Goal: Answer question/provide support: Answer question/provide support

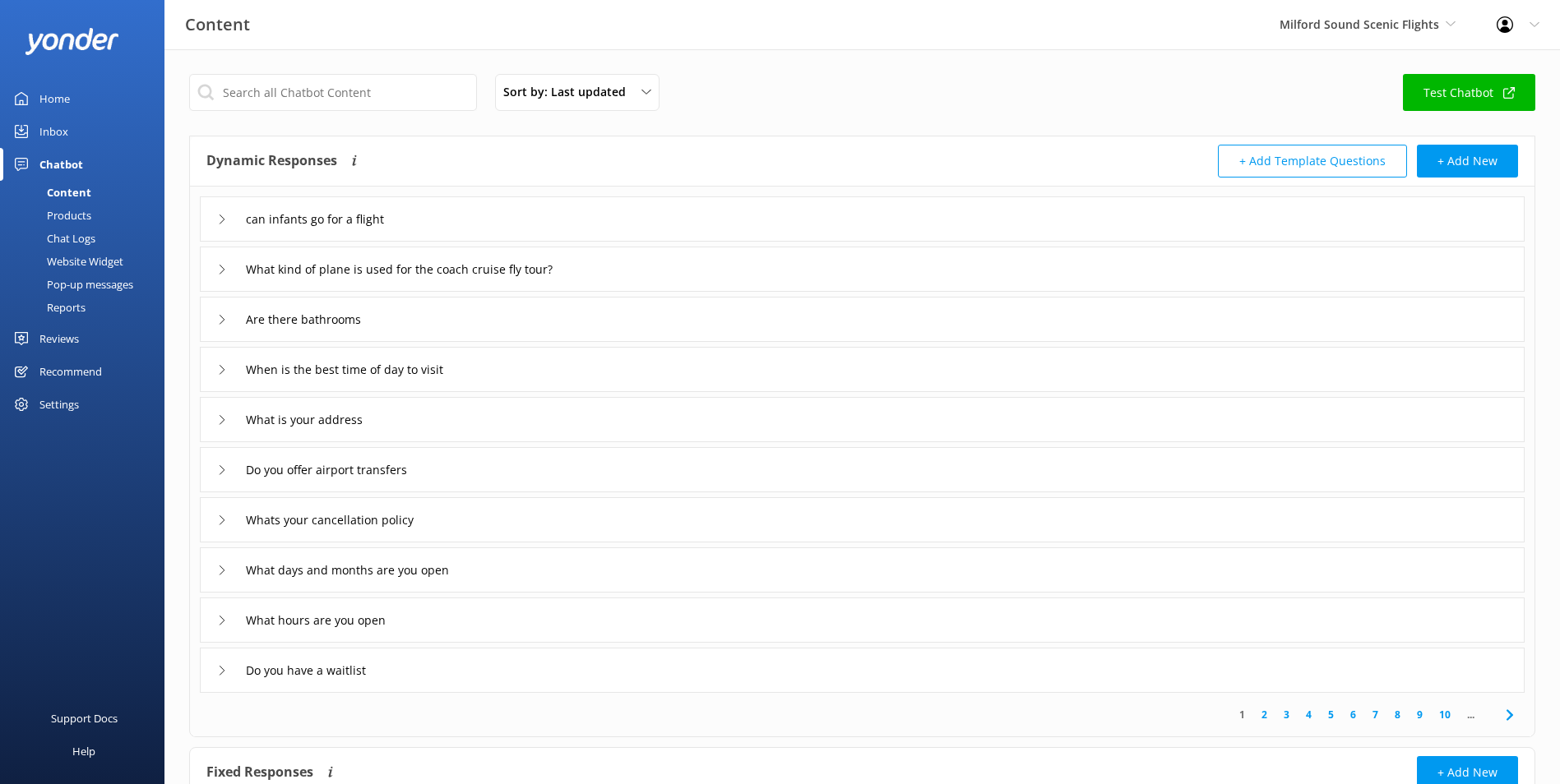
click at [85, 129] on link "Inbox" at bounding box center [82, 131] width 164 height 33
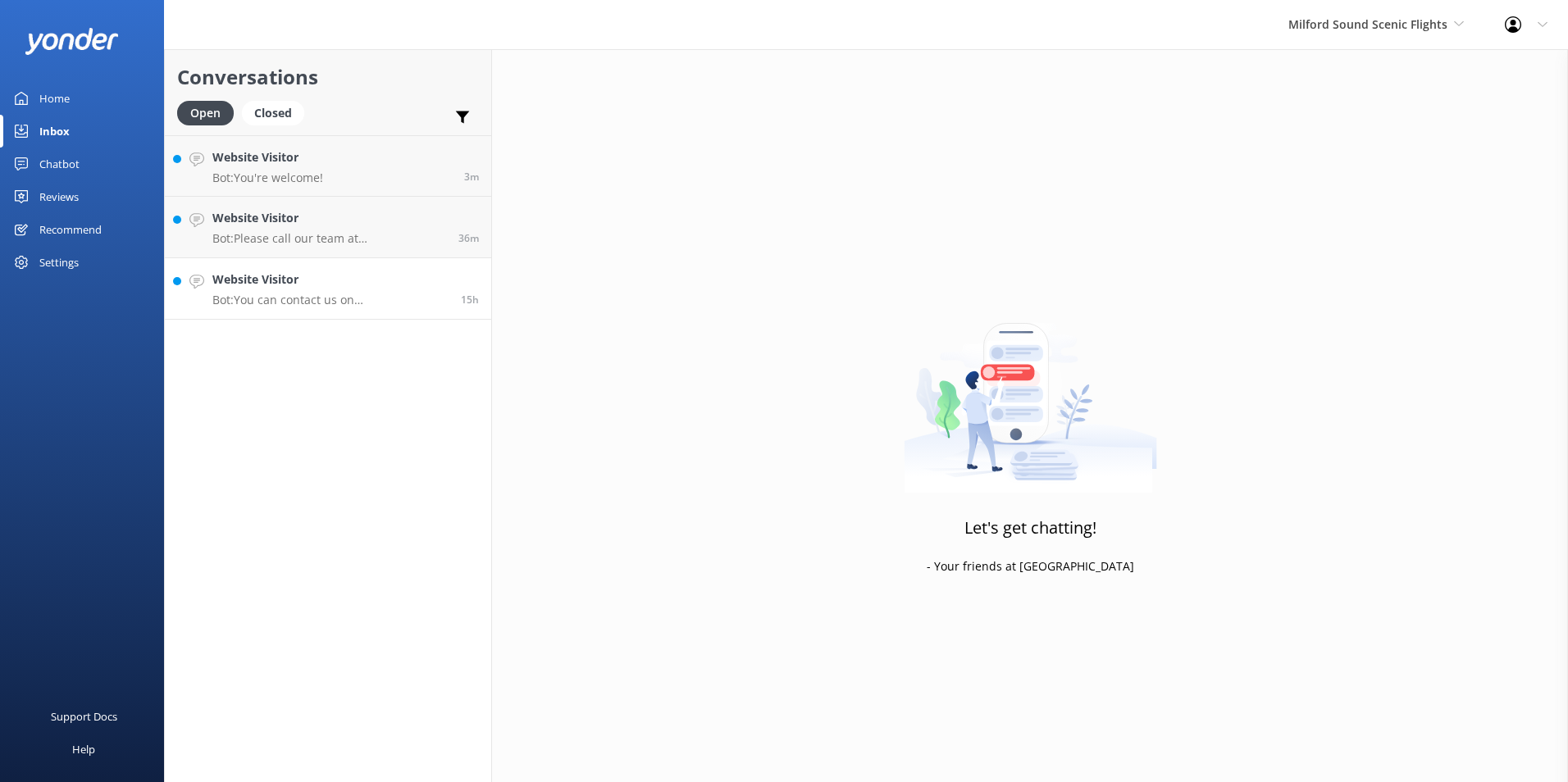
click at [385, 314] on link "Website Visitor Bot: You can contact us on [PHONE_NUMBER] or email us at [EMAIL…" at bounding box center [328, 289] width 326 height 62
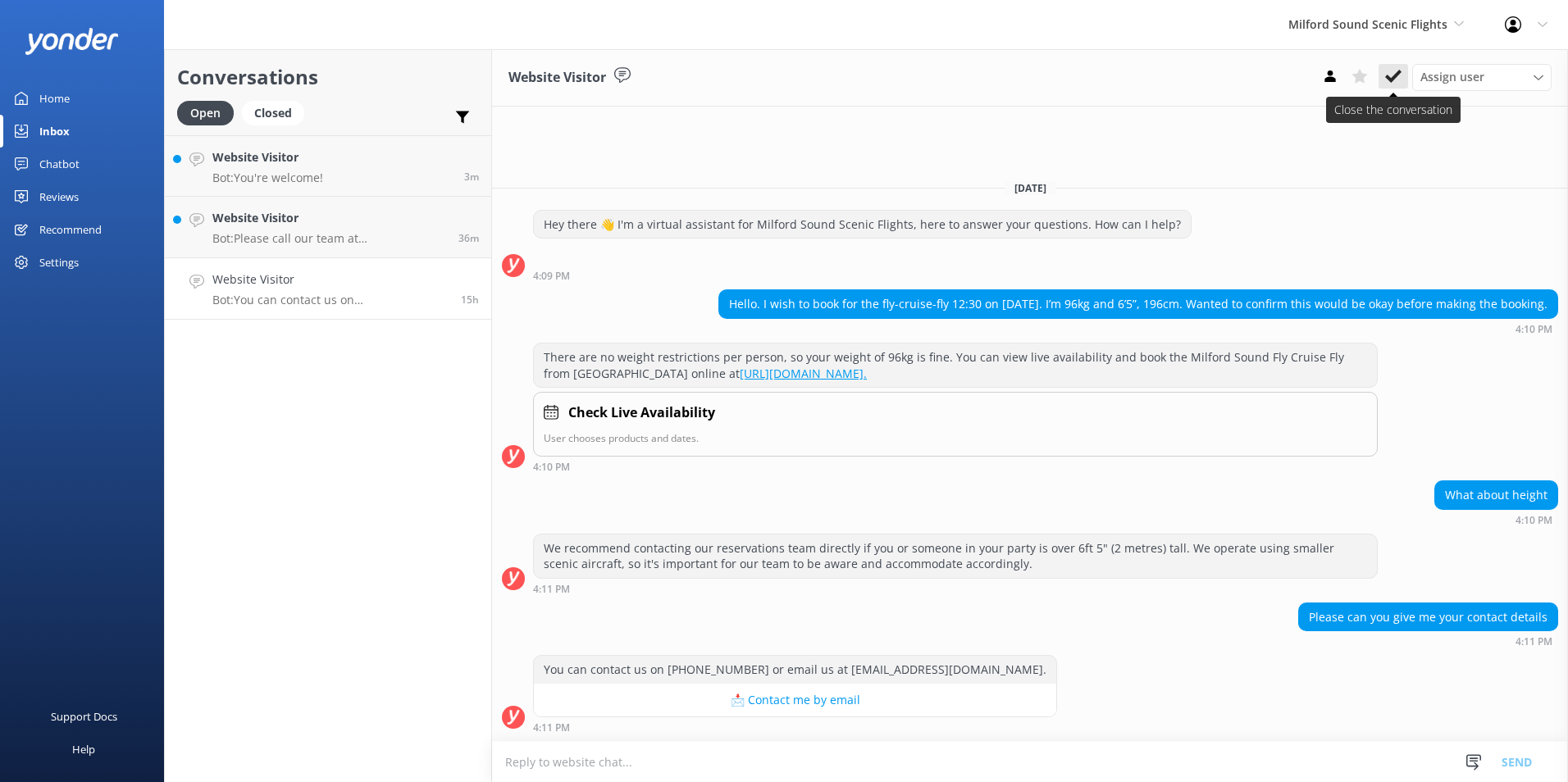
click at [1403, 69] on button at bounding box center [1393, 76] width 30 height 25
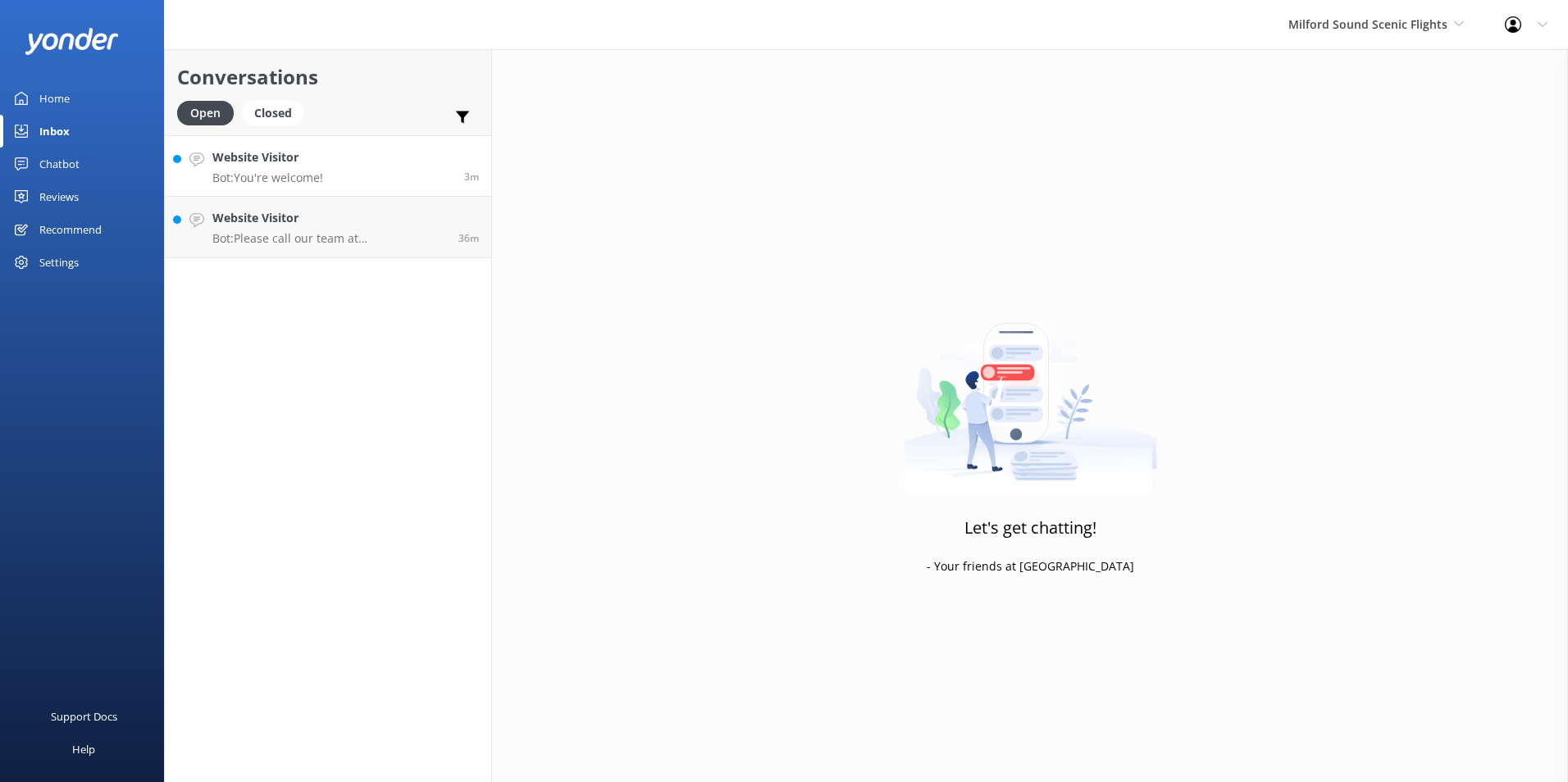
click at [439, 146] on link "Website Visitor Bot: You're welcome! 3m" at bounding box center [328, 166] width 326 height 62
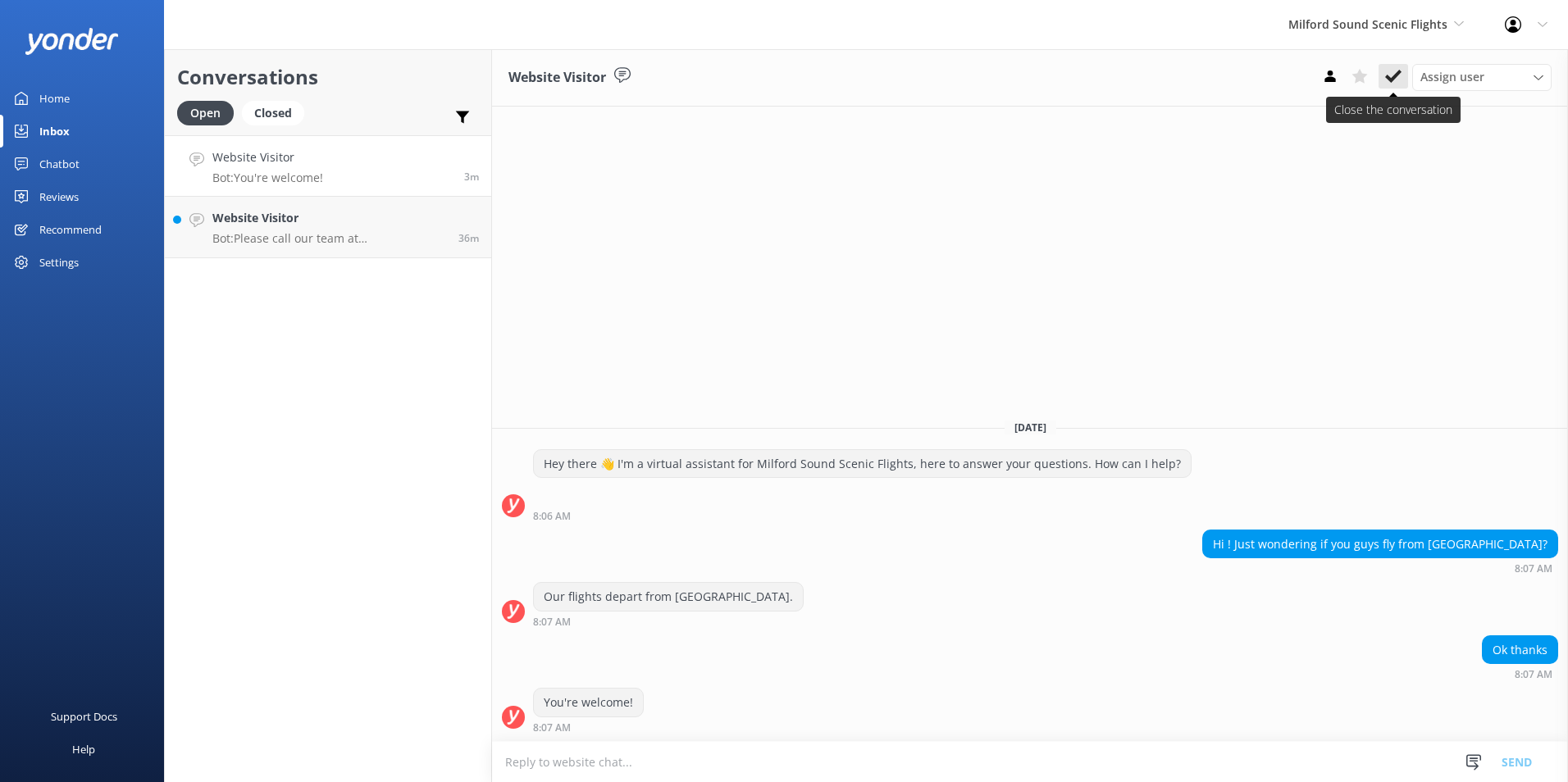
click at [1392, 79] on use at bounding box center [1392, 76] width 16 height 14
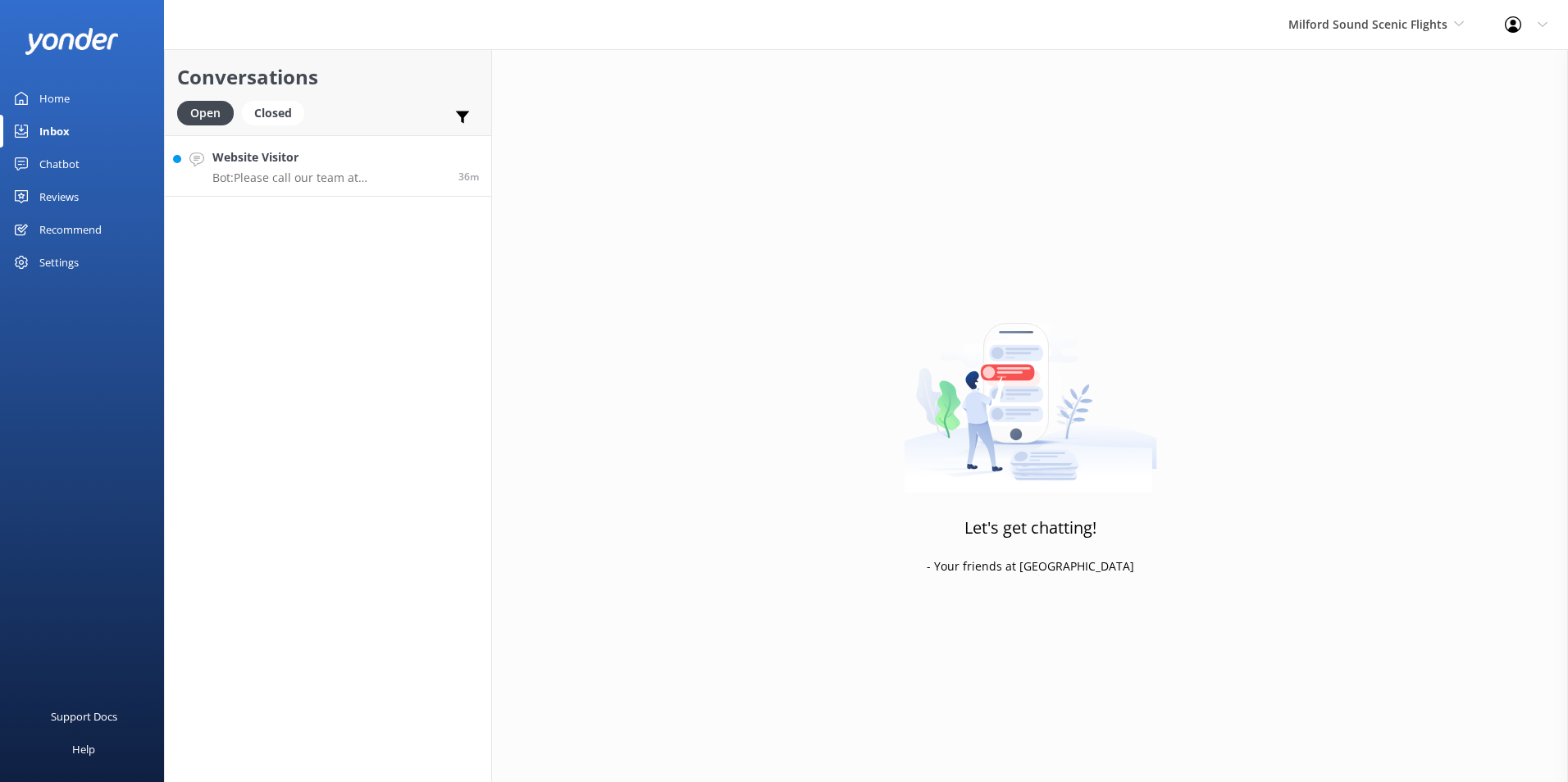
click at [380, 188] on link "Website Visitor Bot: Please call our team at [PHONE_NUMBER] for a weather check…" at bounding box center [328, 166] width 326 height 62
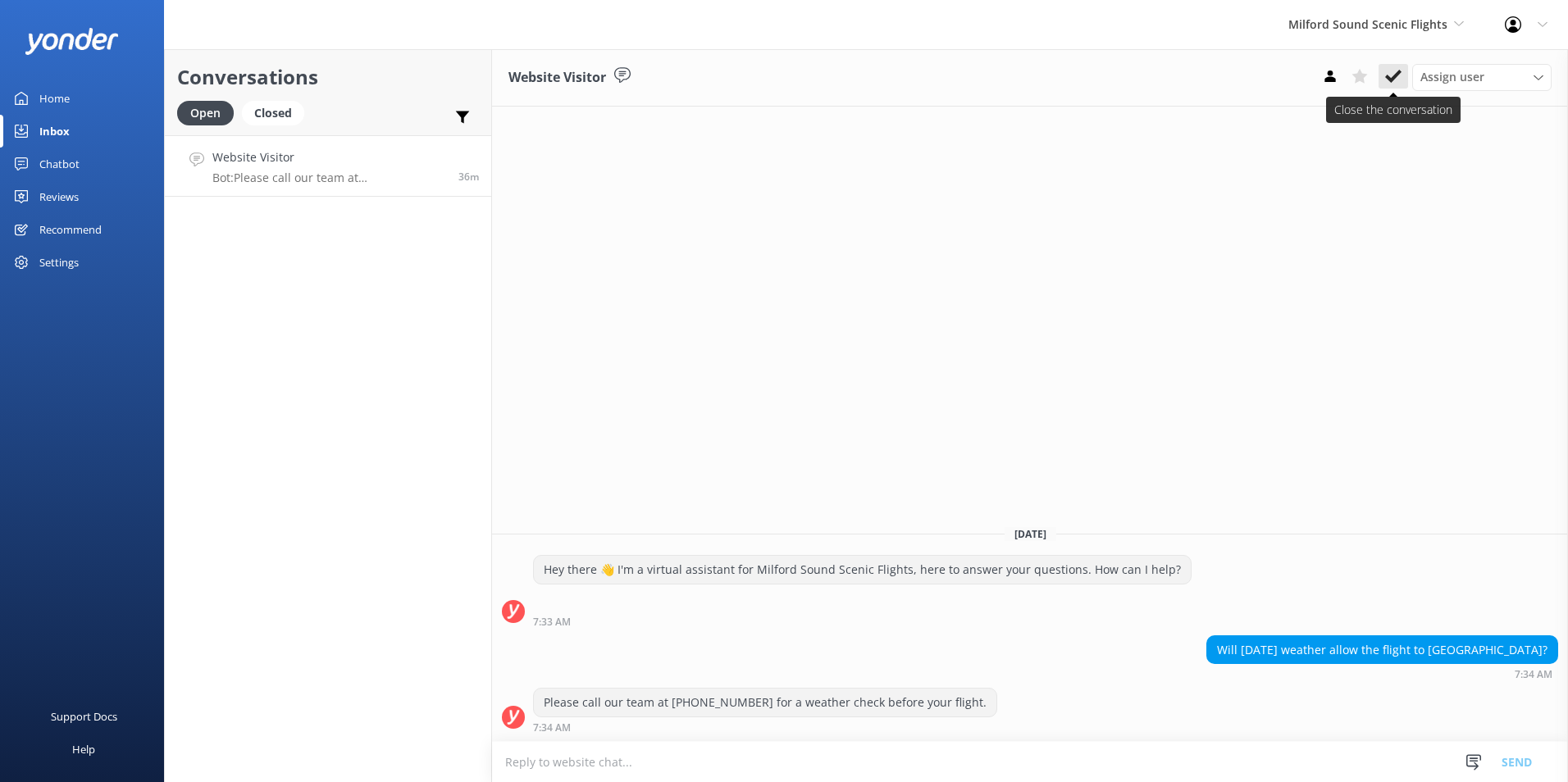
click at [1393, 74] on icon at bounding box center [1392, 76] width 16 height 16
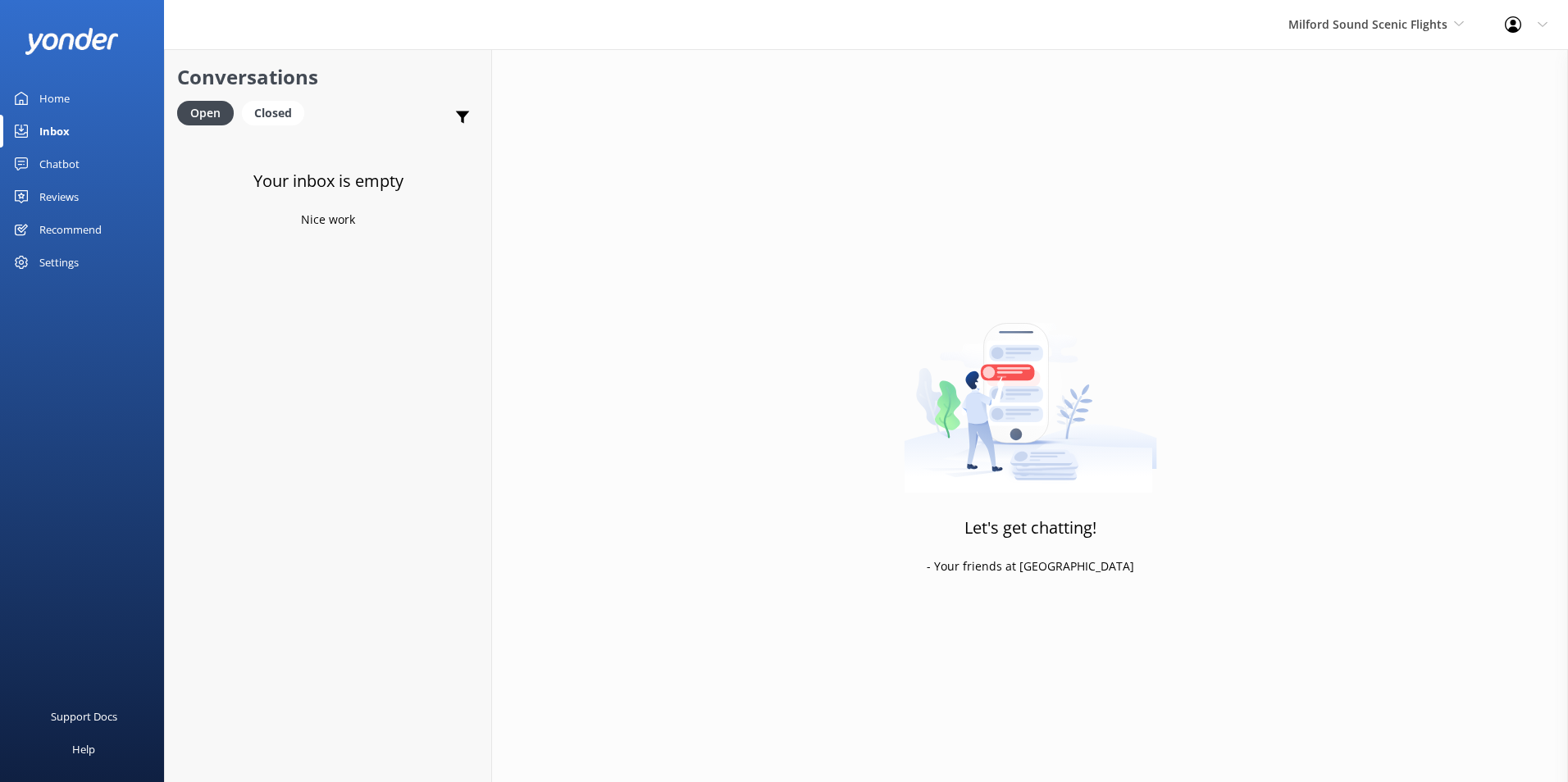
click at [72, 99] on link "Home" at bounding box center [82, 98] width 164 height 33
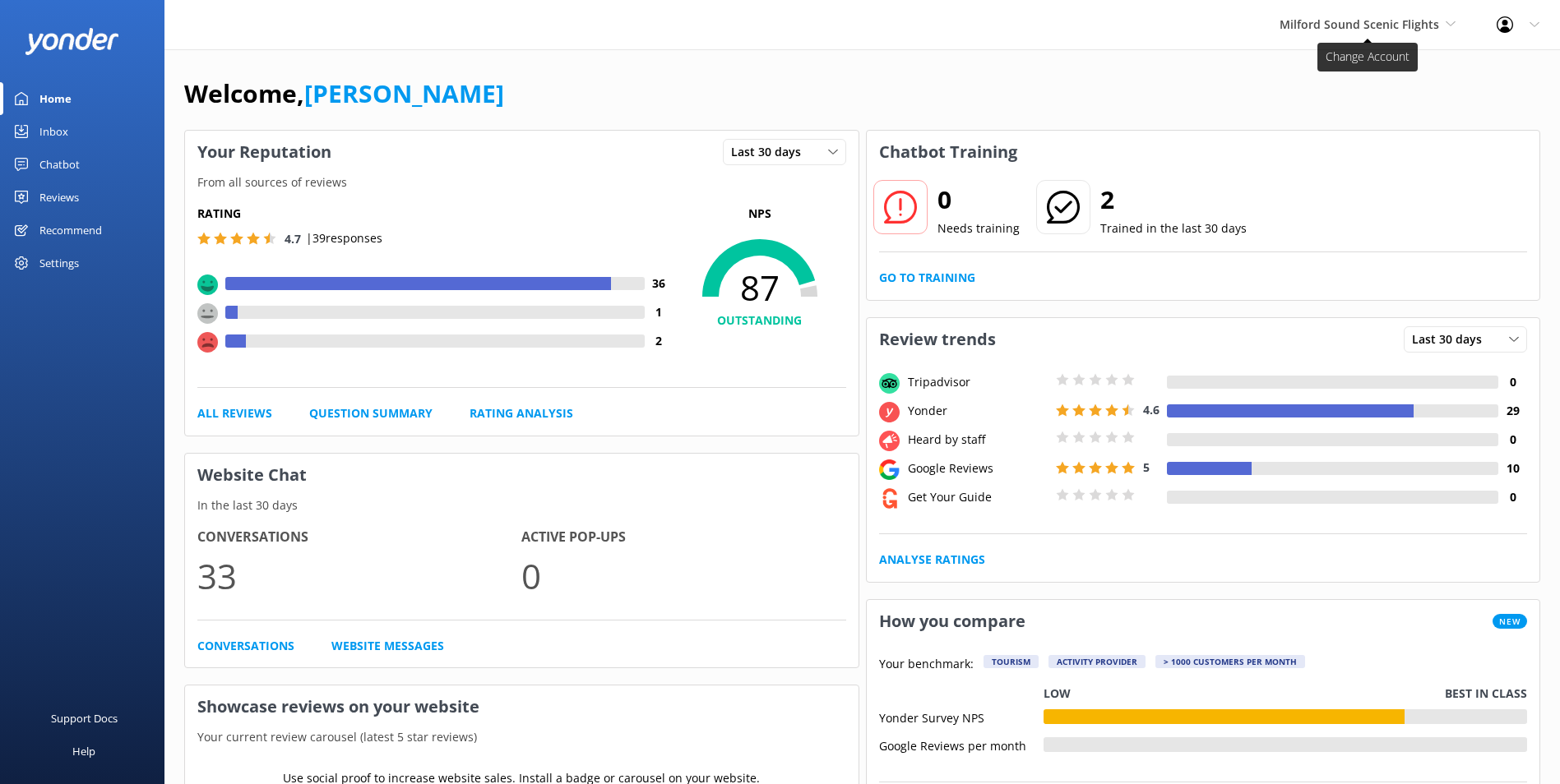
click at [1421, 27] on span "Milford Sound Scenic Flights" at bounding box center [1359, 24] width 159 height 15
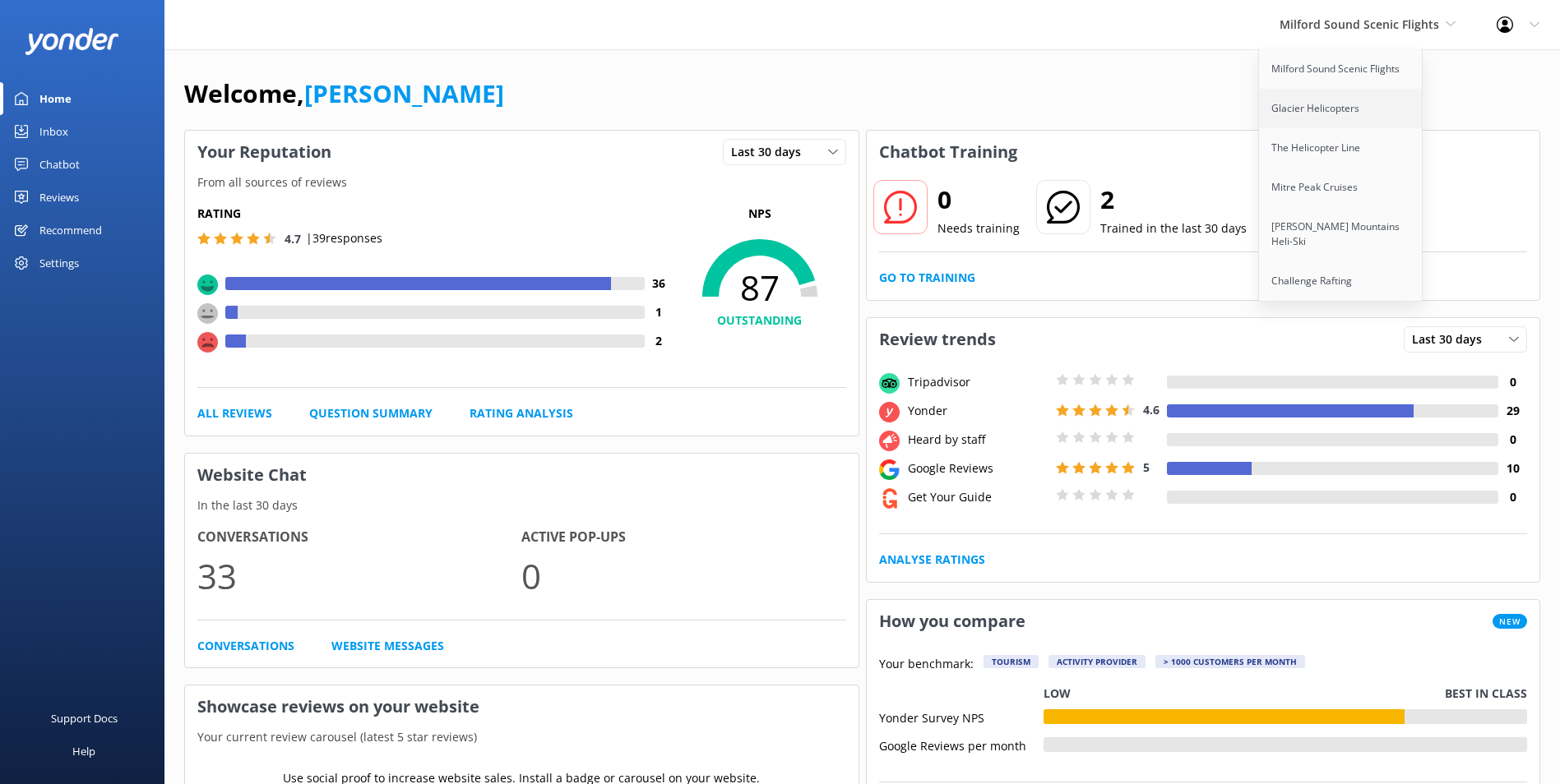
click at [1354, 116] on link "Glacier Helicopters" at bounding box center [1341, 108] width 164 height 40
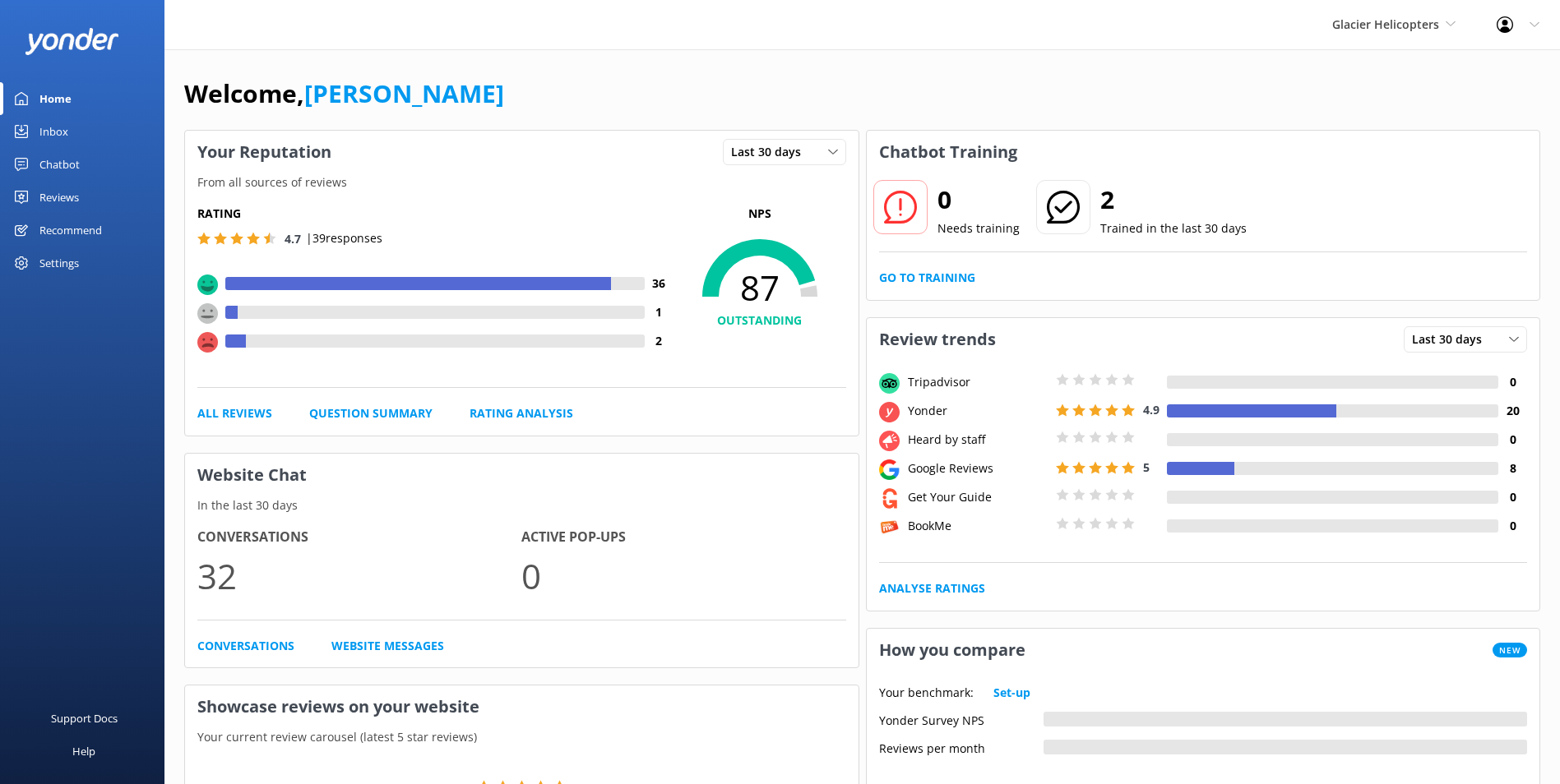
click at [61, 116] on div "Inbox" at bounding box center [54, 131] width 29 height 33
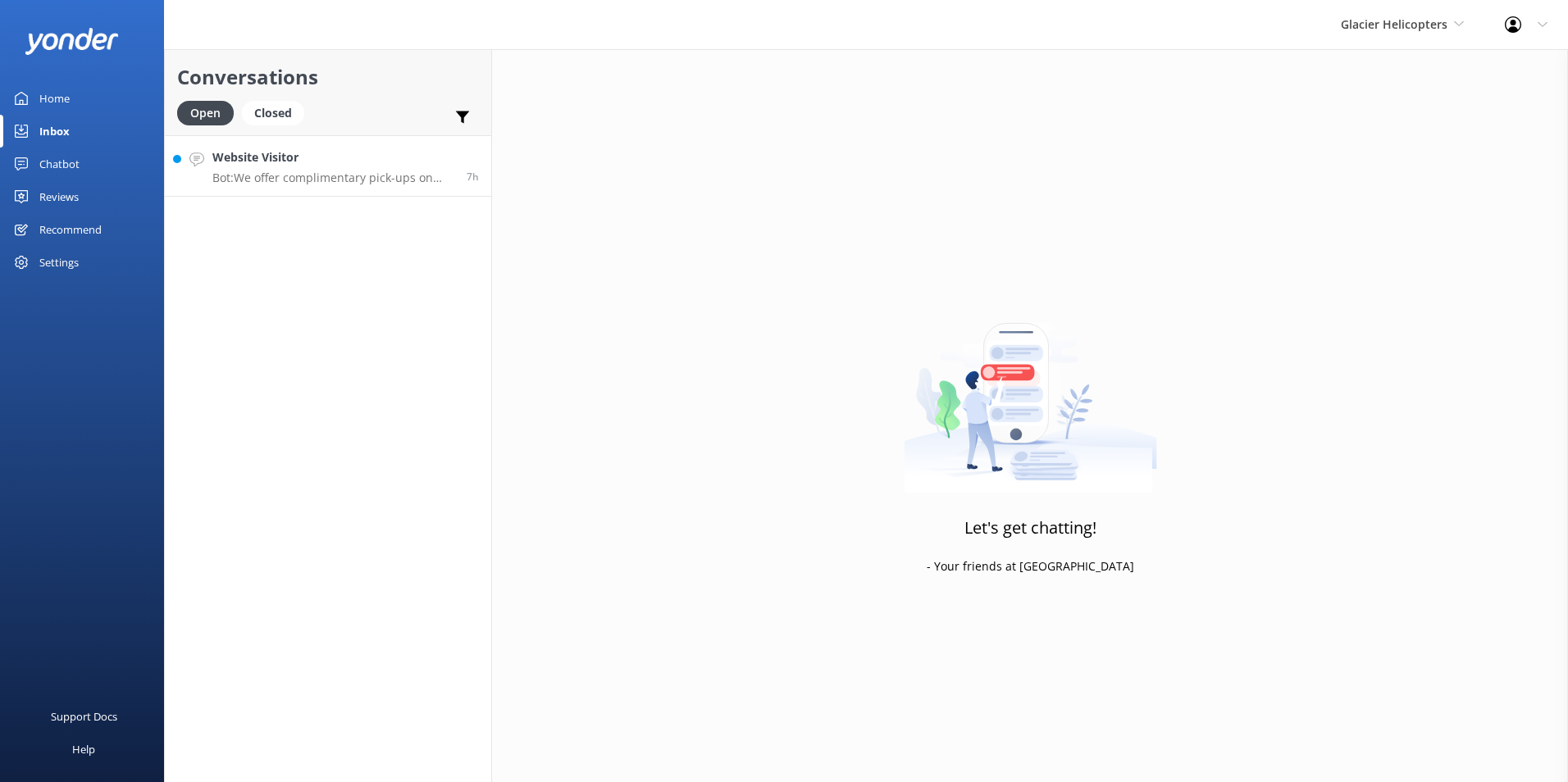
click at [375, 176] on p "Bot: We offer complimentary pick-ups on request from Aoraki / [GEOGRAPHIC_DATA]…" at bounding box center [333, 178] width 242 height 14
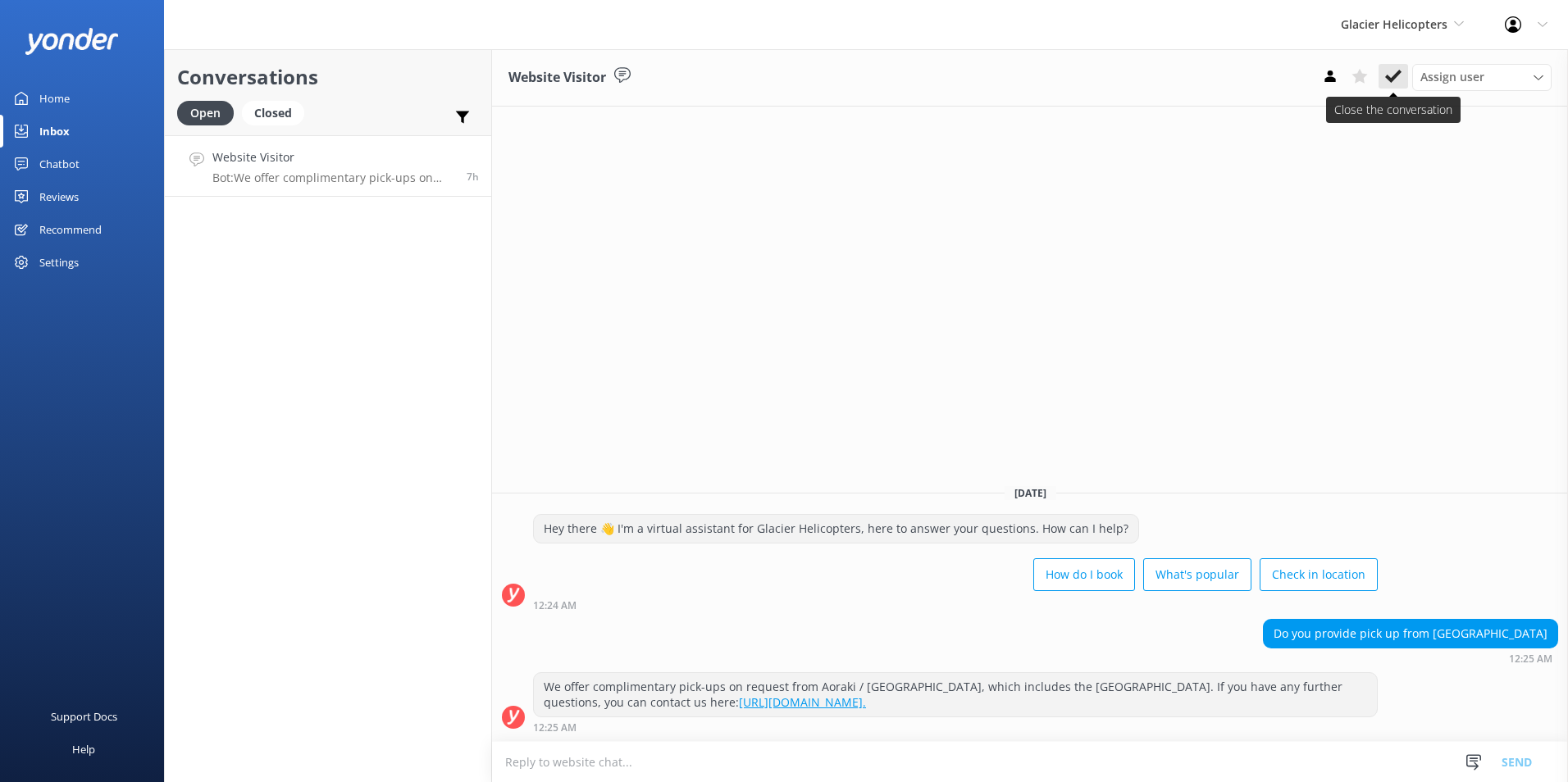
click at [1385, 89] on button at bounding box center [1393, 76] width 30 height 25
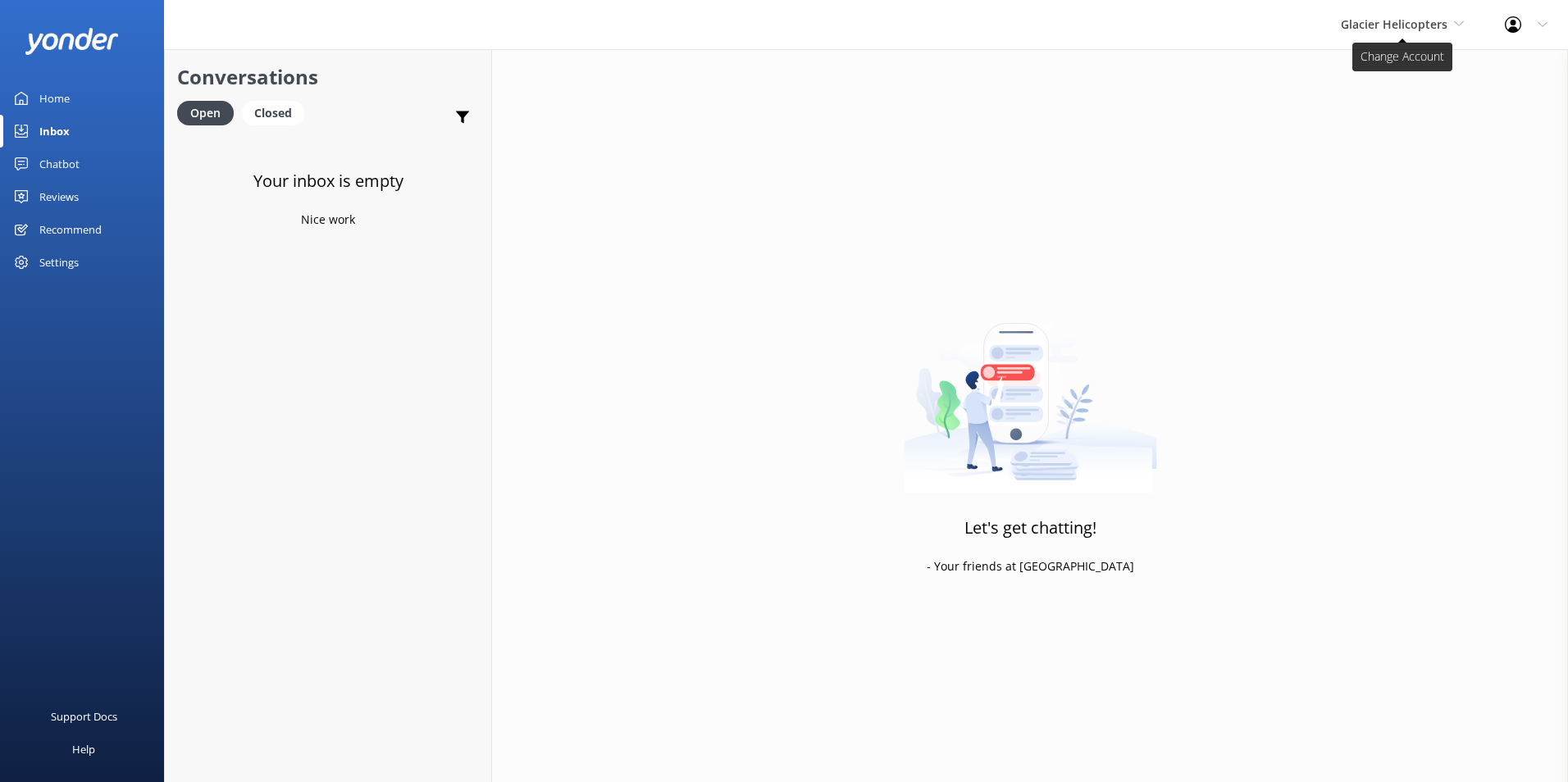
click at [1449, 30] on span "Glacier Helicopters" at bounding box center [1402, 24] width 123 height 18
click at [68, 95] on div "Home" at bounding box center [55, 98] width 30 height 33
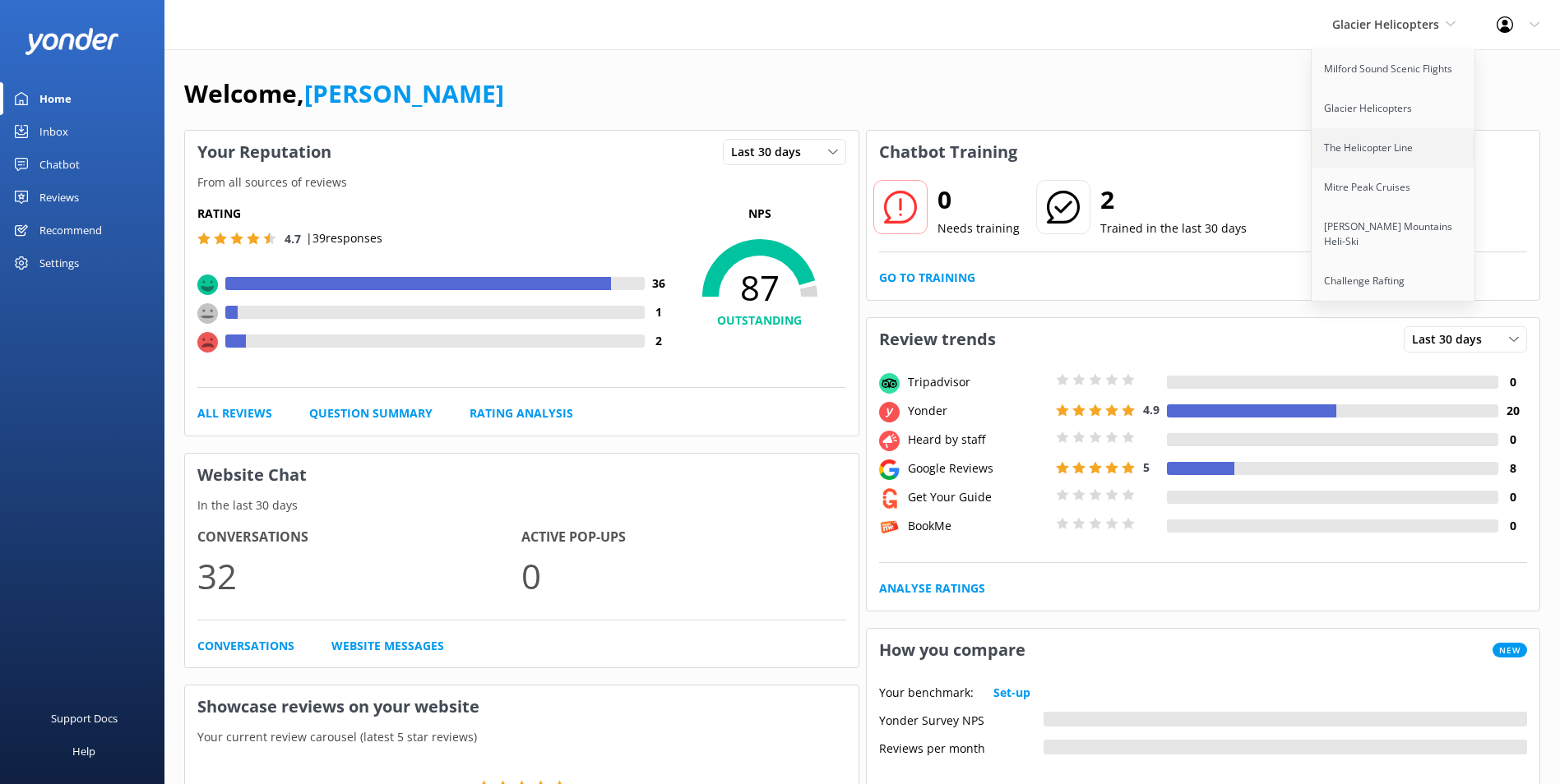
click at [1339, 151] on link "The Helicopter Line" at bounding box center [1394, 147] width 164 height 40
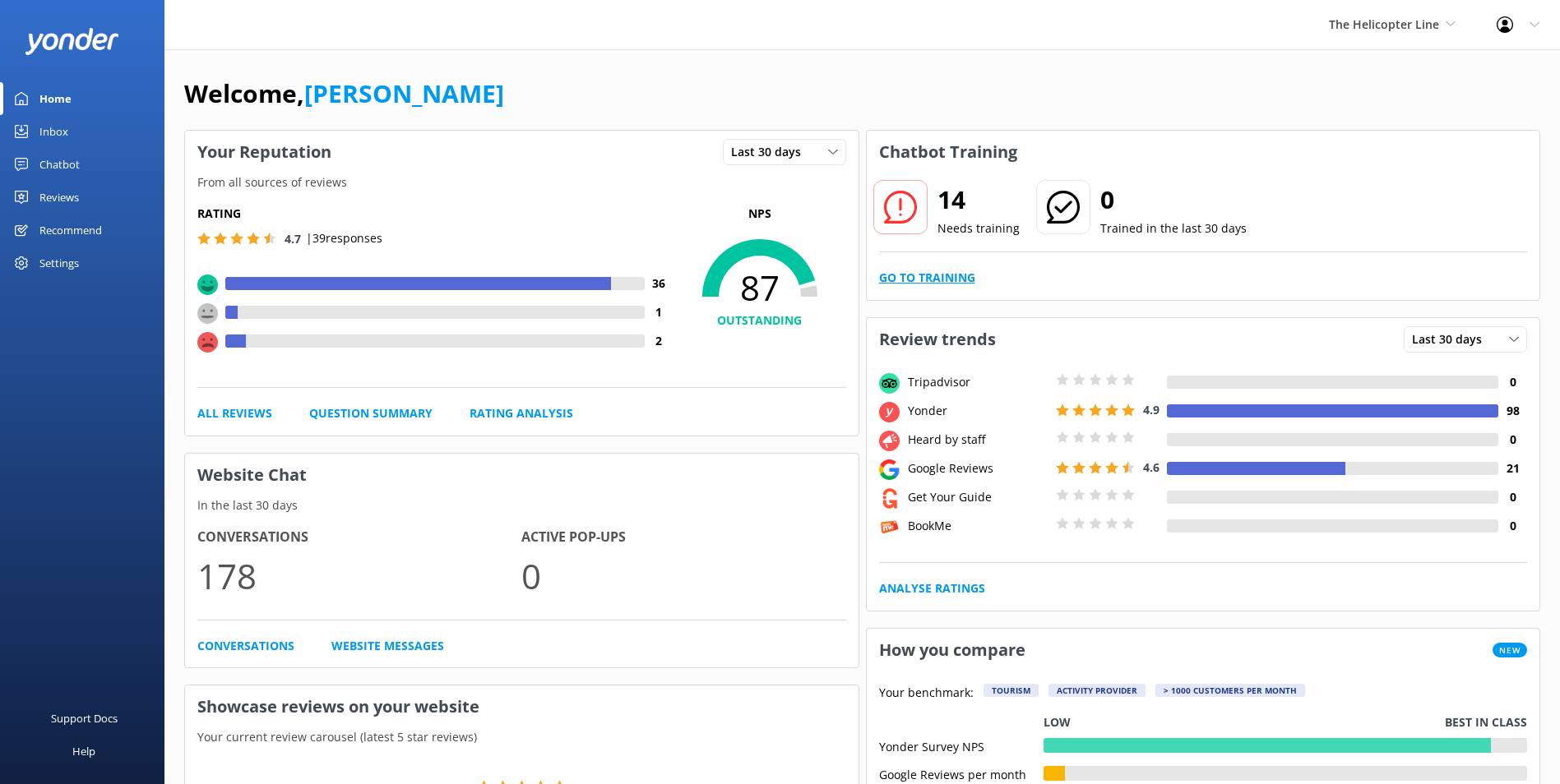
click at [954, 272] on link "Go to Training" at bounding box center [927, 277] width 96 height 18
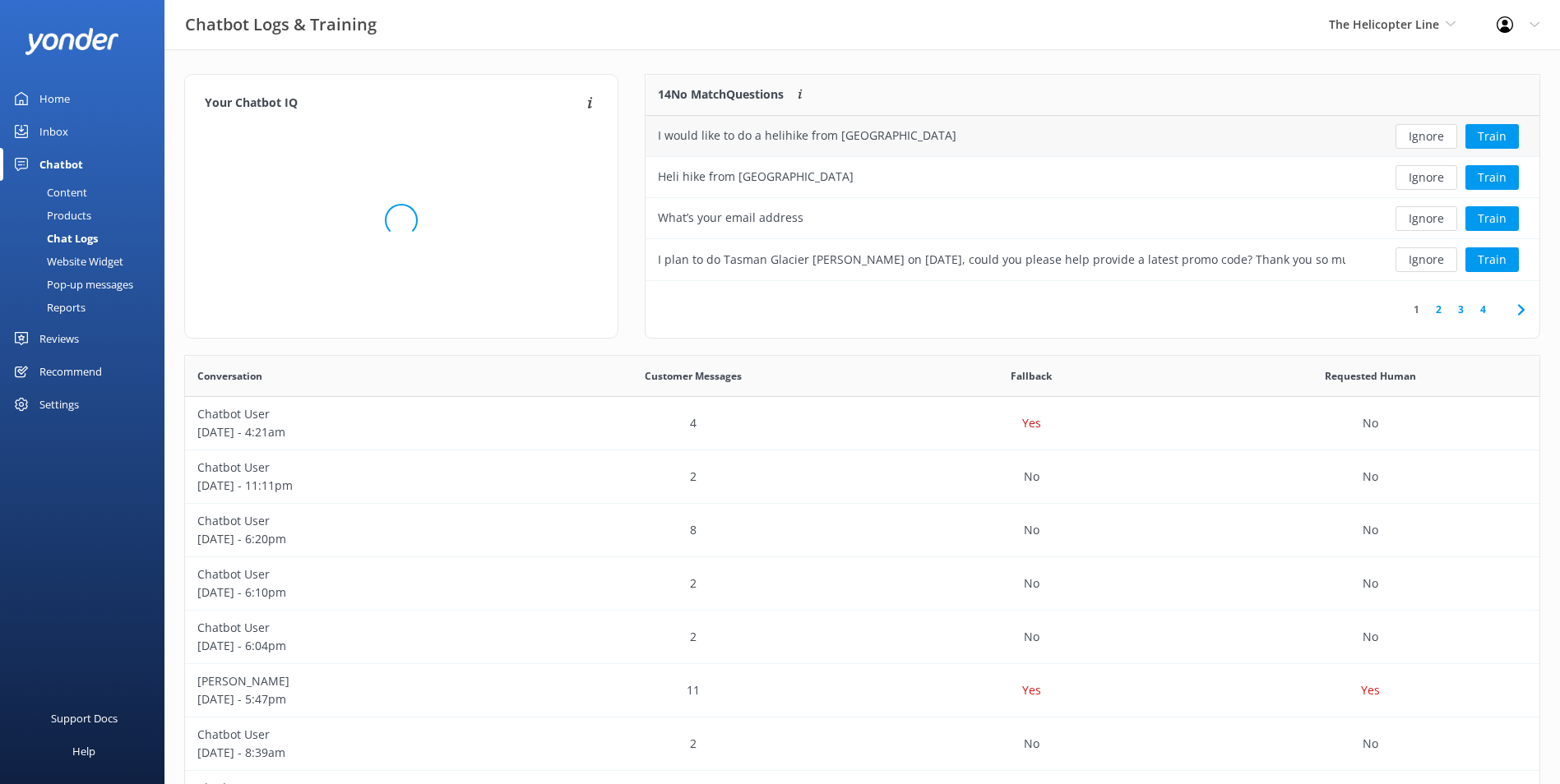
scroll to position [194, 881]
click at [1442, 141] on button "Ignore" at bounding box center [1426, 136] width 62 height 25
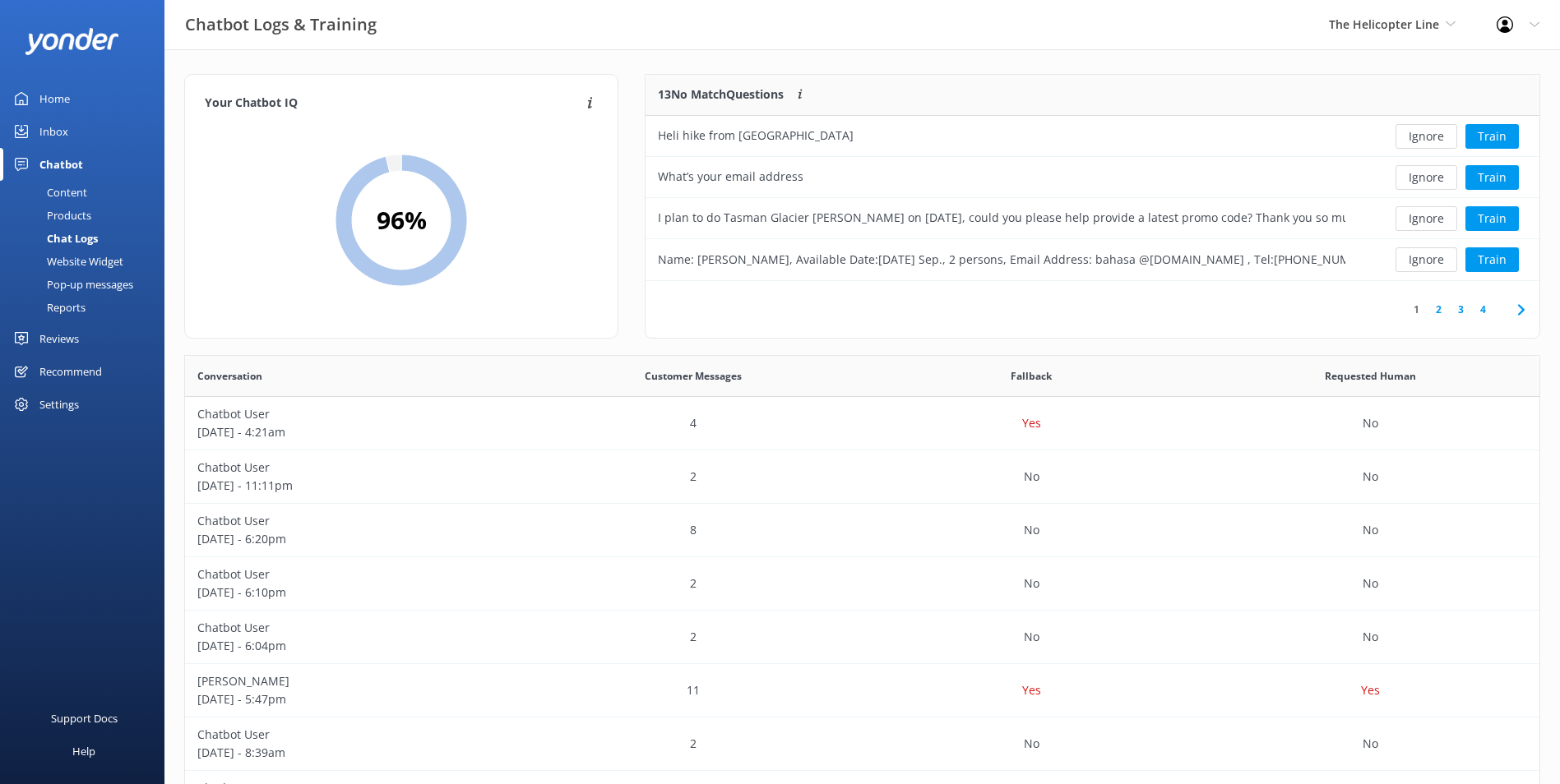
click at [1442, 141] on button "Ignore" at bounding box center [1426, 136] width 62 height 25
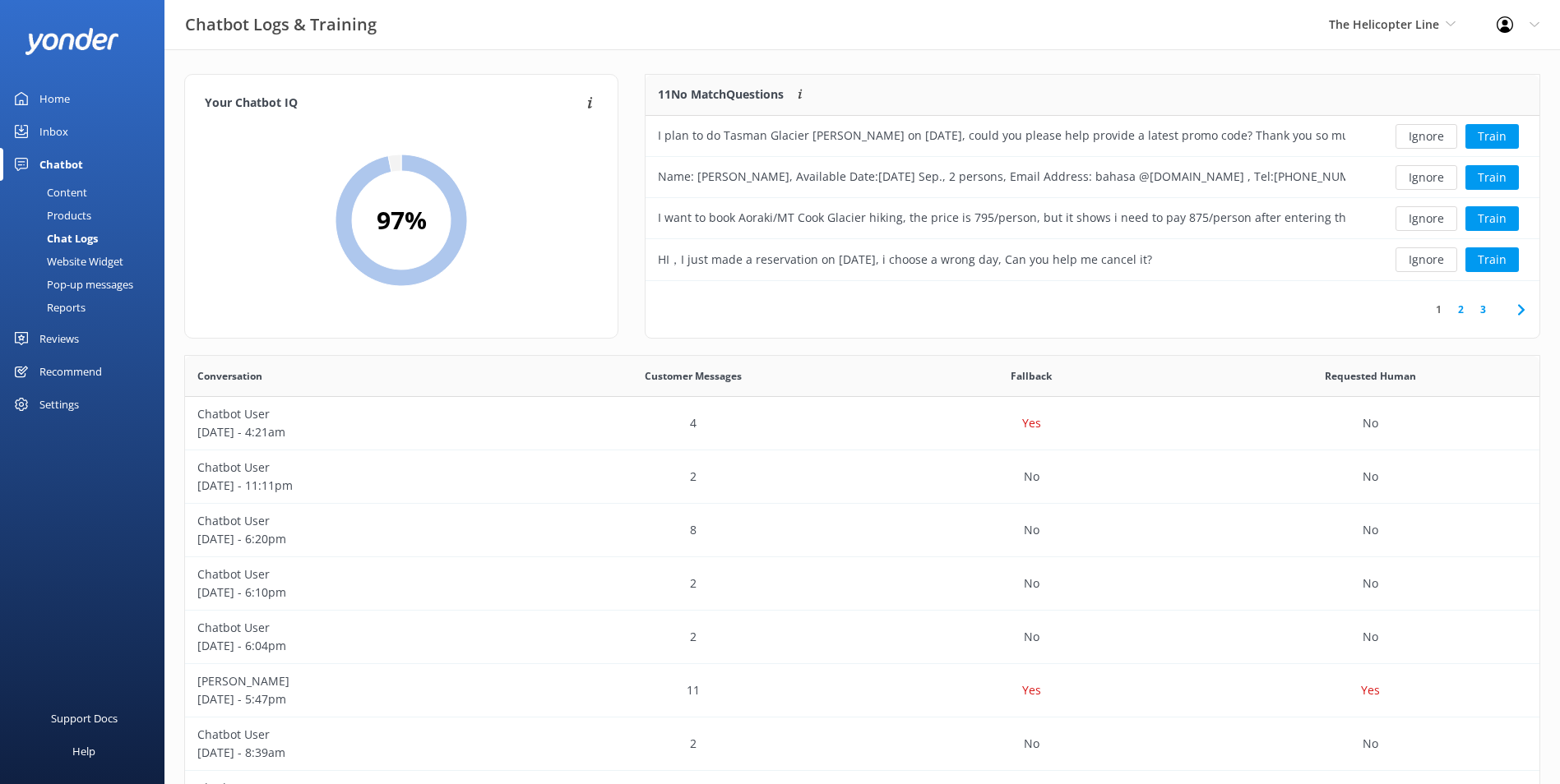
click at [1442, 141] on button "Ignore" at bounding box center [1426, 136] width 62 height 25
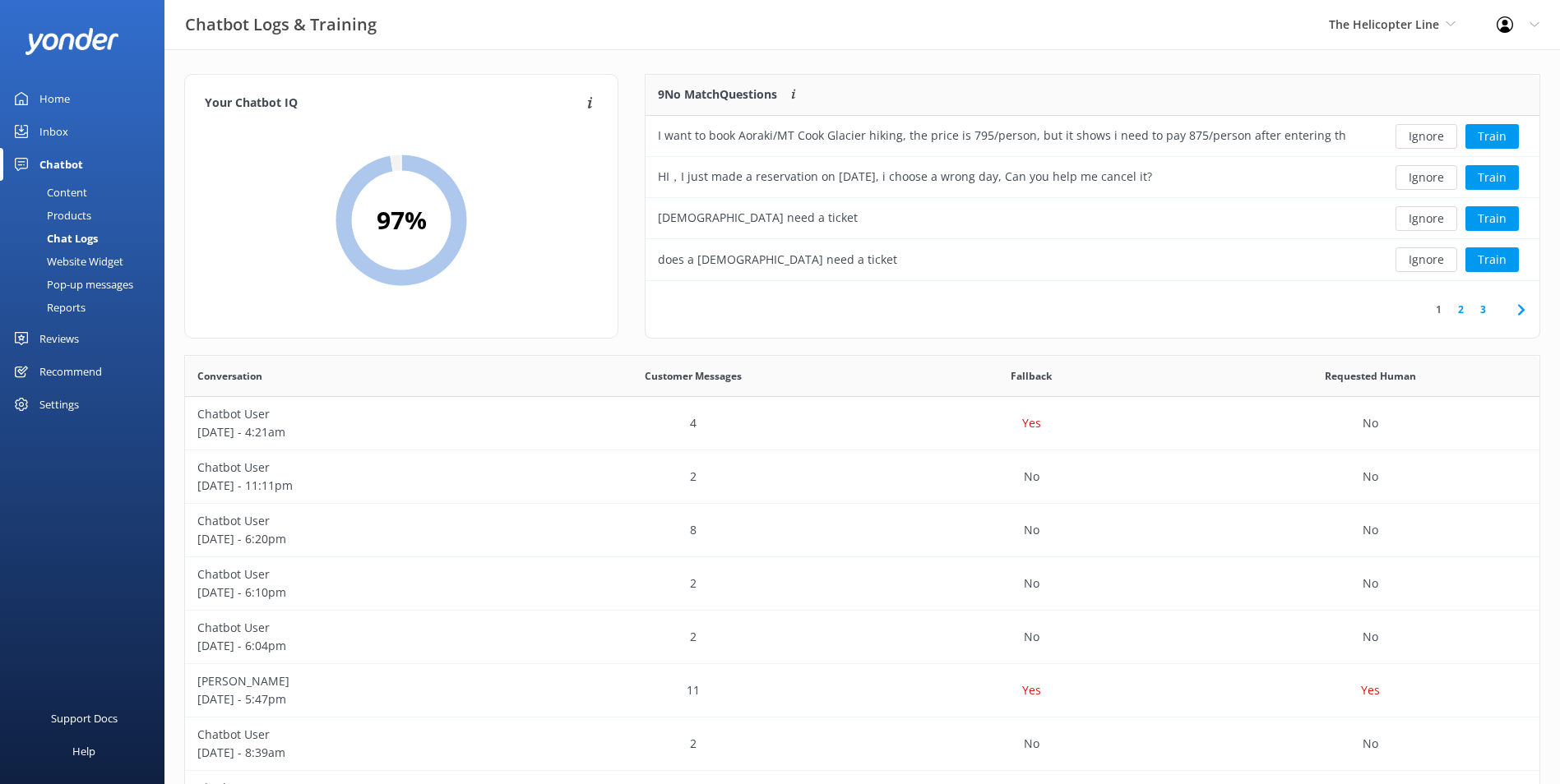
click at [1442, 141] on button "Ignore" at bounding box center [1426, 136] width 62 height 25
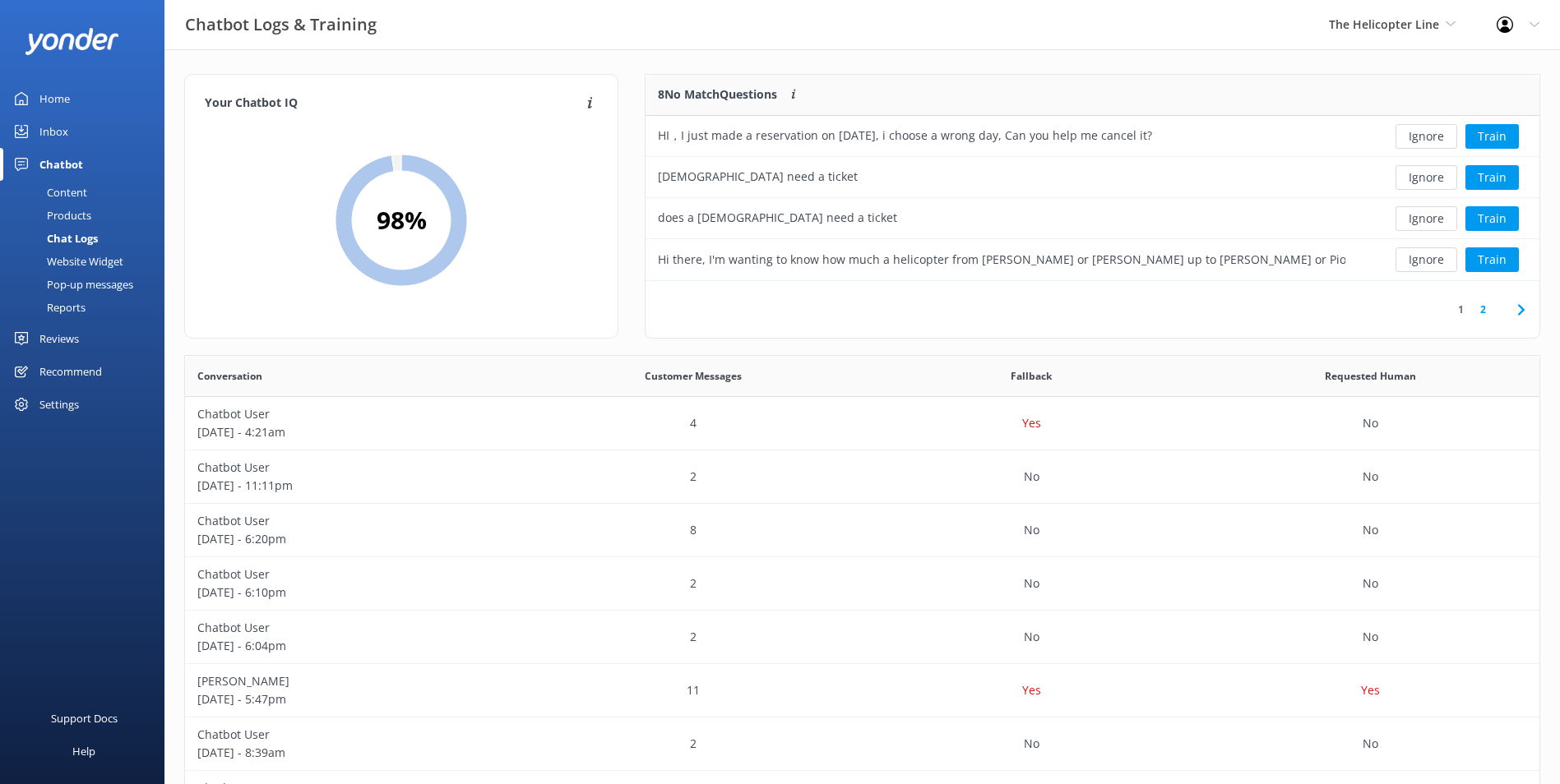
click at [1442, 141] on button "Ignore" at bounding box center [1426, 136] width 62 height 25
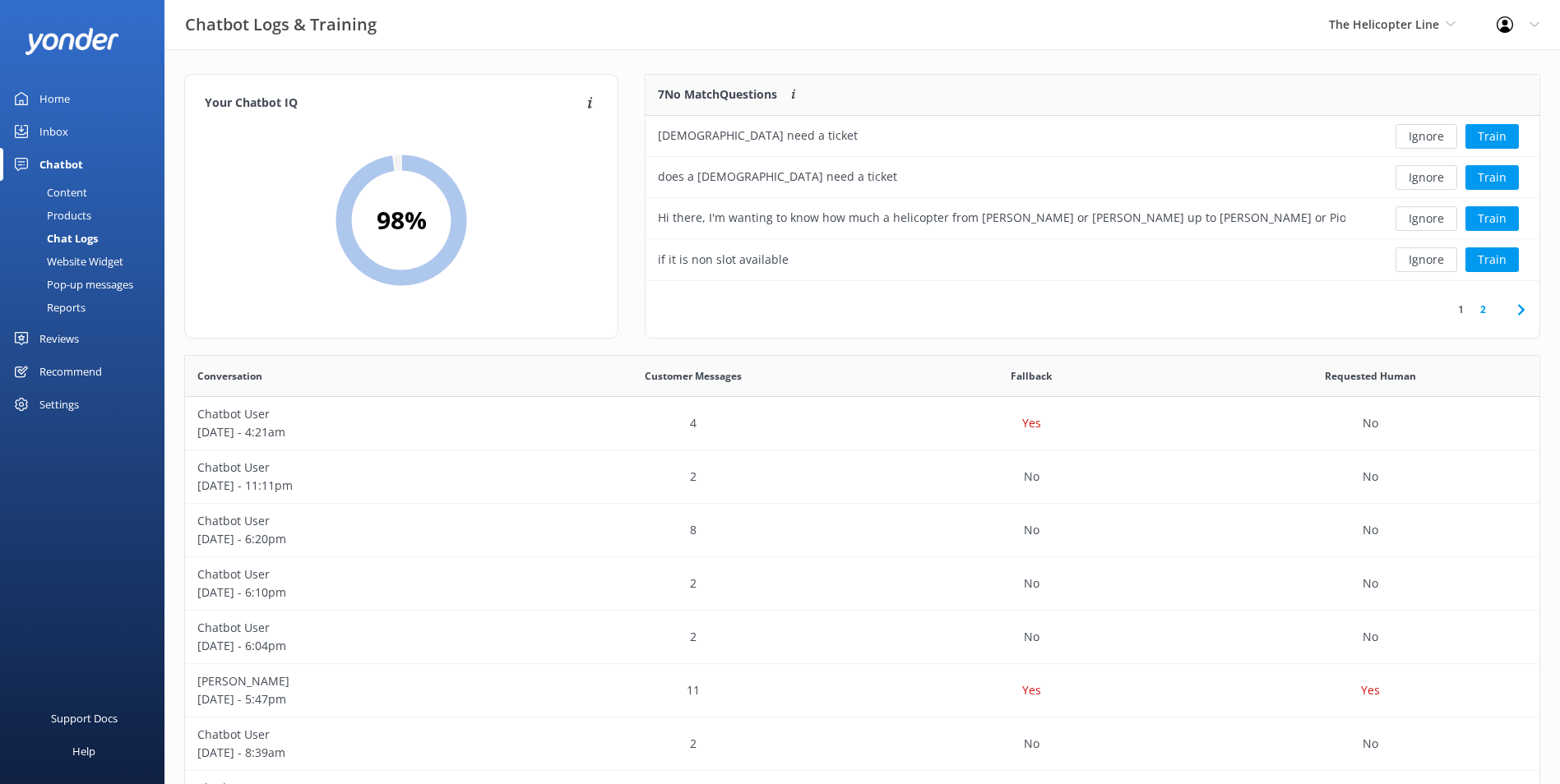
click at [1442, 141] on button "Ignore" at bounding box center [1426, 136] width 62 height 25
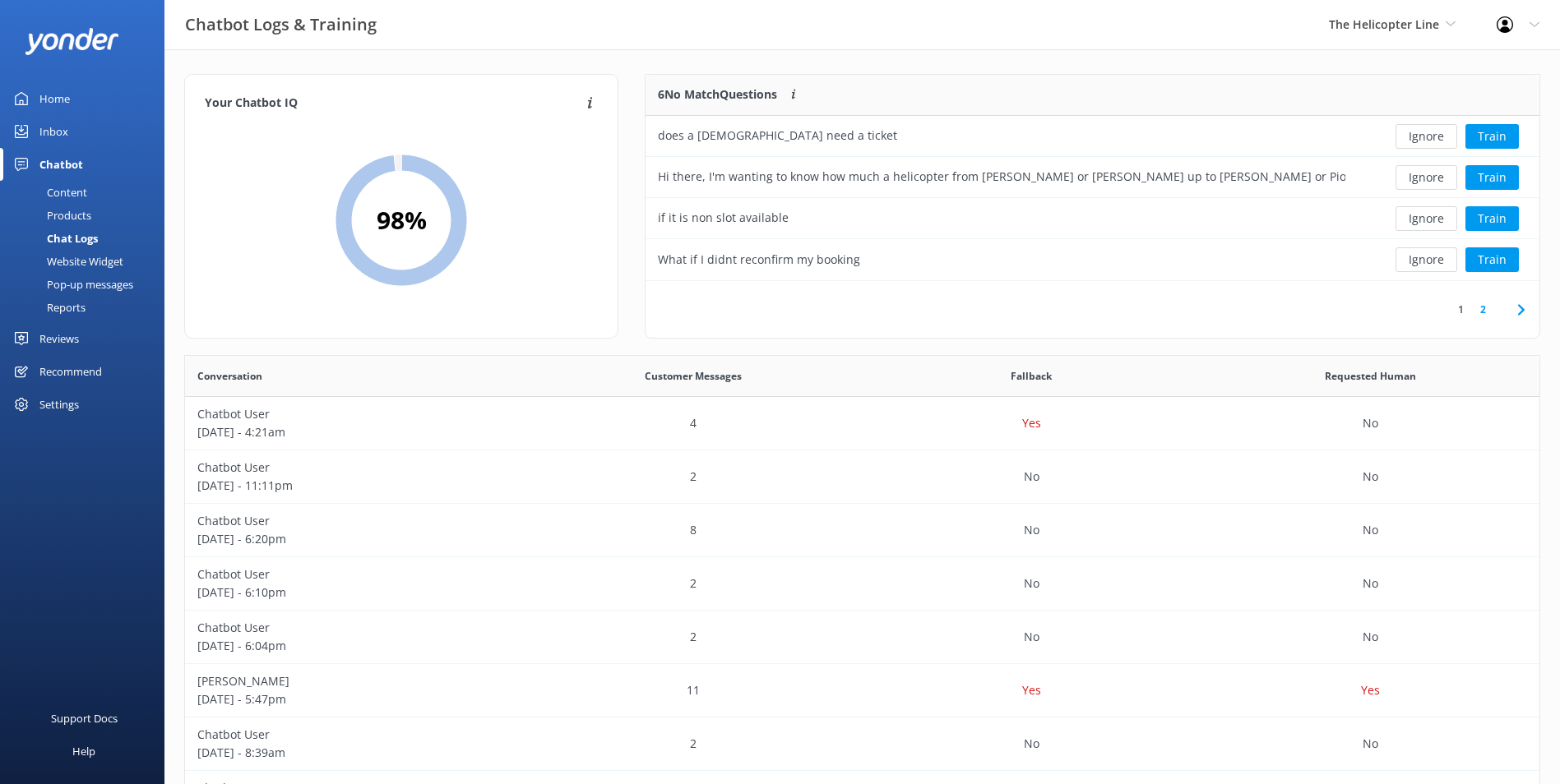
click at [1442, 141] on button "Ignore" at bounding box center [1426, 136] width 62 height 25
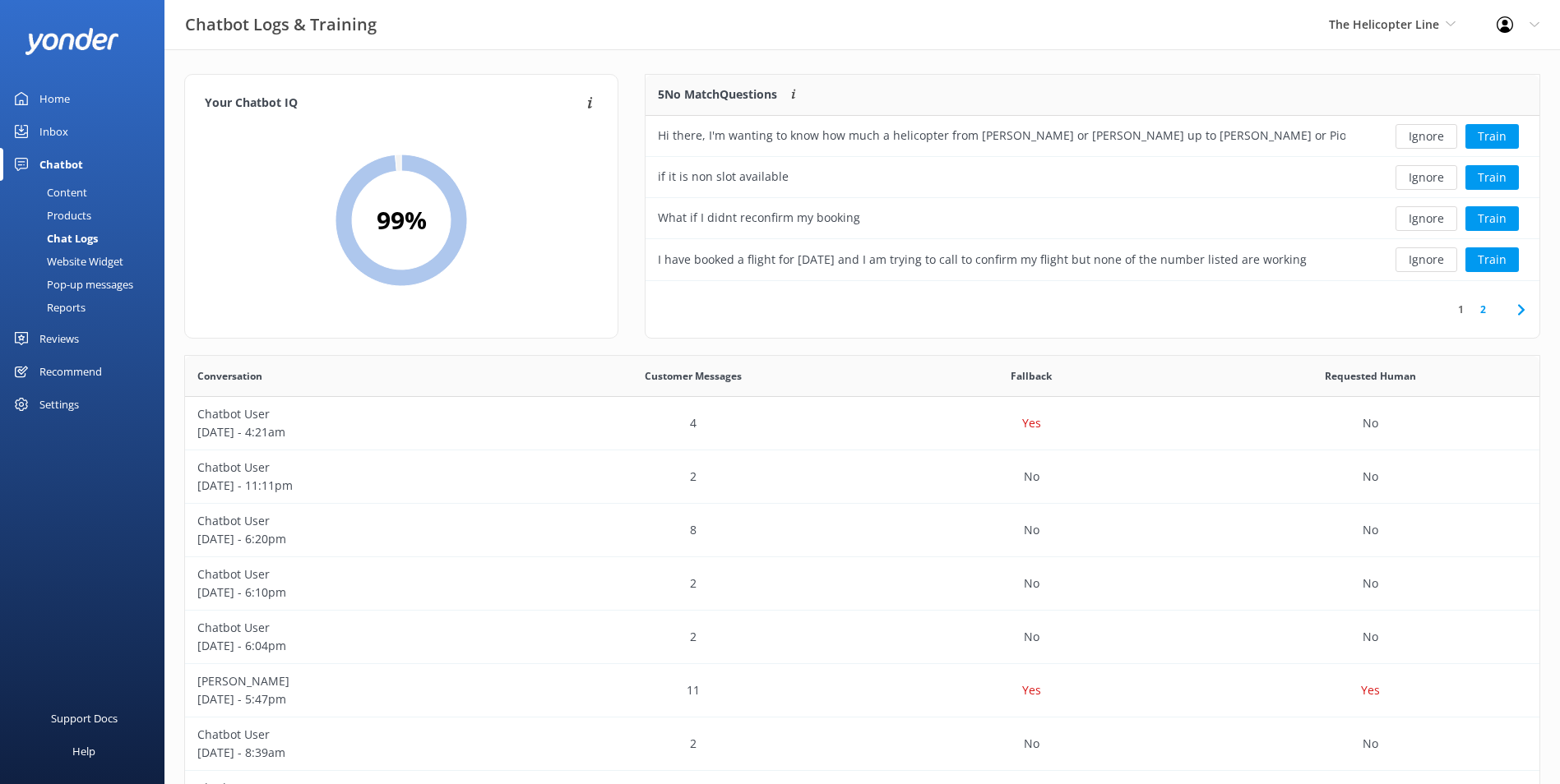
click at [1441, 141] on button "Ignore" at bounding box center [1426, 136] width 62 height 25
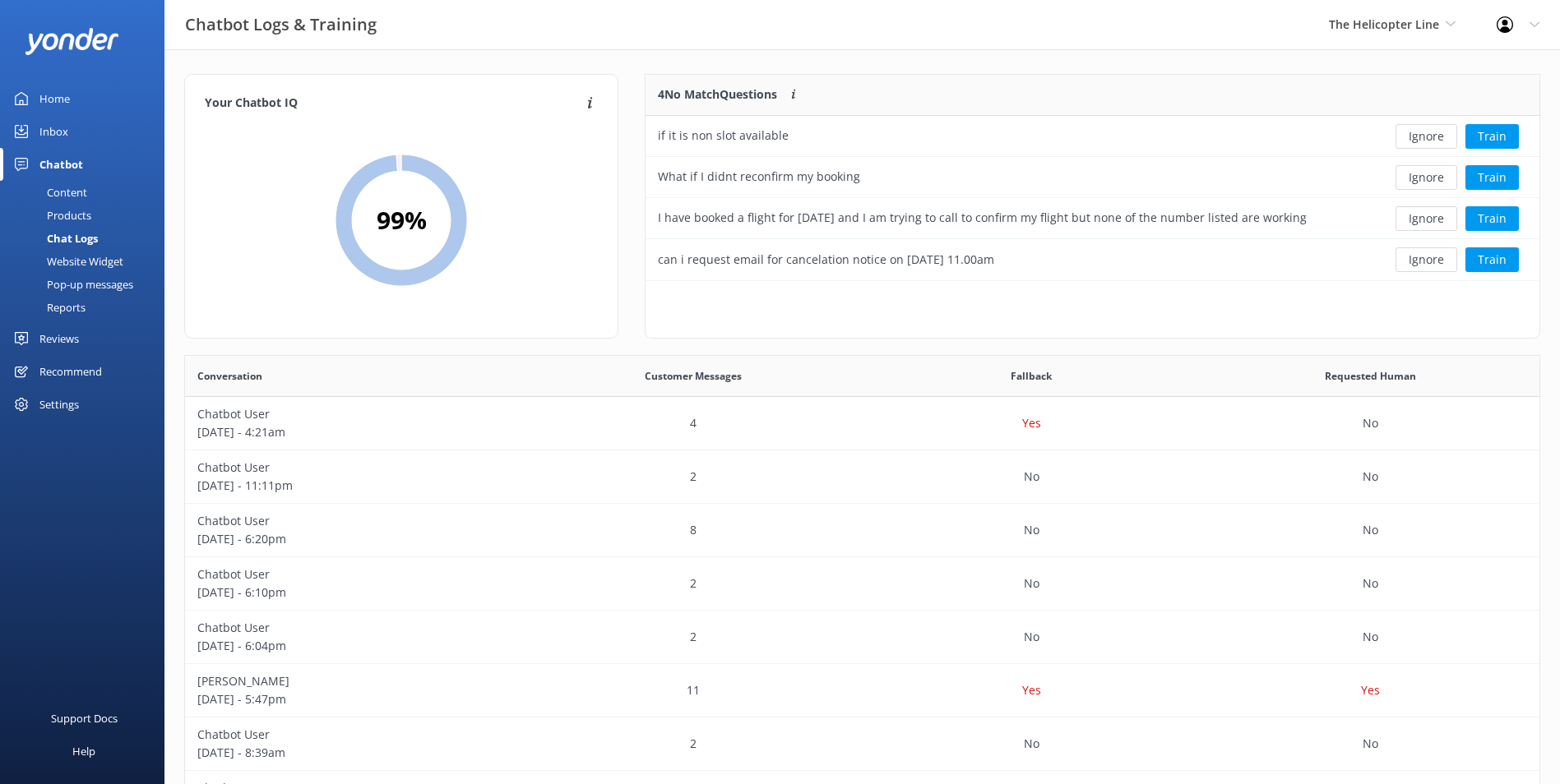
click at [1441, 141] on button "Ignore" at bounding box center [1426, 136] width 62 height 25
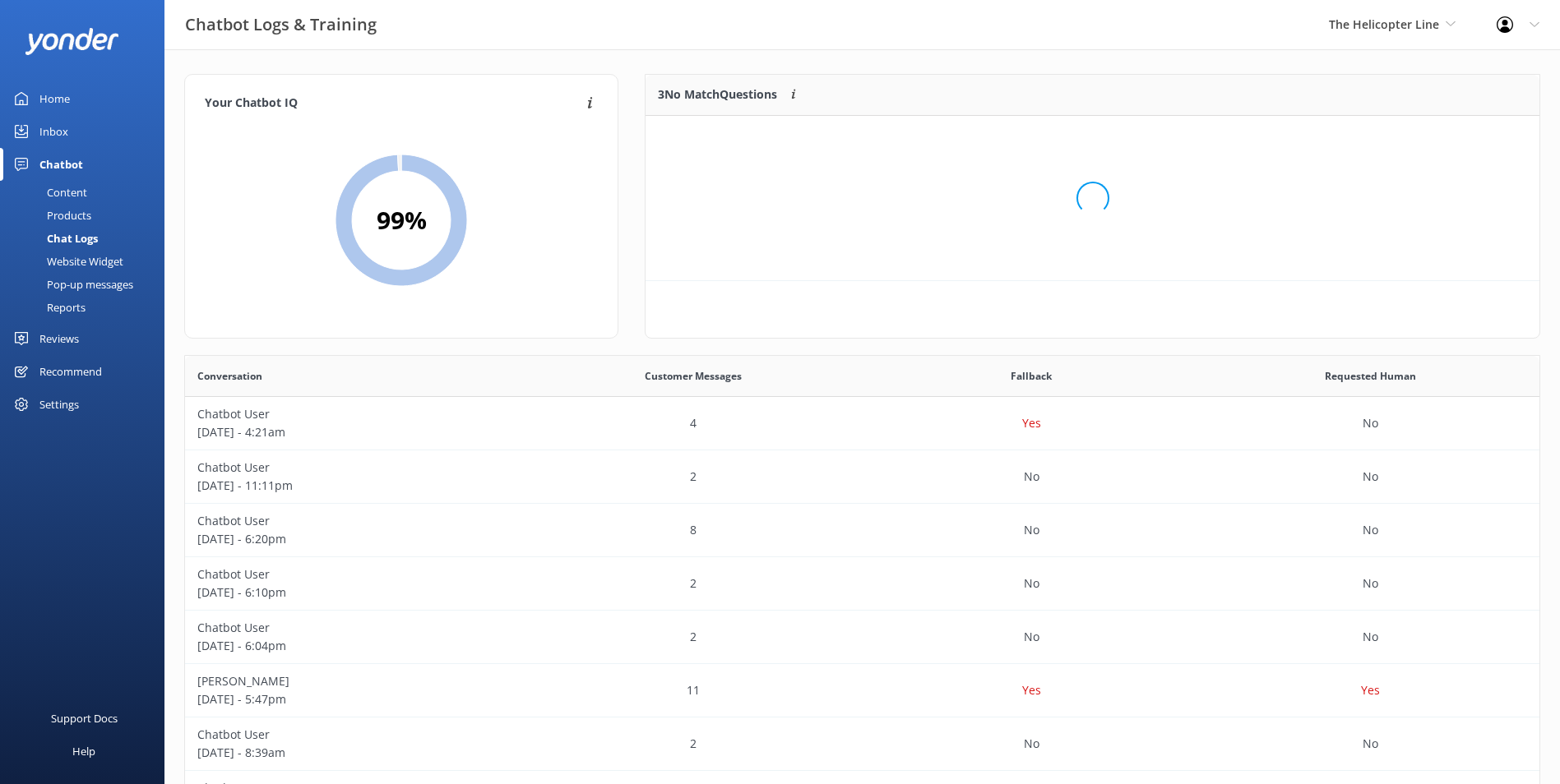
click at [1441, 141] on div "Loading.." at bounding box center [1093, 197] width 861 height 784
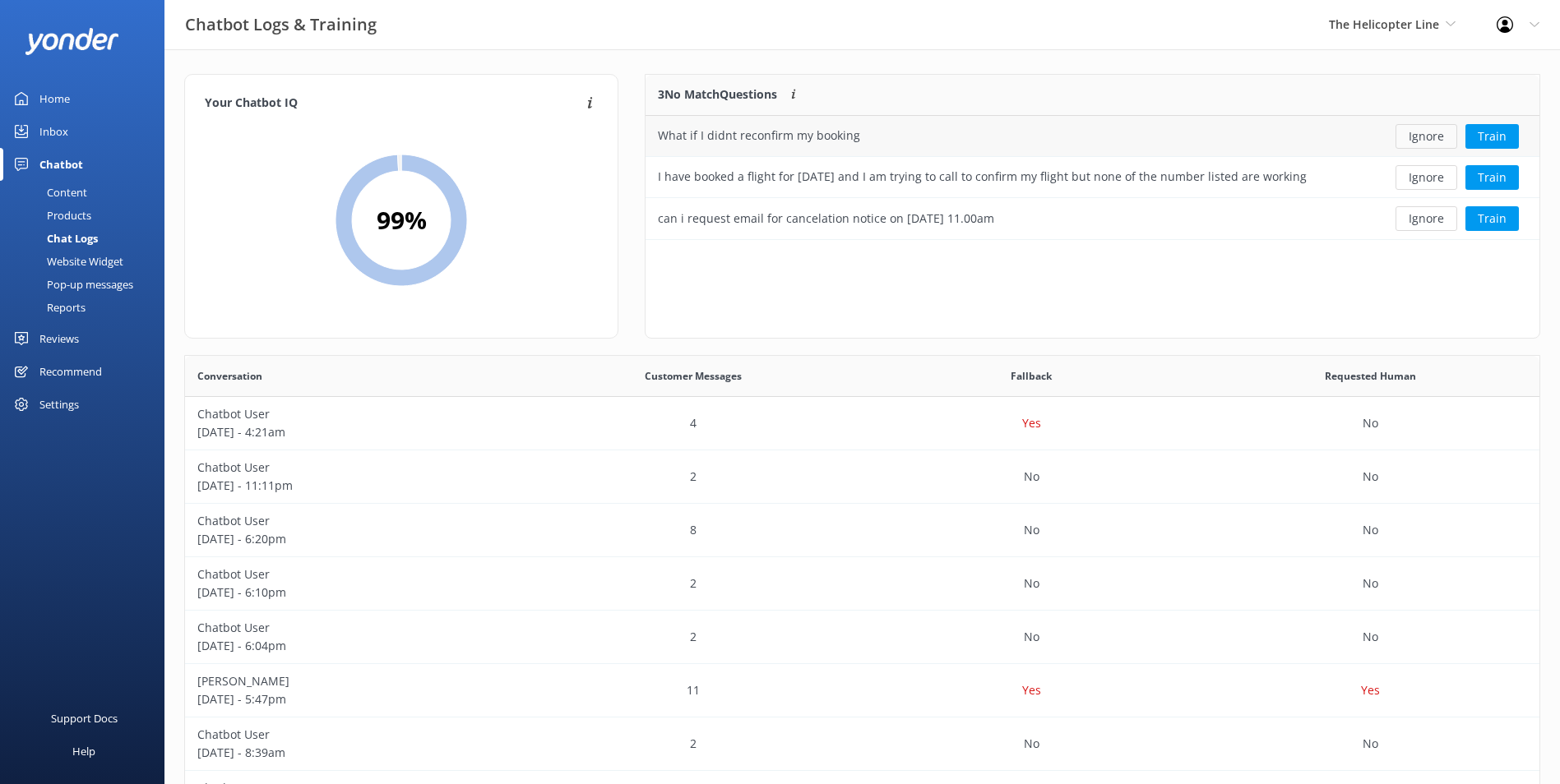
click at [1445, 143] on button "Ignore" at bounding box center [1426, 136] width 62 height 25
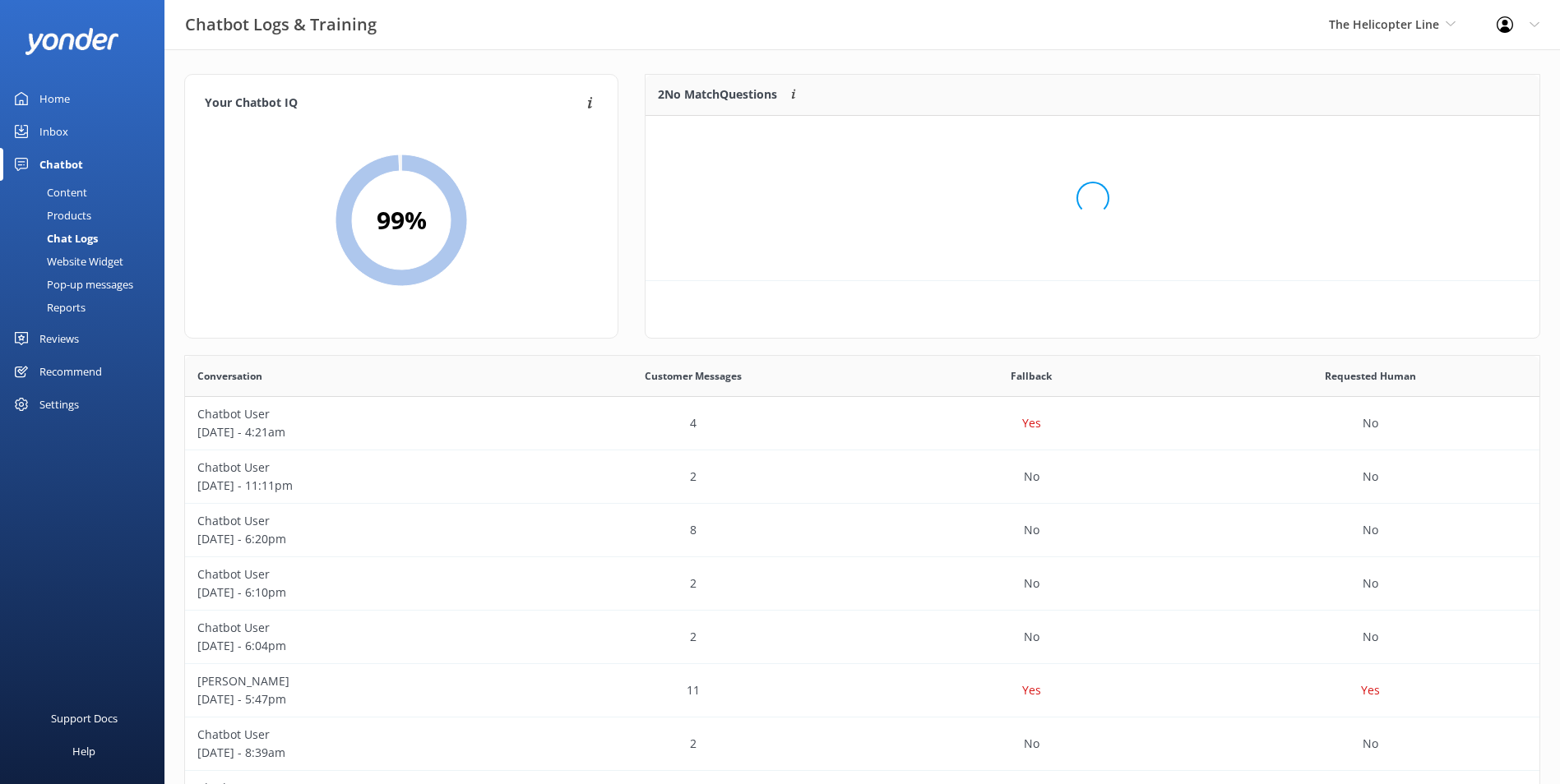
scroll to position [112, 881]
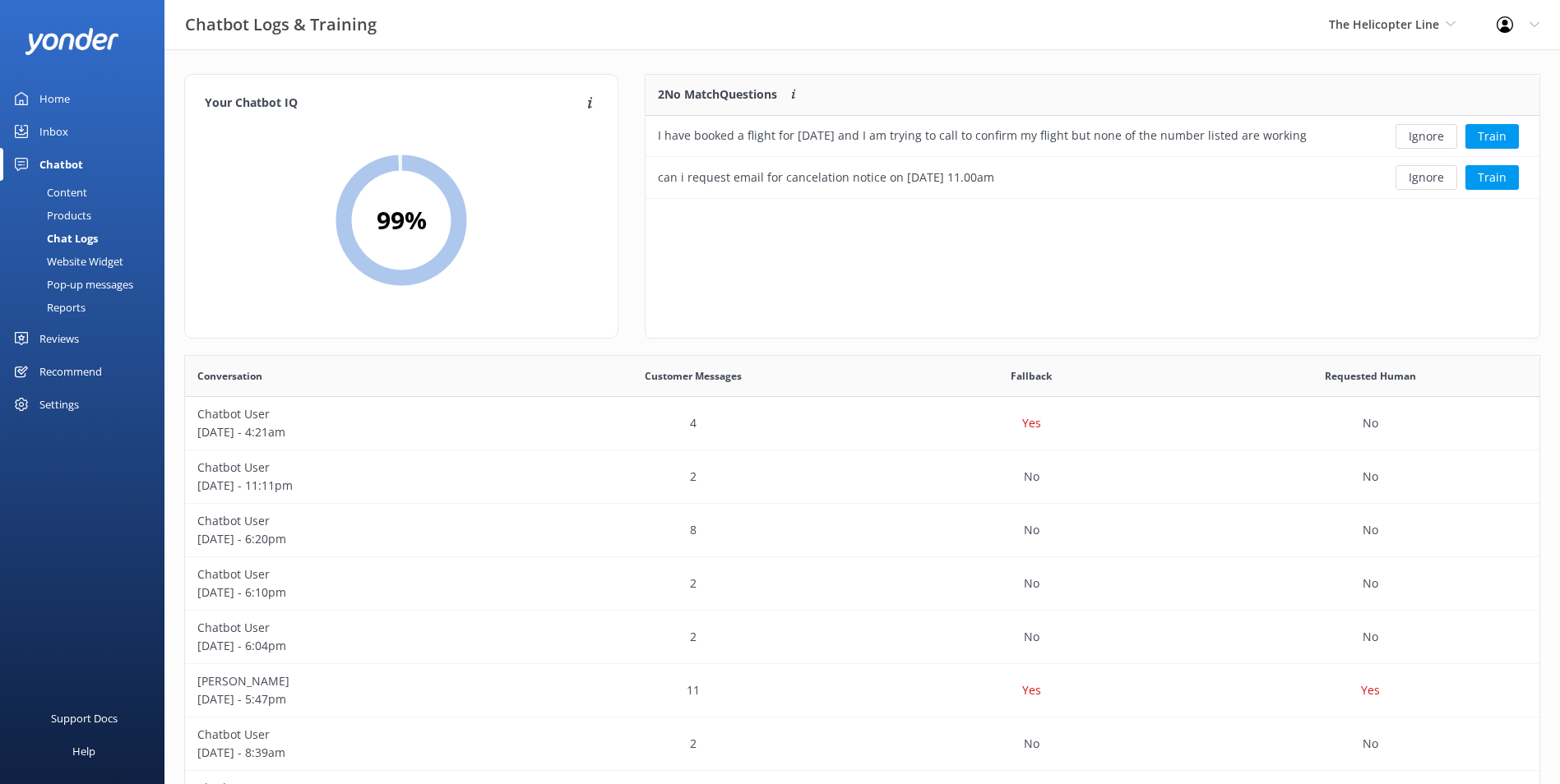
click at [1445, 143] on button "Ignore" at bounding box center [1426, 136] width 62 height 25
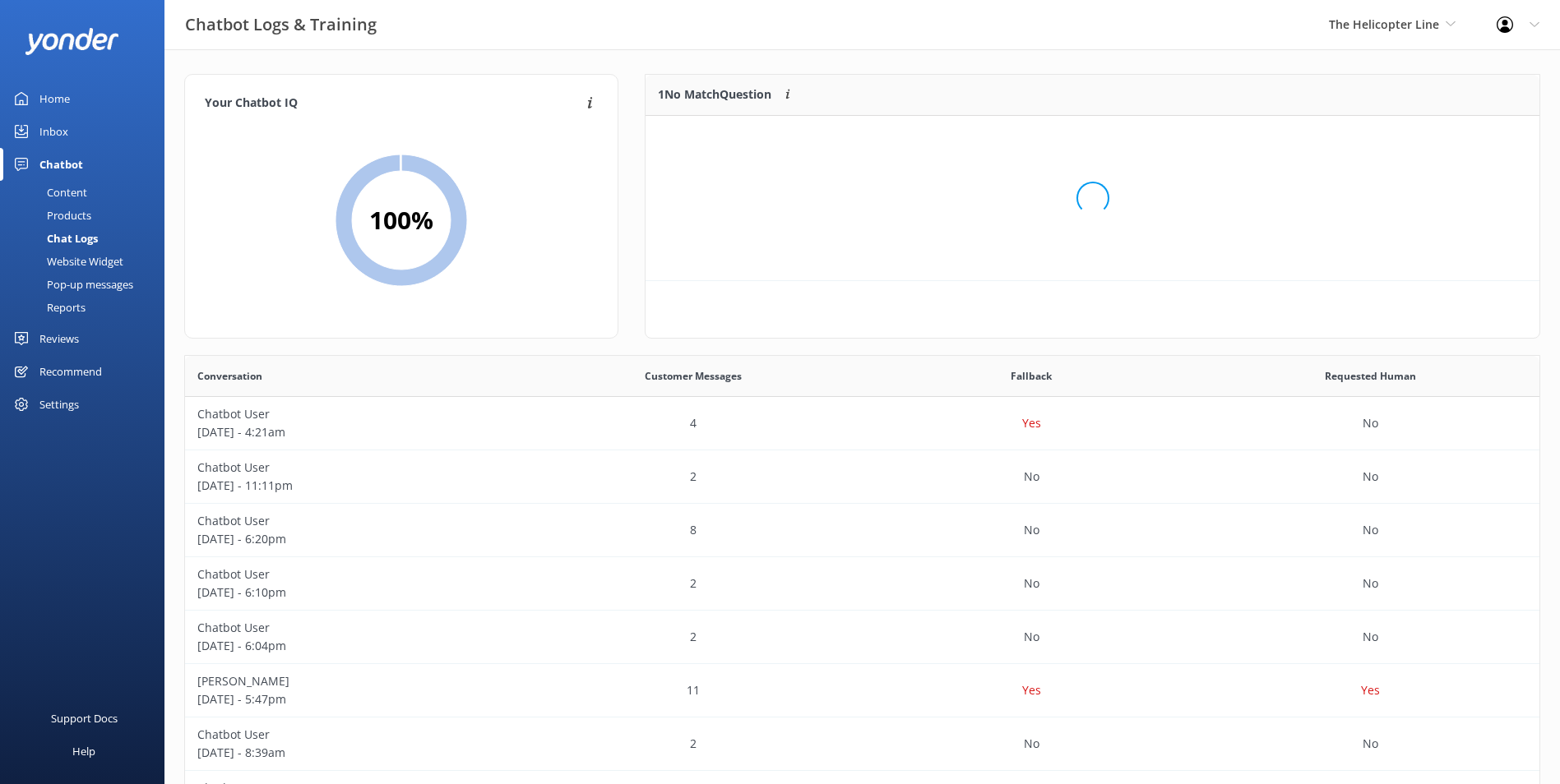
scroll to position [70, 881]
click at [1445, 143] on button "Ignore" at bounding box center [1426, 136] width 62 height 25
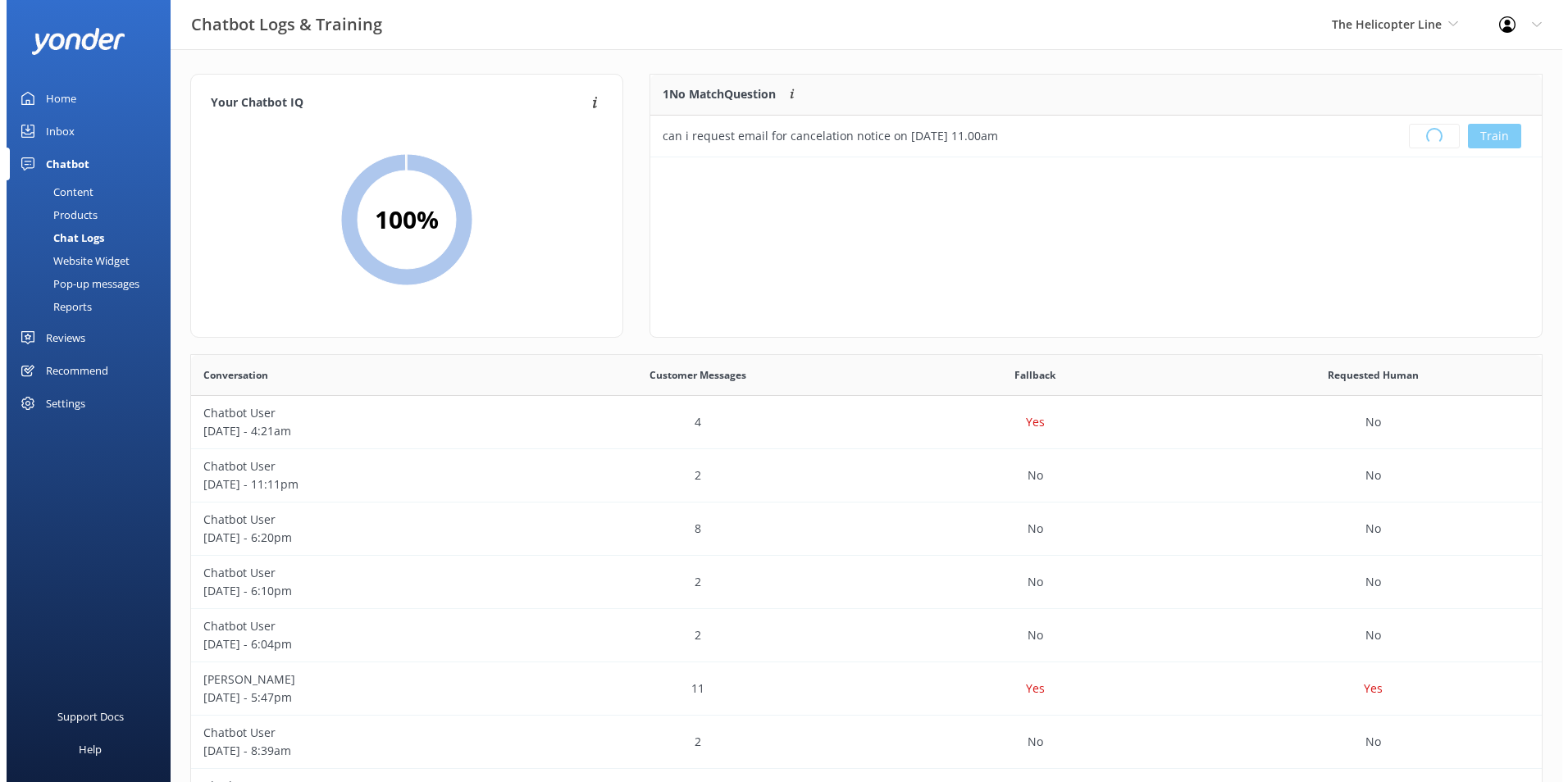
scroll to position [193, 878]
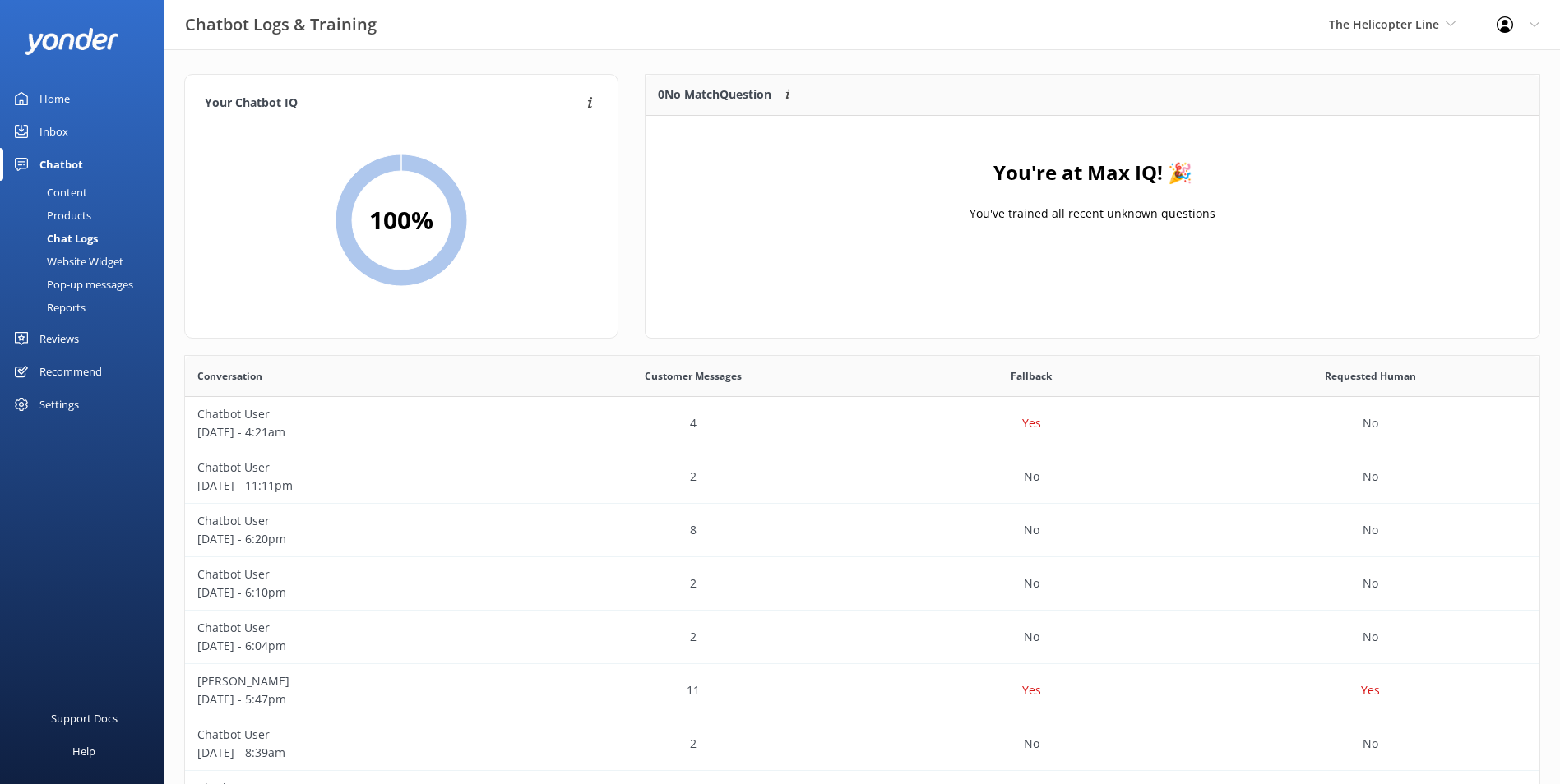
click at [81, 128] on link "Inbox" at bounding box center [82, 131] width 164 height 33
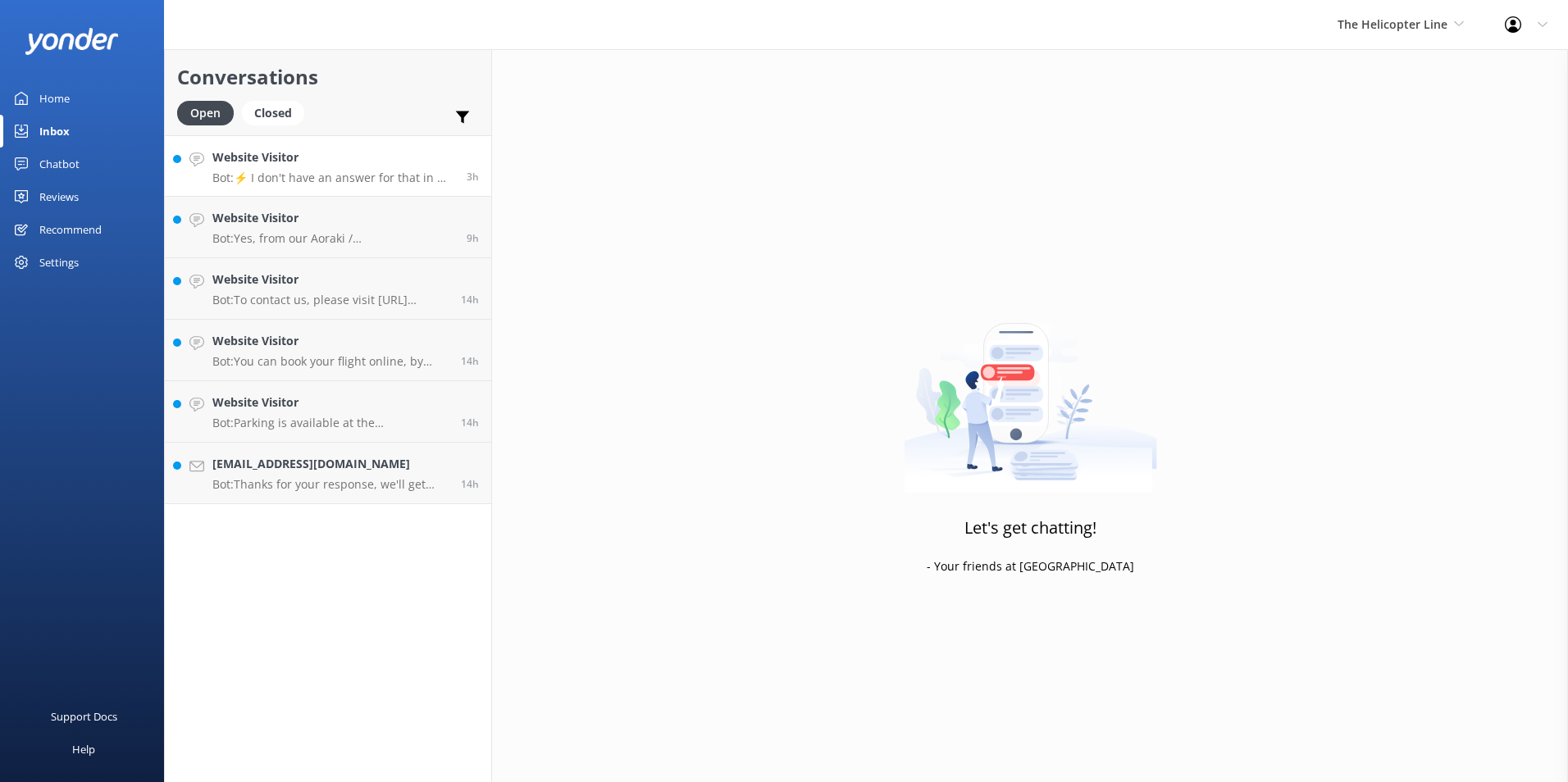
click at [402, 144] on link "Website Visitor Bot: ⚡ I don't have an answer for that in my knowledge base. Pl…" at bounding box center [328, 166] width 326 height 62
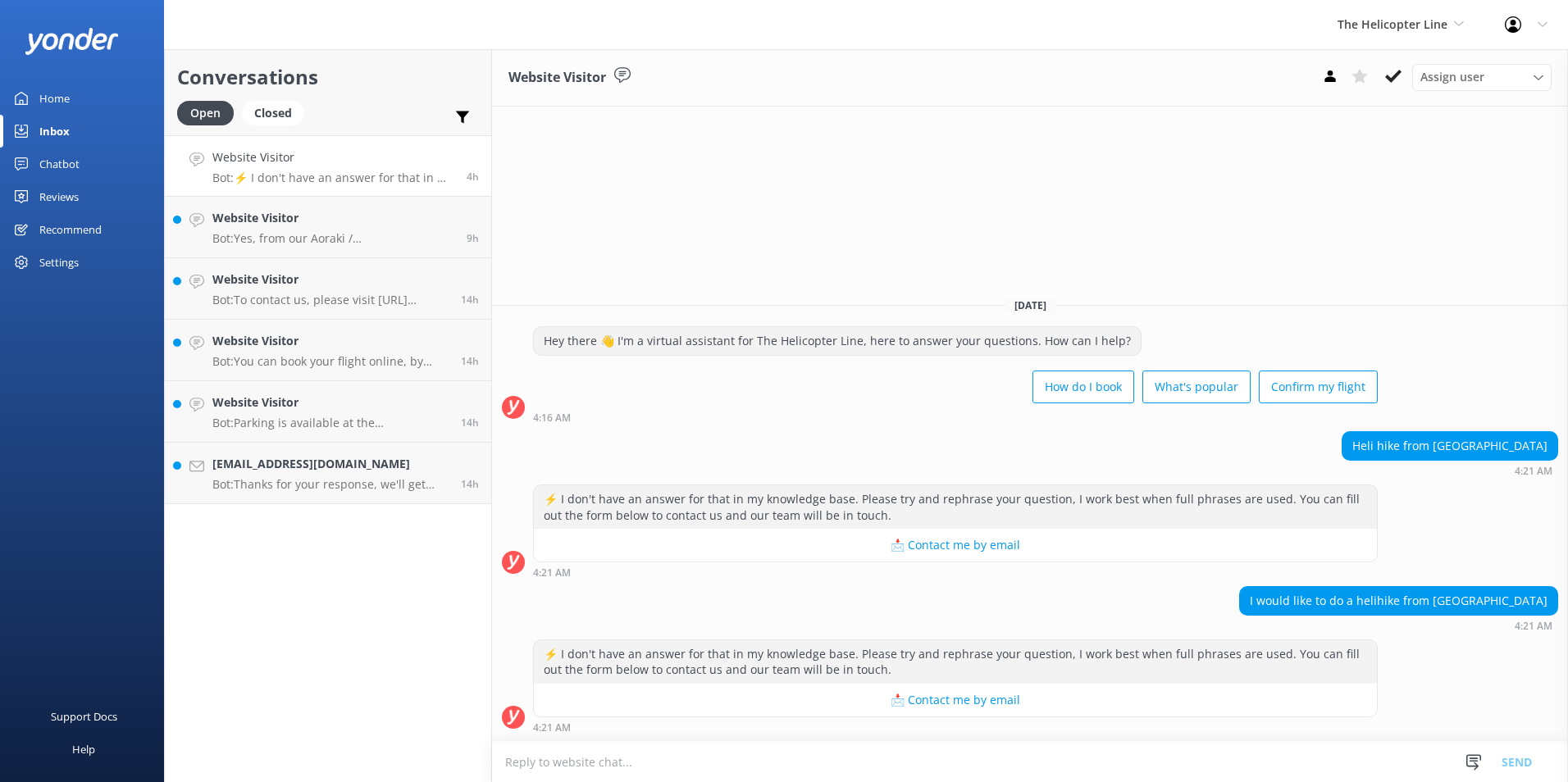
drag, startPoint x: 1388, startPoint y: 79, endPoint x: 1363, endPoint y: 94, distance: 29.2
click at [1388, 79] on use at bounding box center [1392, 76] width 16 height 14
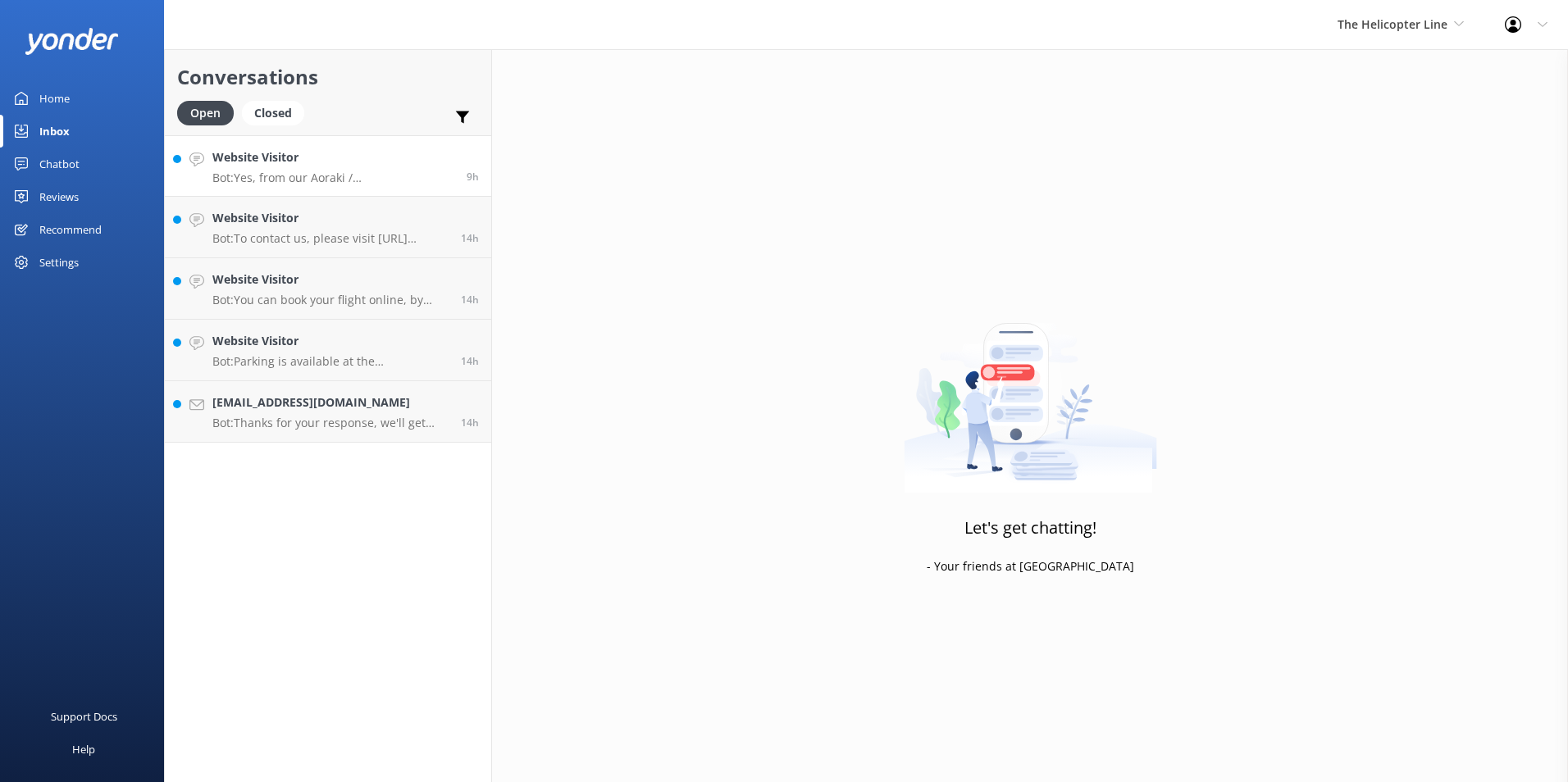
click at [384, 161] on h4 "Website Visitor" at bounding box center [333, 157] width 242 height 18
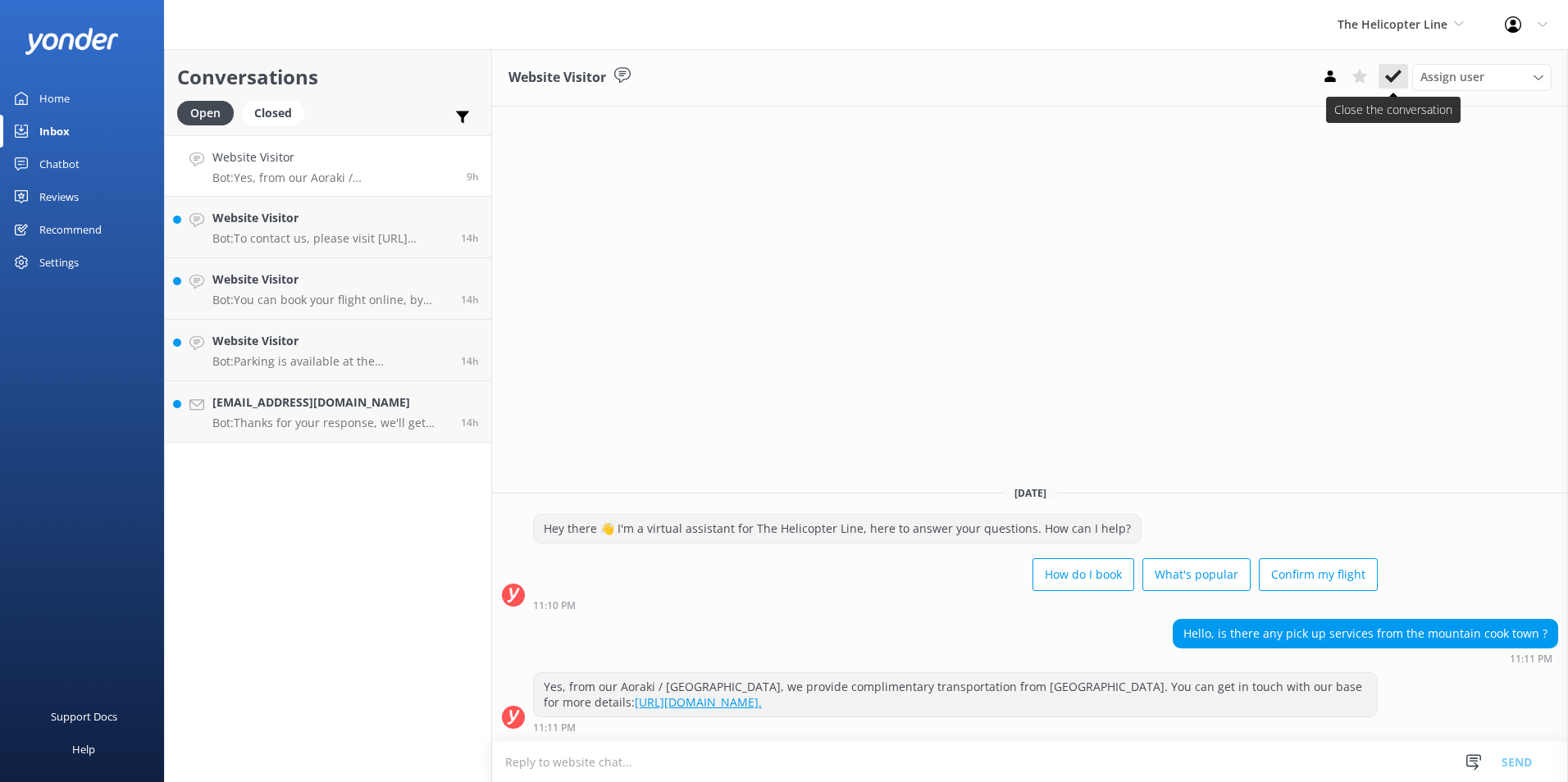
click at [1401, 72] on use at bounding box center [1392, 76] width 16 height 14
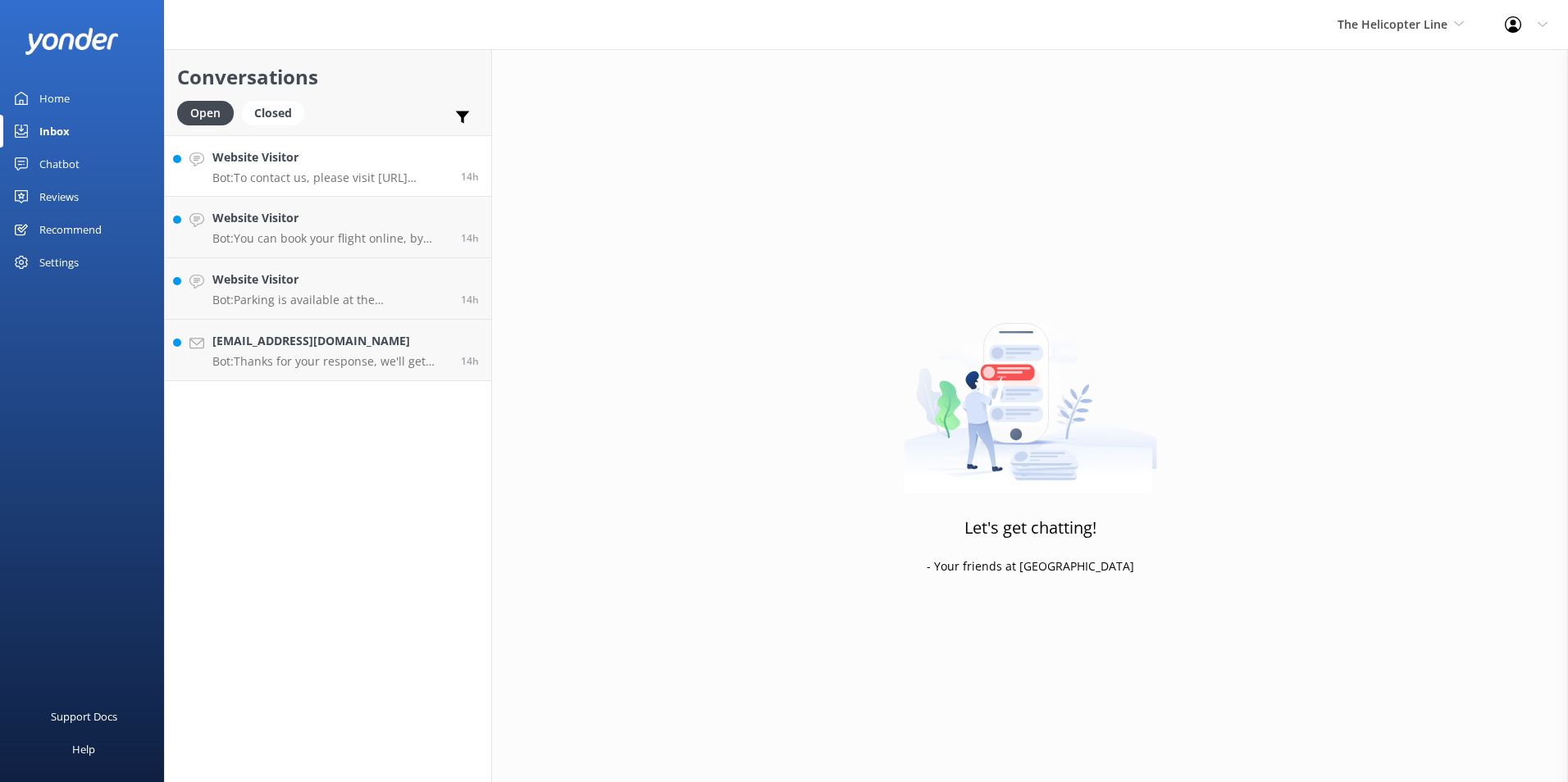
click at [420, 144] on link "Website Visitor Bot: To contact us, please visit [URL][DOMAIN_NAME]. 14h" at bounding box center [328, 166] width 326 height 62
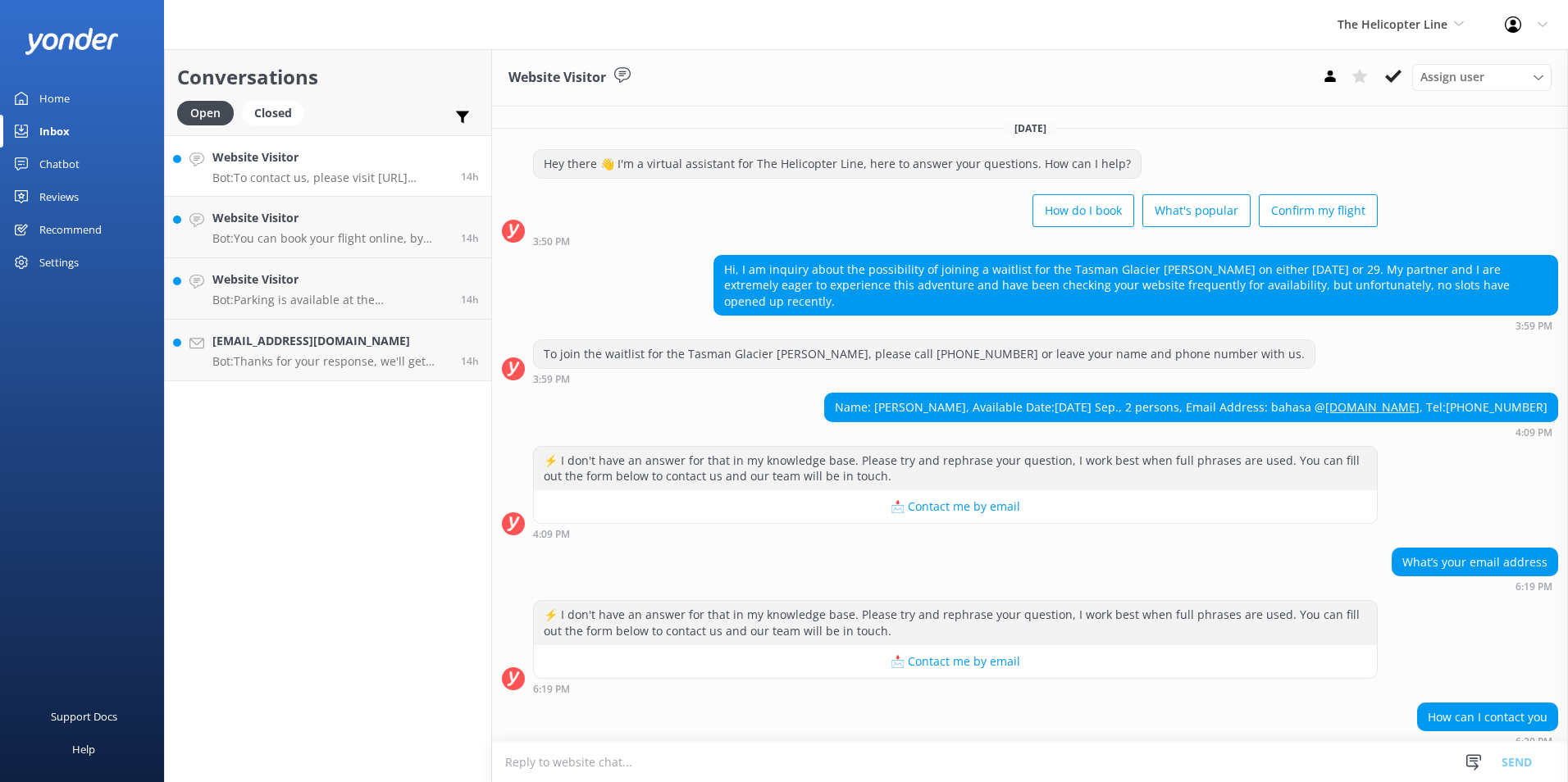
scroll to position [51, 0]
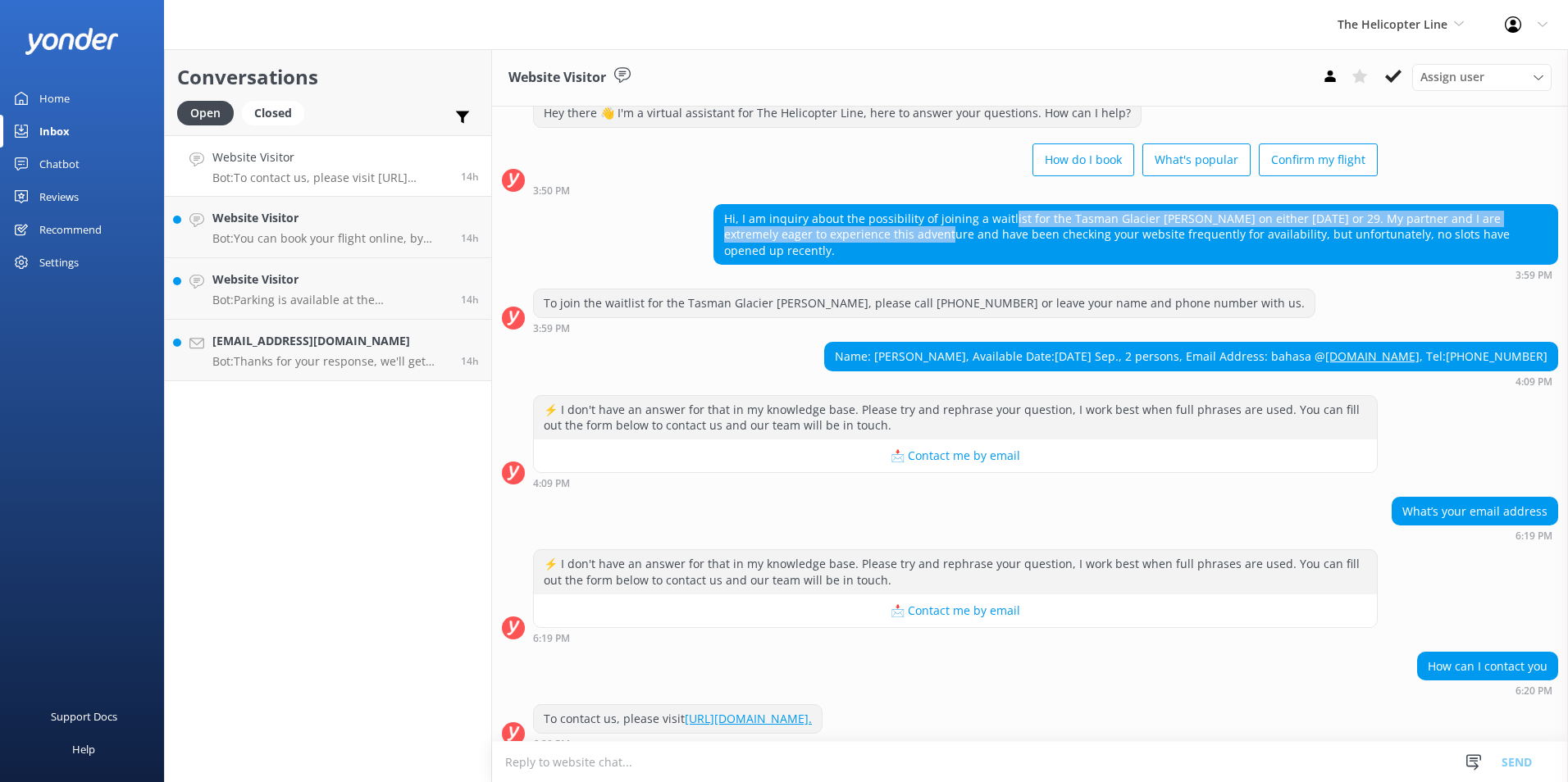
drag, startPoint x: 879, startPoint y: 227, endPoint x: 1003, endPoint y: 224, distance: 124.0
click at [1003, 224] on div "Hi, I am inquiry about the possibility of joining a waitlist for the Tasman Gla…" at bounding box center [1135, 235] width 843 height 60
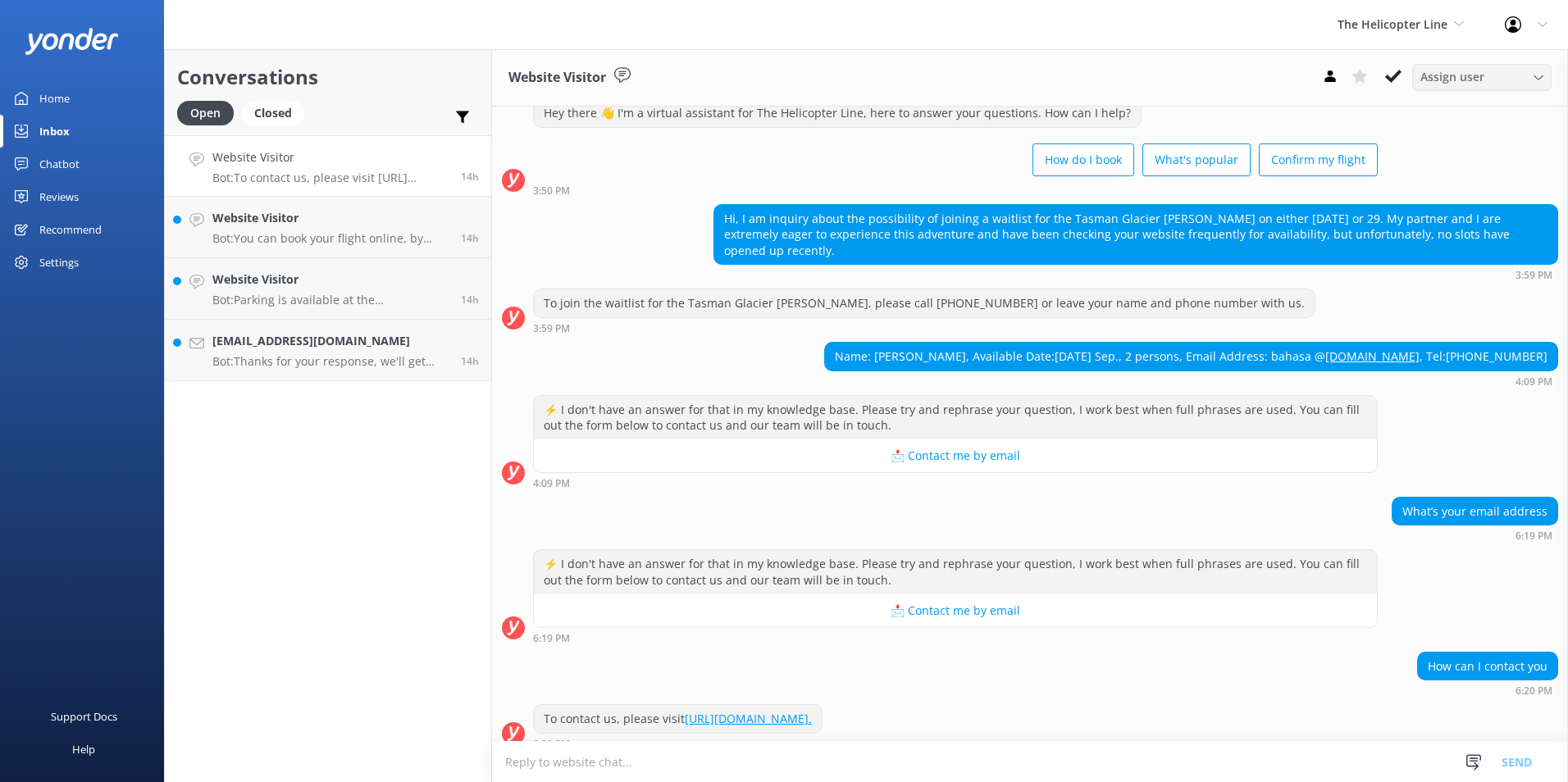
click at [1422, 85] on span "Assign user" at bounding box center [1452, 77] width 64 height 18
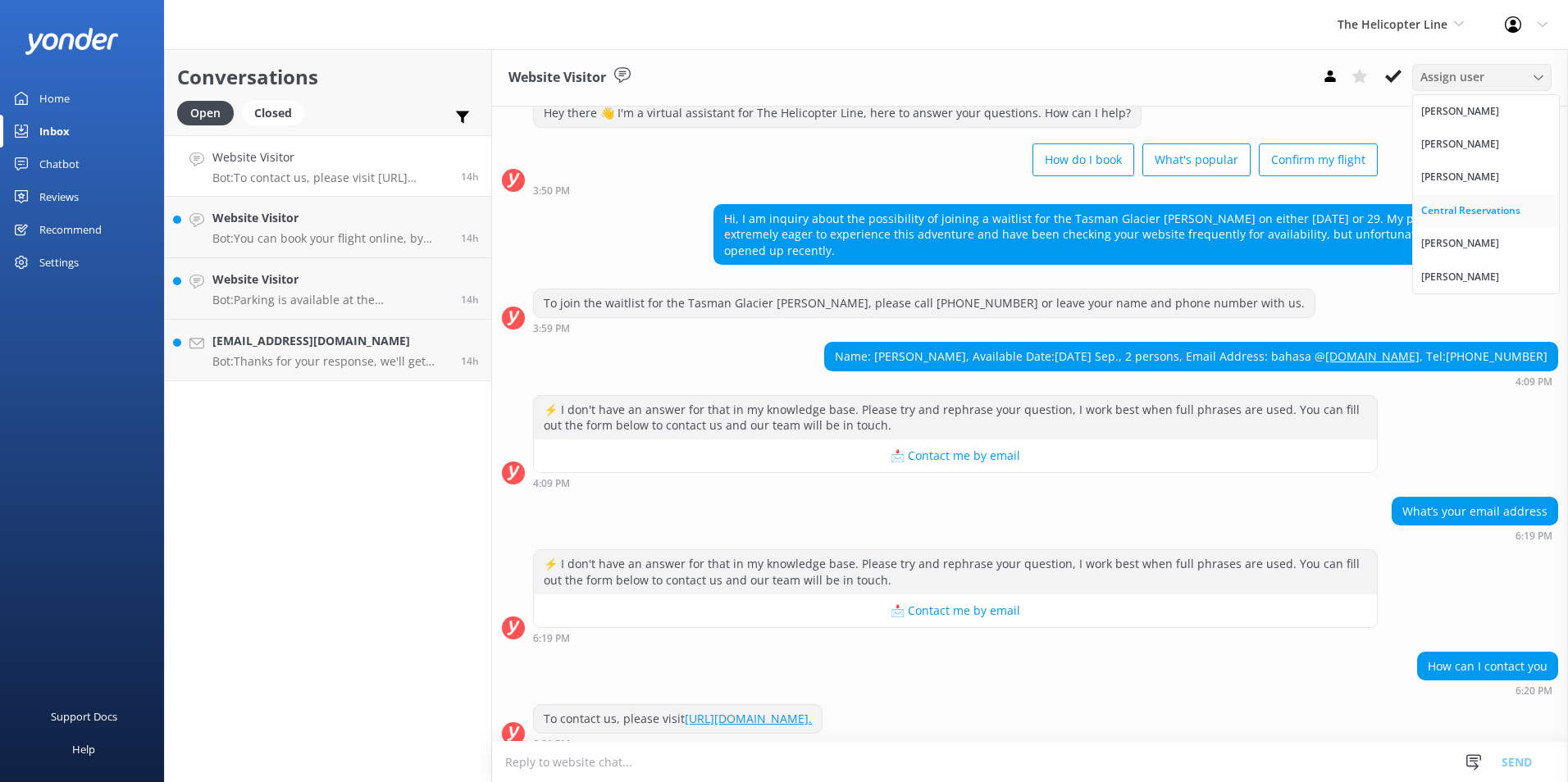
click at [1441, 205] on div "Central Reservations" at bounding box center [1470, 211] width 99 height 16
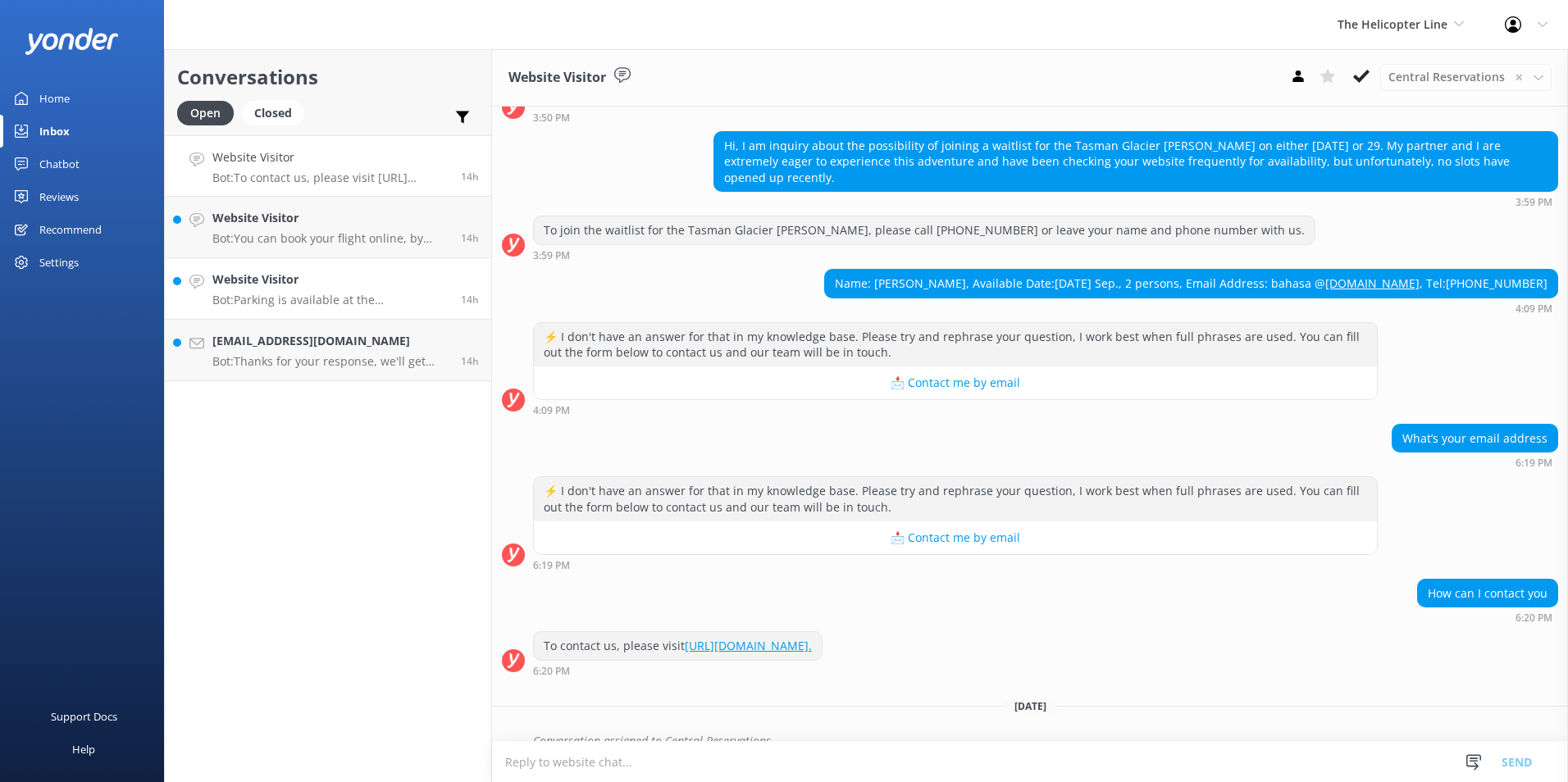
scroll to position [129, 0]
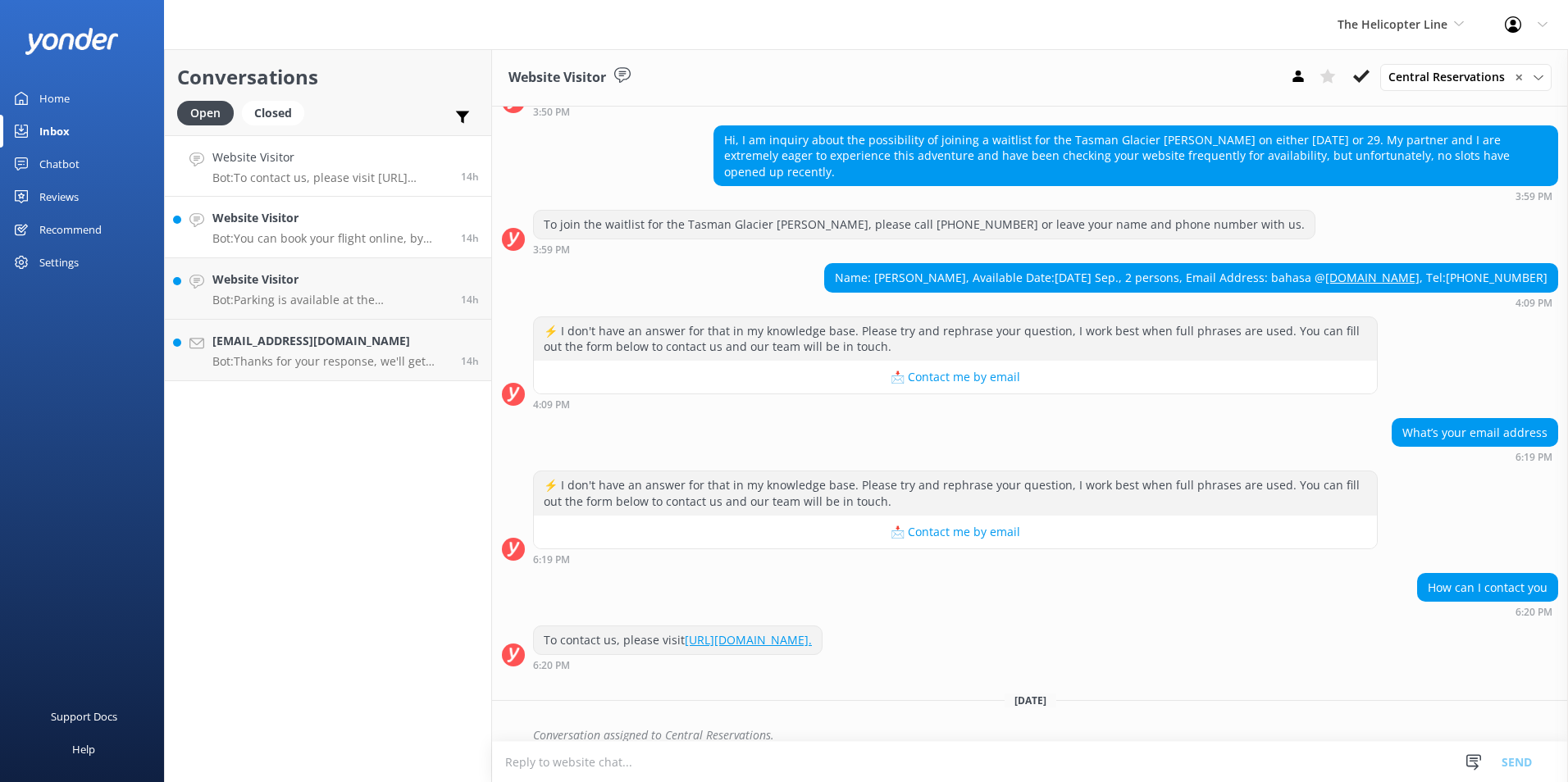
click at [375, 216] on h4 "Website Visitor" at bounding box center [330, 217] width 236 height 18
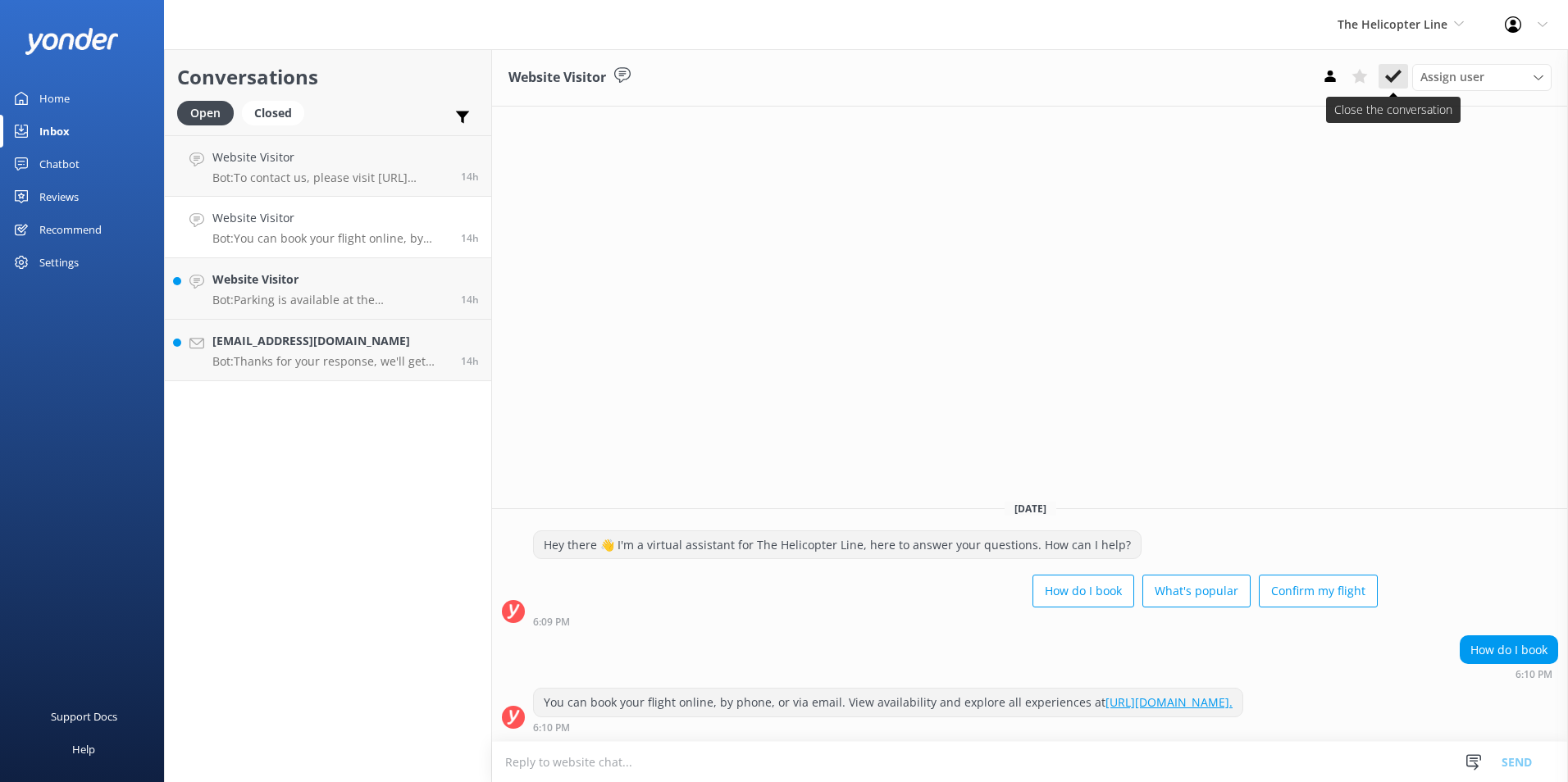
click at [1389, 72] on icon at bounding box center [1392, 76] width 16 height 16
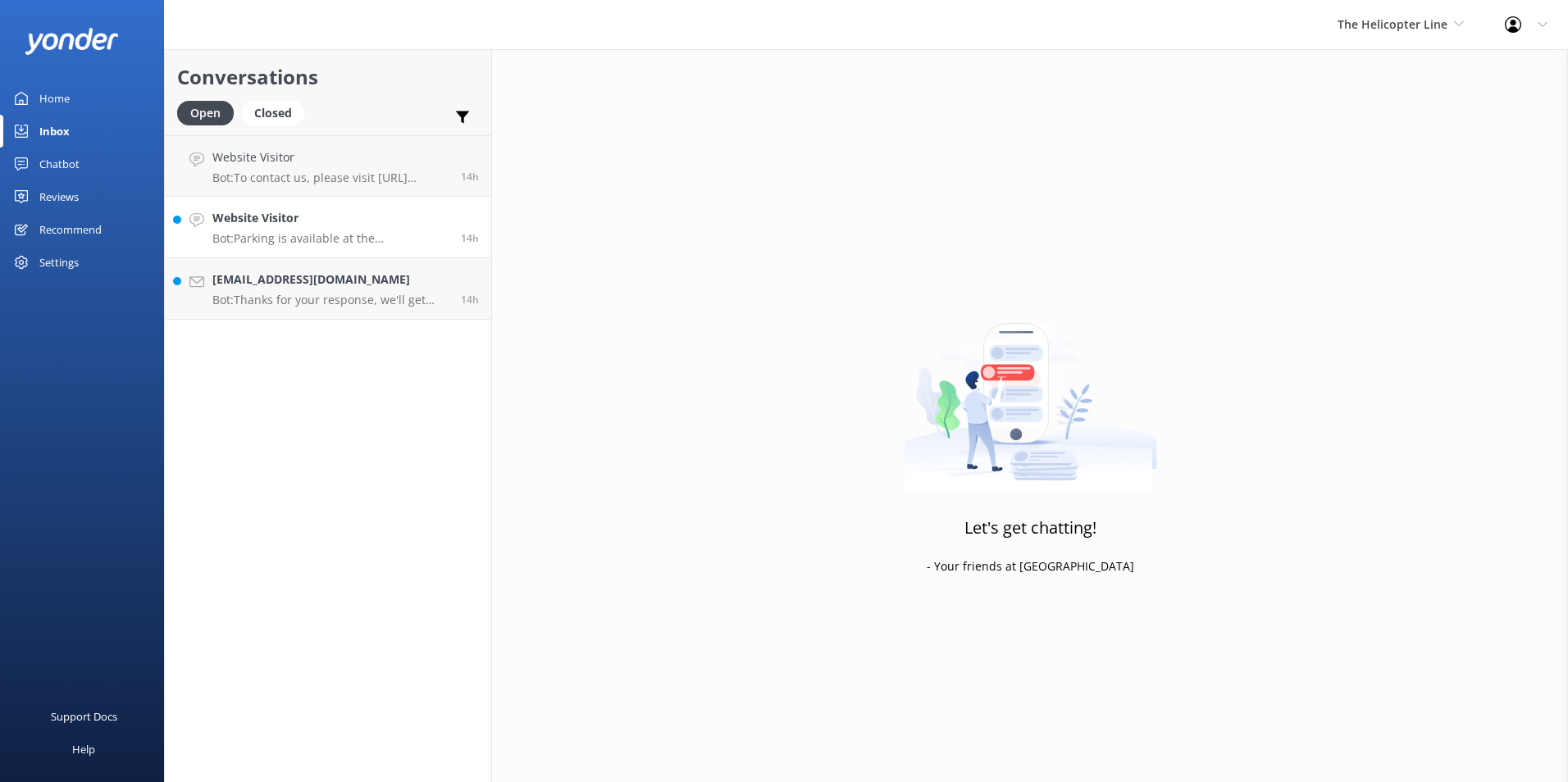
click at [365, 238] on p "Bot: Parking is available at the [GEOGRAPHIC_DATA]. Please ensure you allow eno…" at bounding box center [330, 238] width 236 height 14
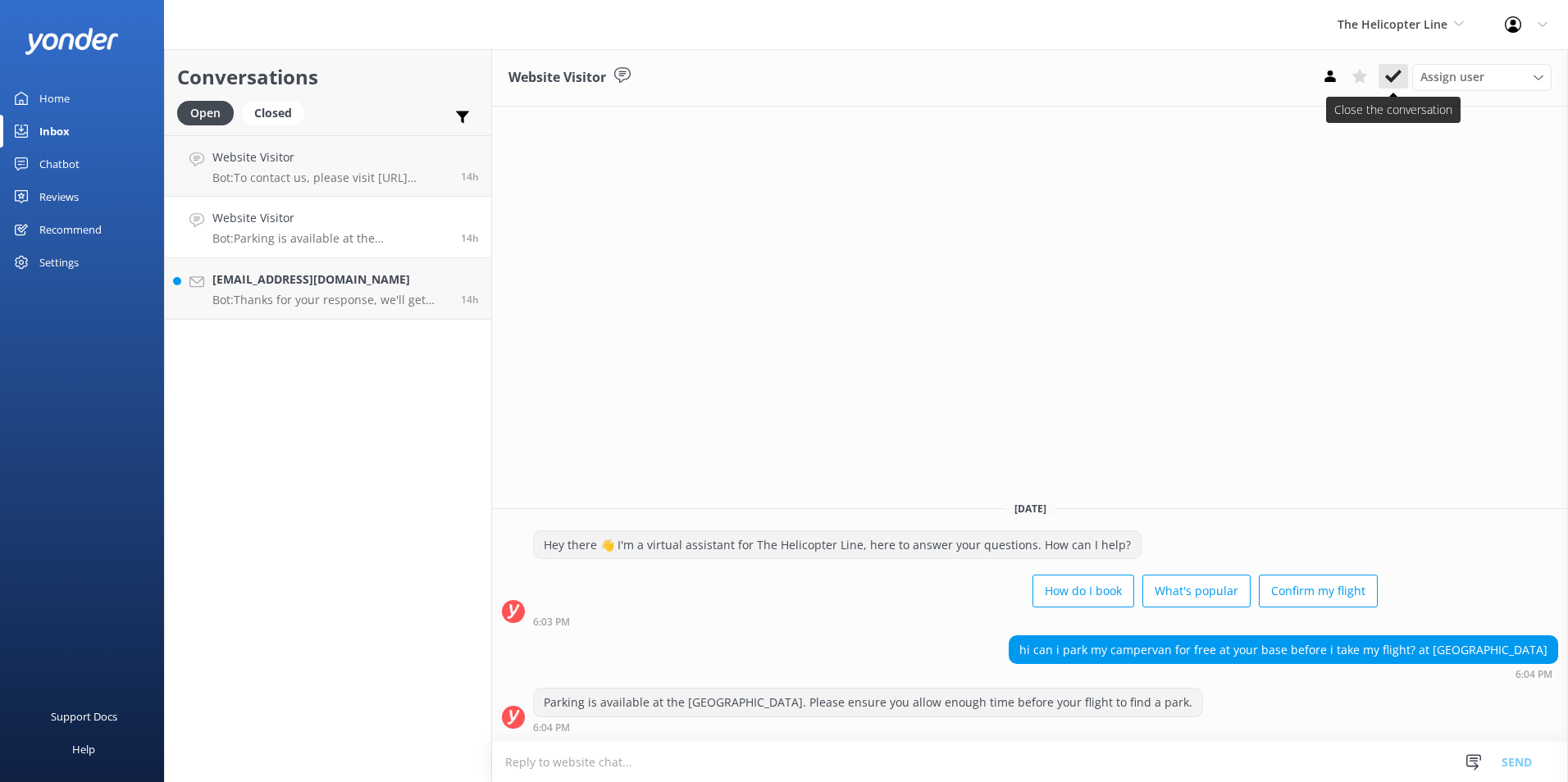
click at [1394, 79] on use at bounding box center [1392, 76] width 16 height 14
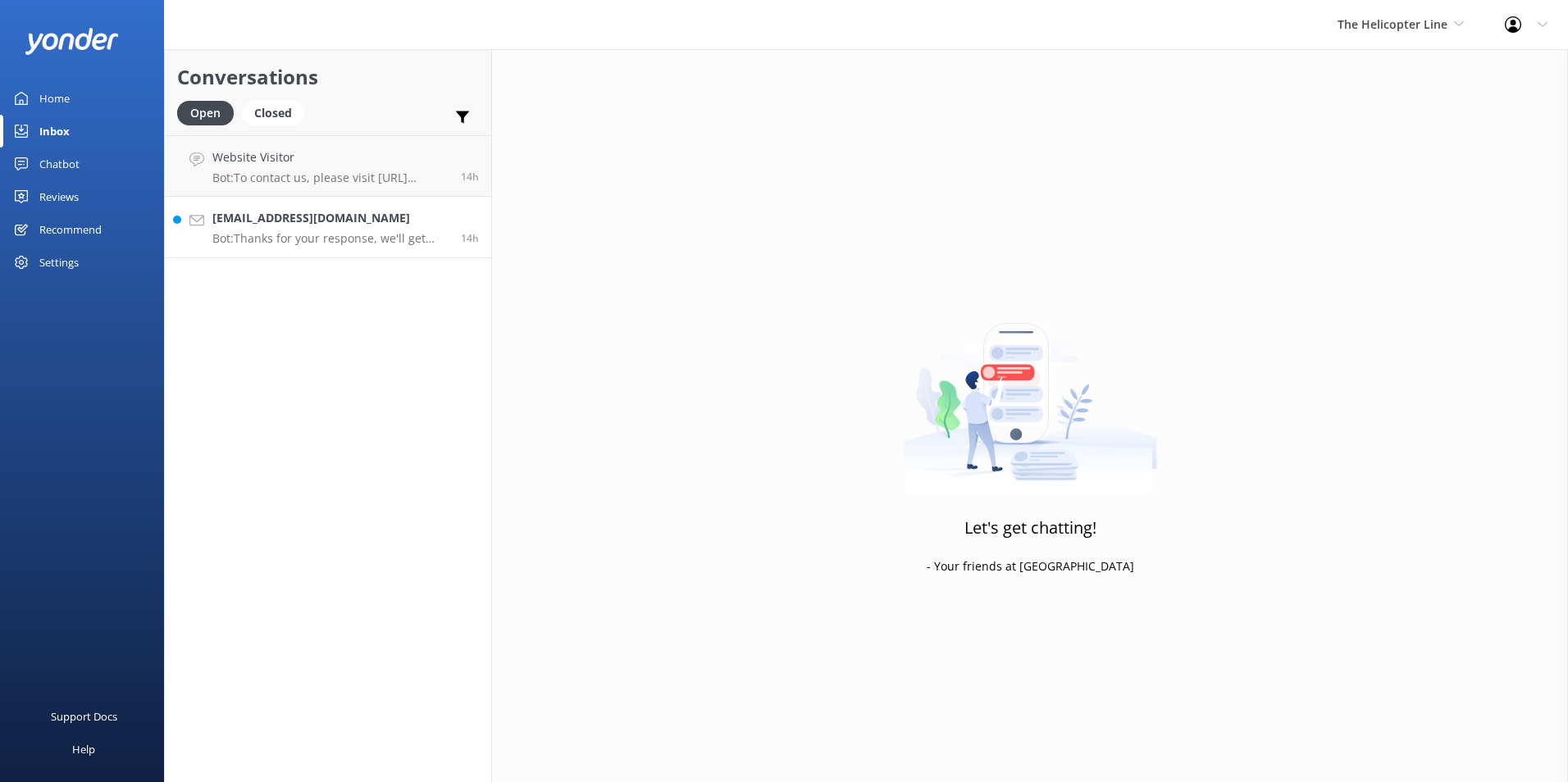
drag, startPoint x: 255, startPoint y: 243, endPoint x: 265, endPoint y: 243, distance: 10.0
click at [255, 243] on p "Bot: Thanks for your response, we'll get back to you as soon as we can during o…" at bounding box center [330, 238] width 236 height 14
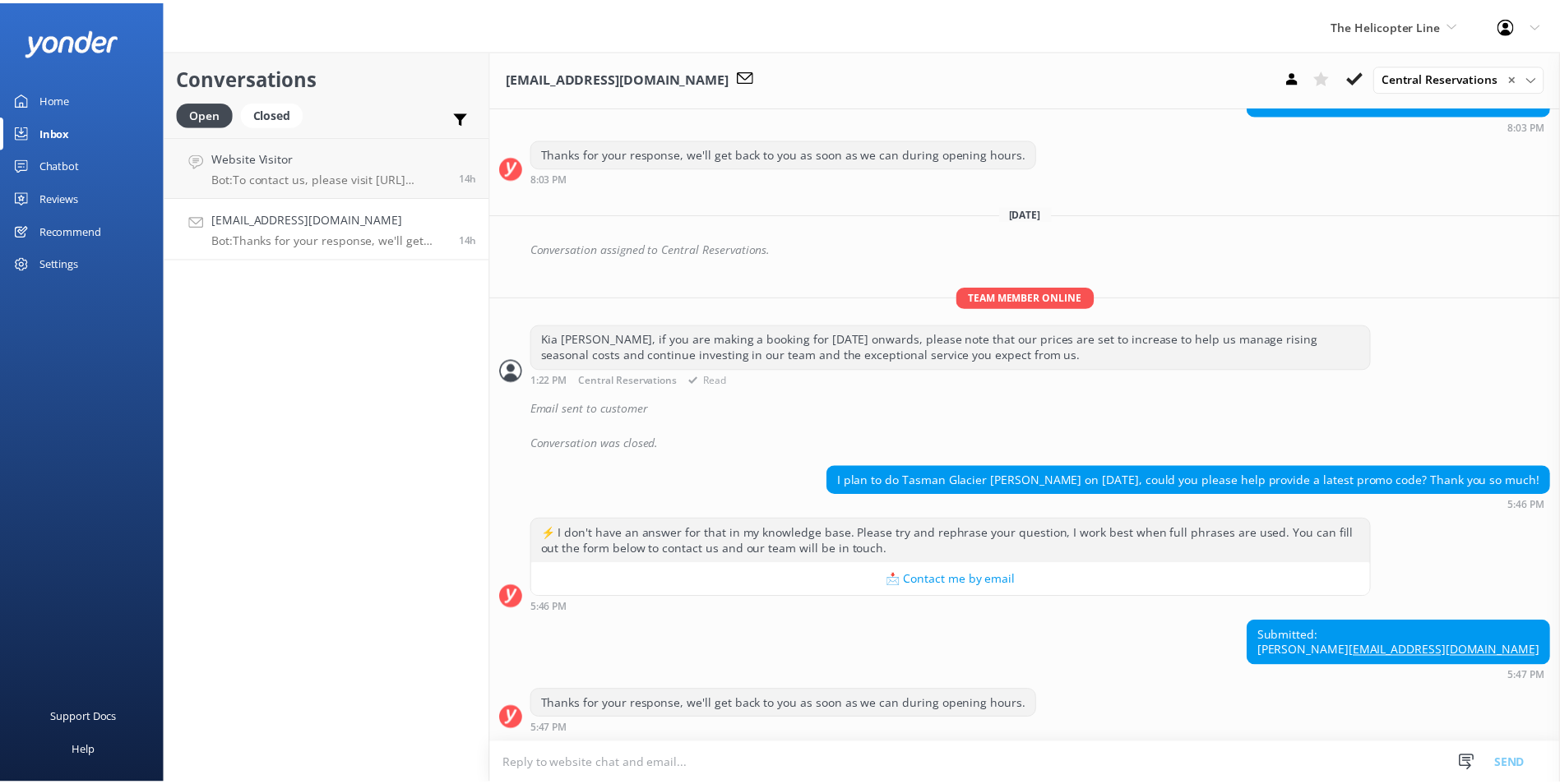
scroll to position [481, 0]
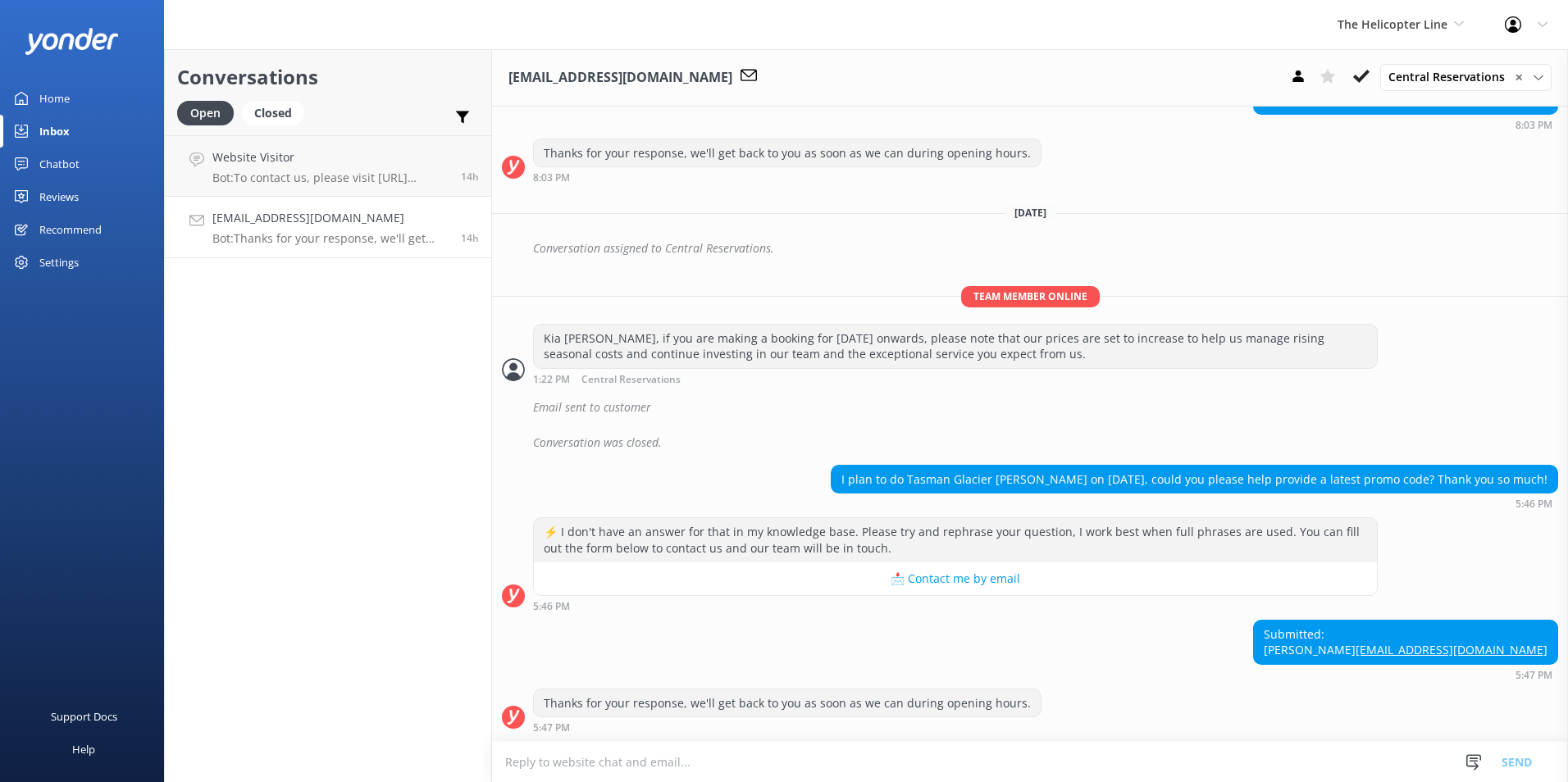
click at [101, 94] on link "Home" at bounding box center [82, 98] width 164 height 33
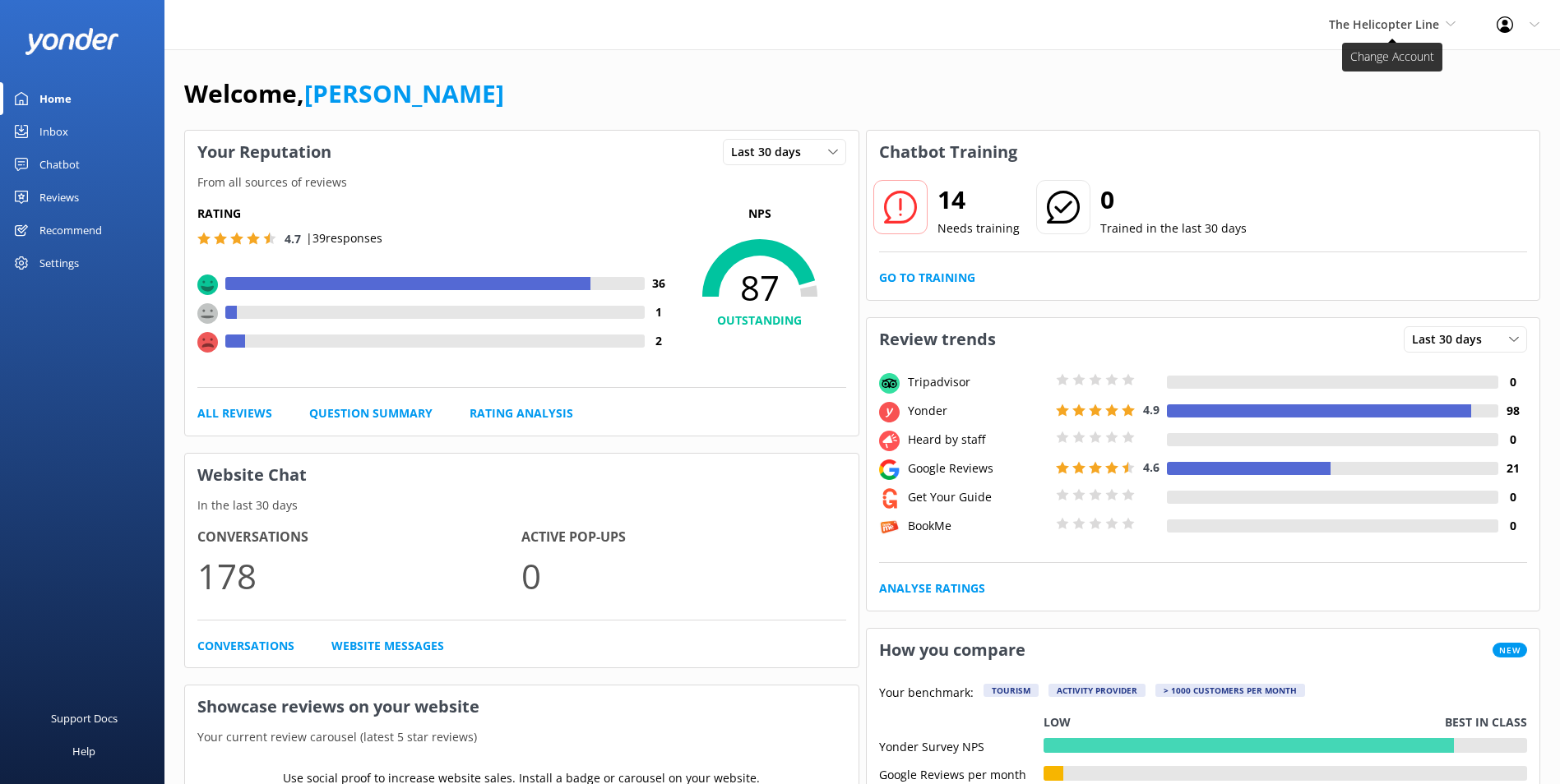
click at [1428, 19] on span "The Helicopter Line" at bounding box center [1384, 24] width 110 height 15
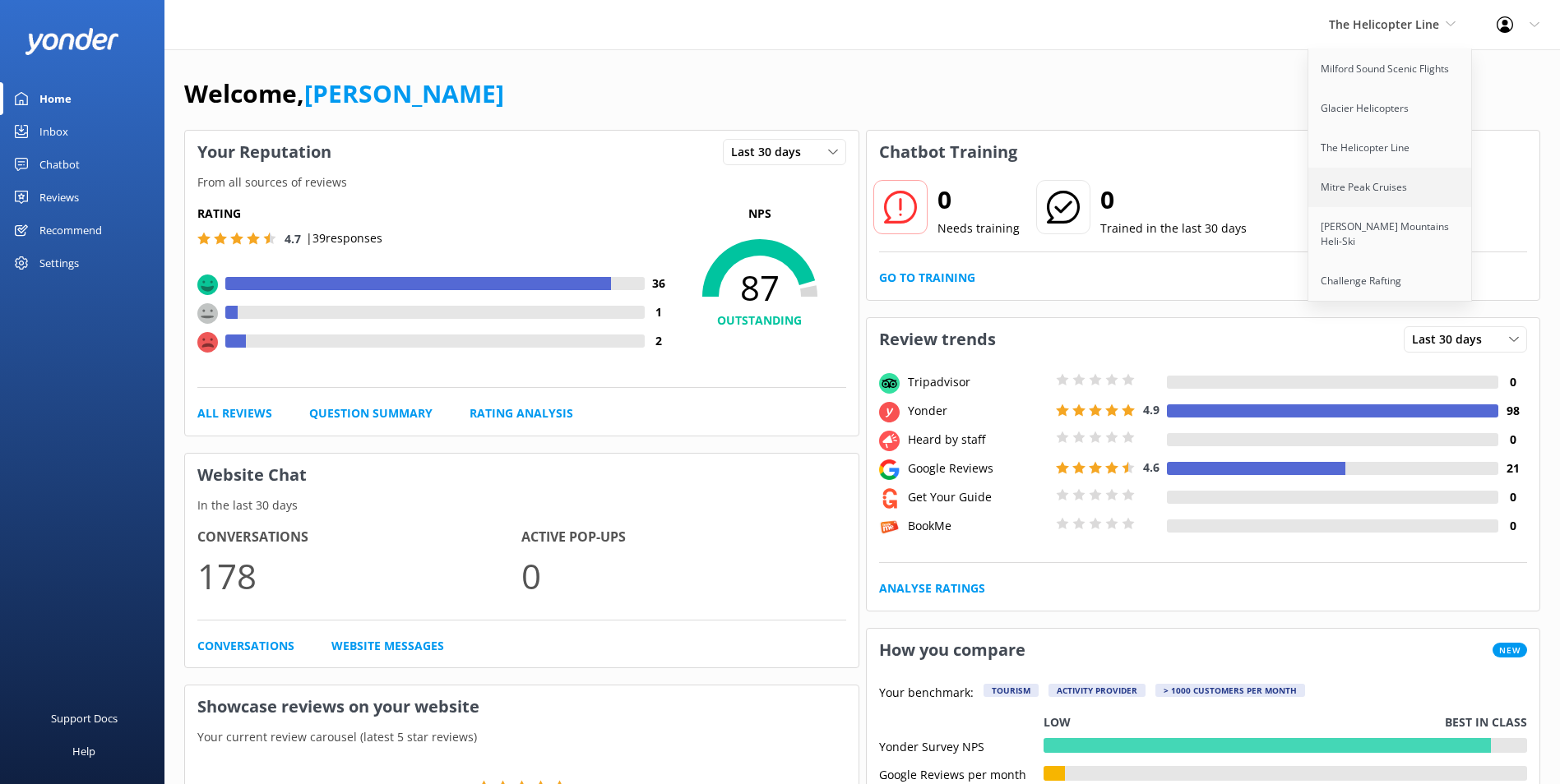
click at [1378, 177] on link "Mitre Peak Cruises" at bounding box center [1390, 187] width 164 height 40
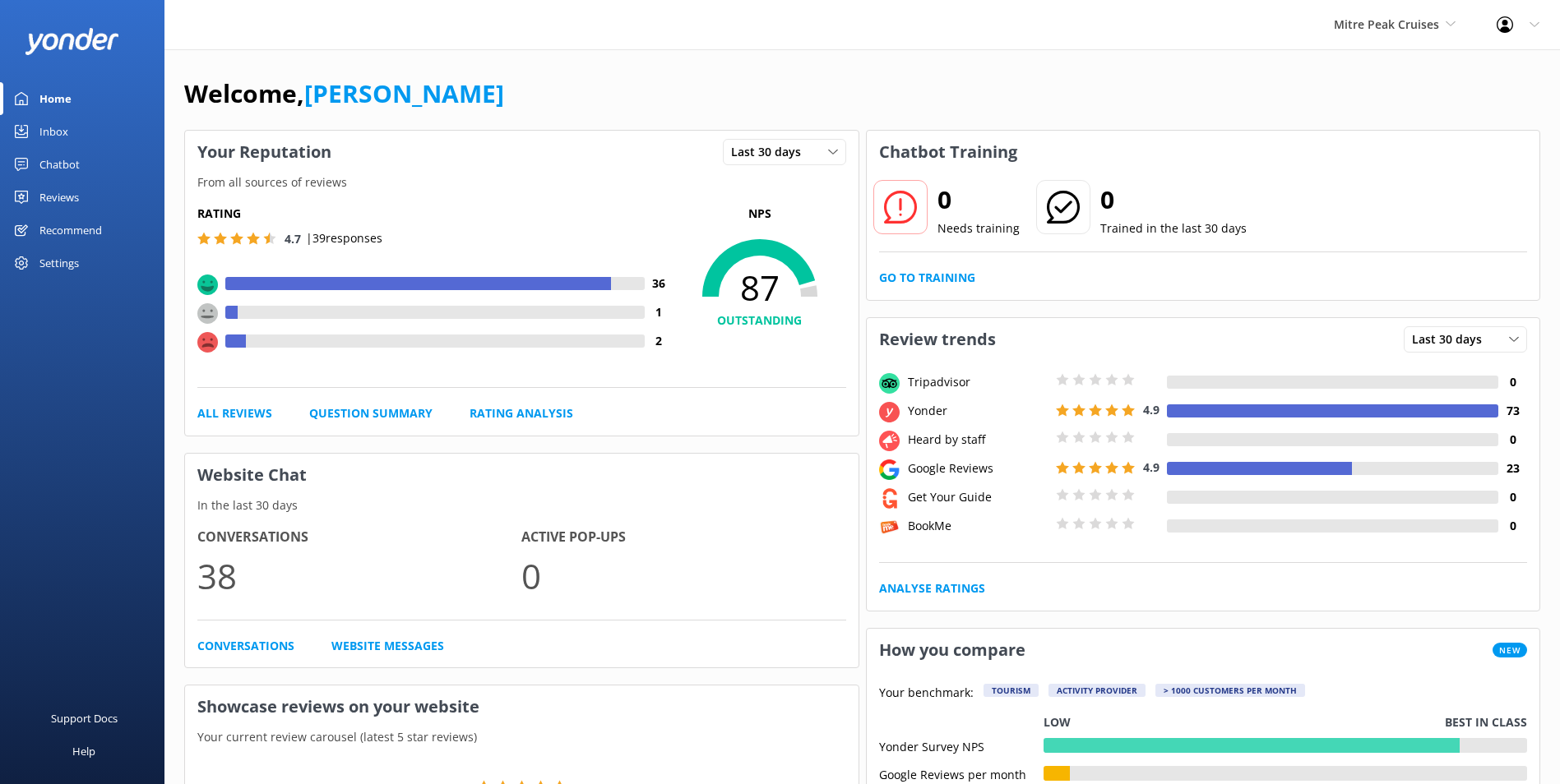
click at [957, 264] on div "0 Needs training 0 Trained in the last 30 days Go to Training" at bounding box center [1203, 236] width 673 height 126
click at [951, 274] on link "Go to Training" at bounding box center [927, 277] width 96 height 18
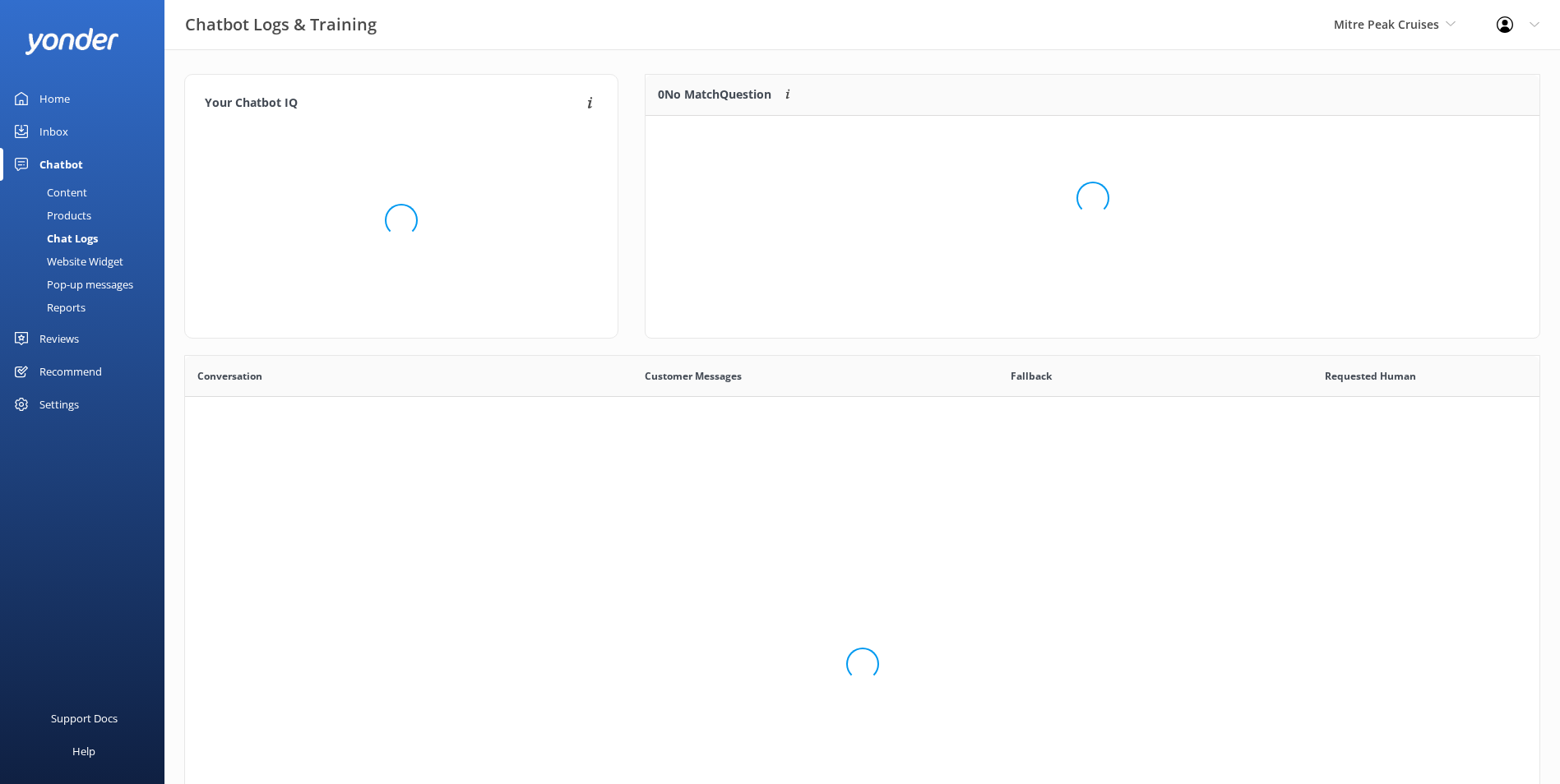
scroll to position [564, 1342]
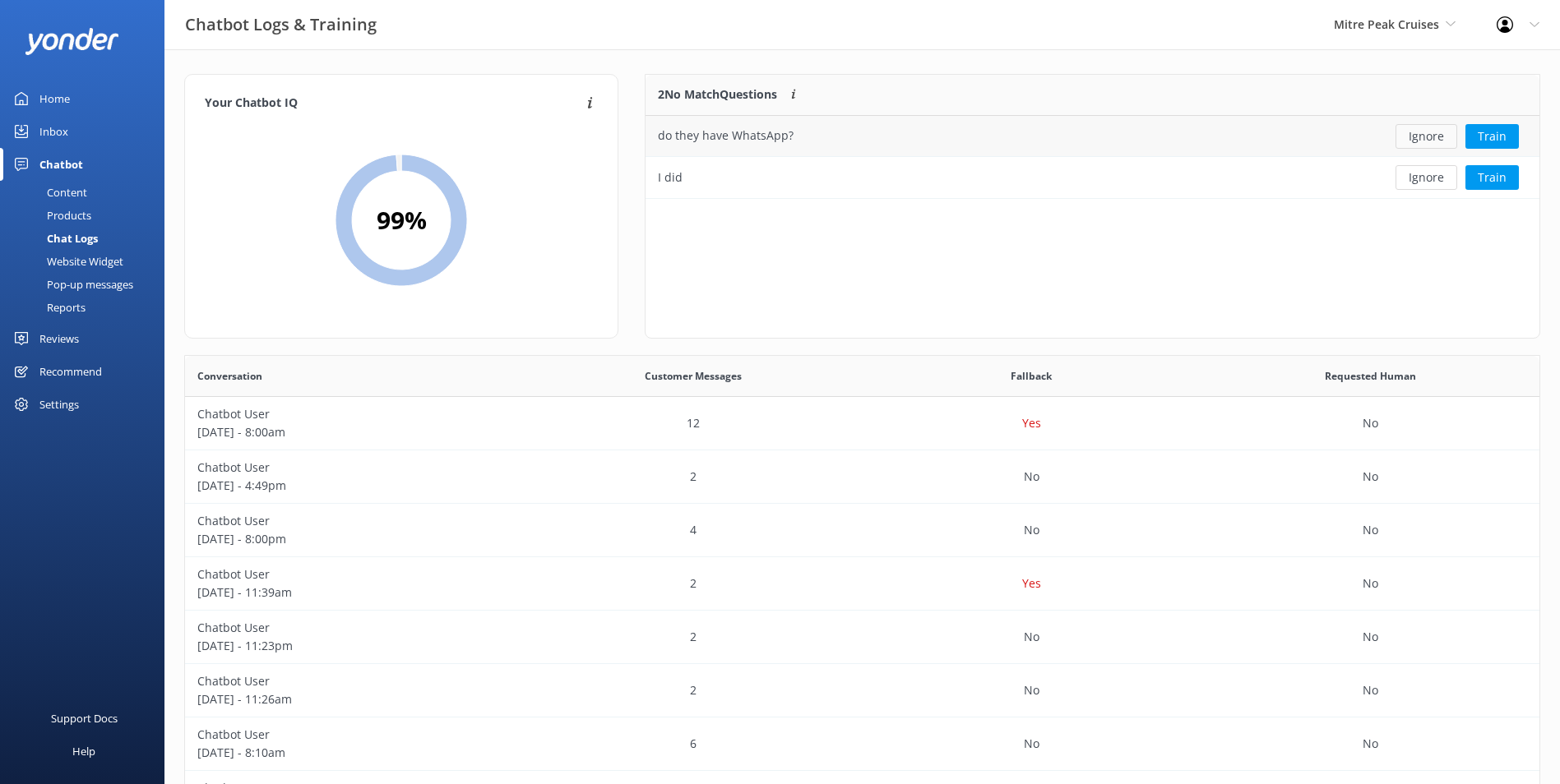
click at [1440, 147] on button "Ignore" at bounding box center [1426, 136] width 62 height 25
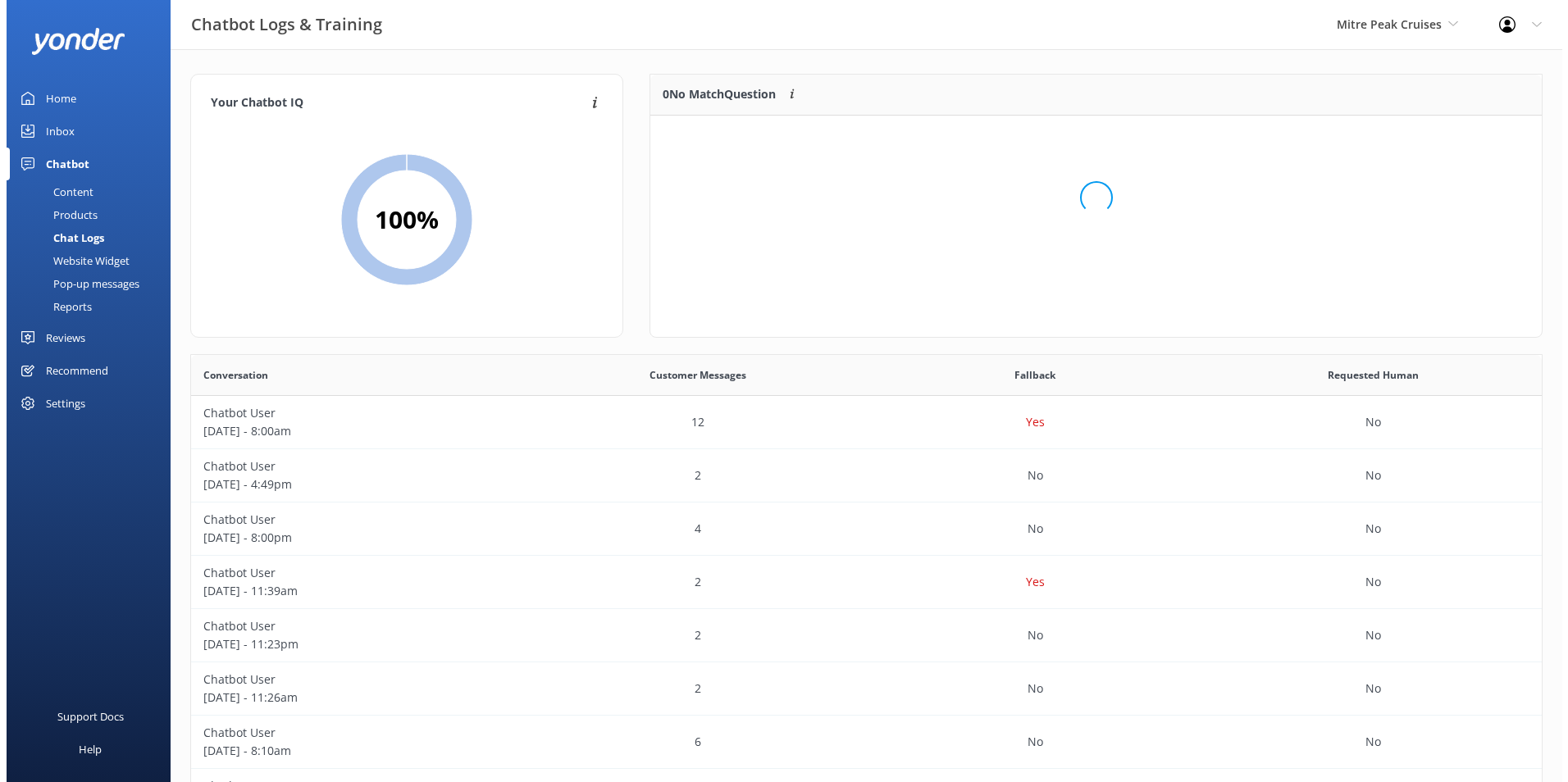
scroll to position [193, 878]
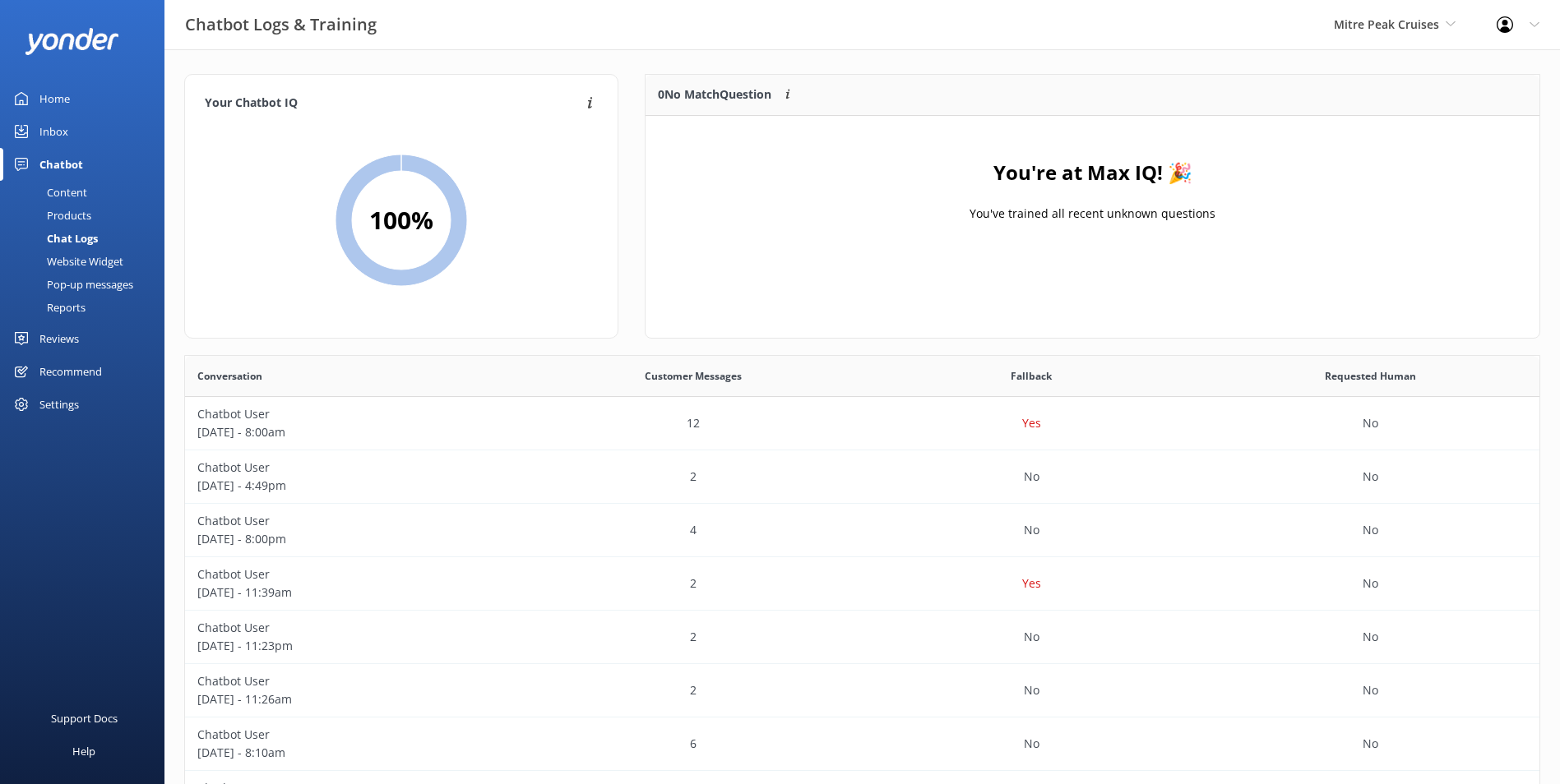
click at [36, 136] on link "Inbox" at bounding box center [82, 131] width 164 height 33
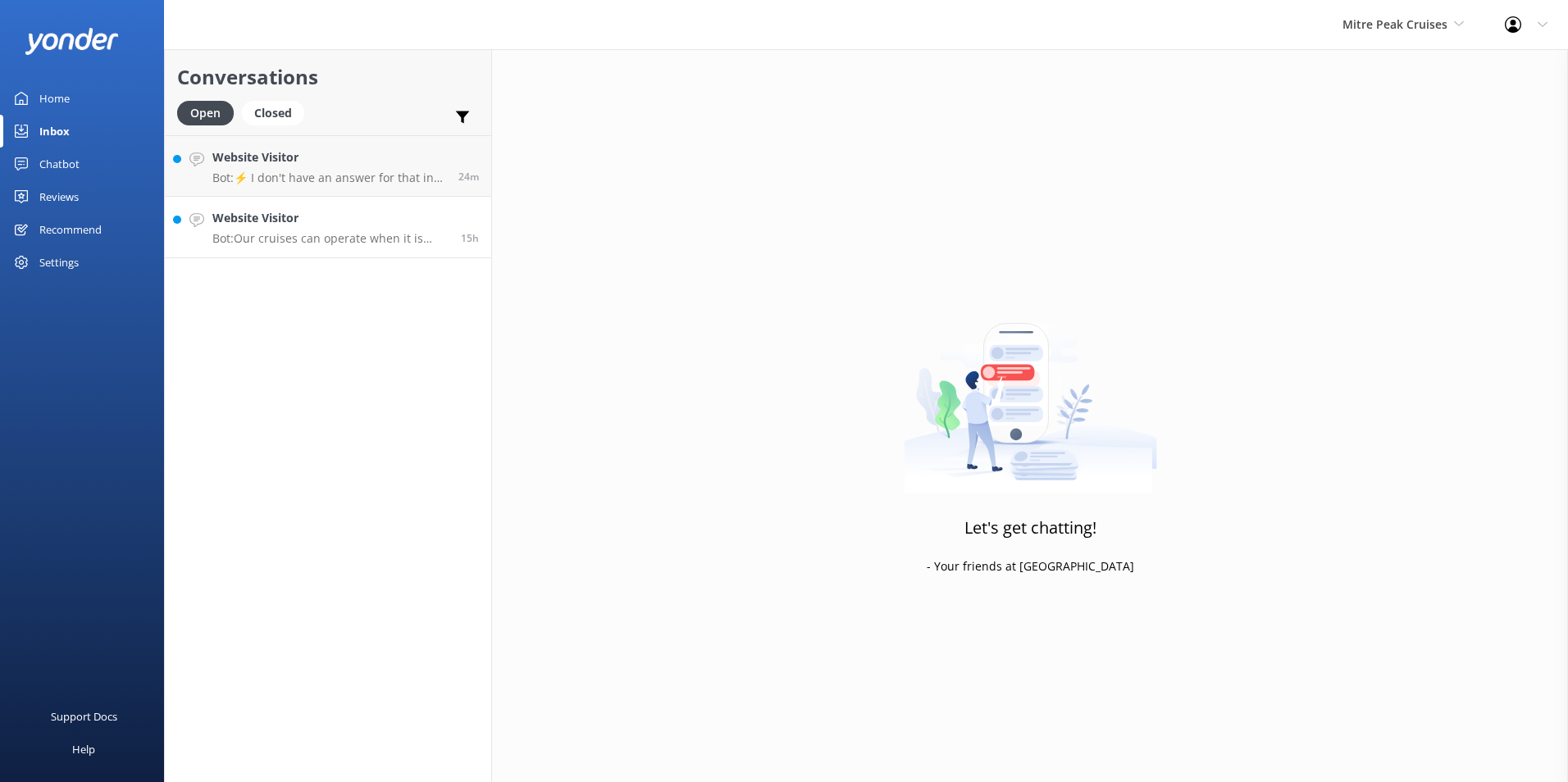
click at [290, 229] on div "Website Visitor Bot: Our cruises can operate when it is raining. However, if th…" at bounding box center [330, 227] width 236 height 36
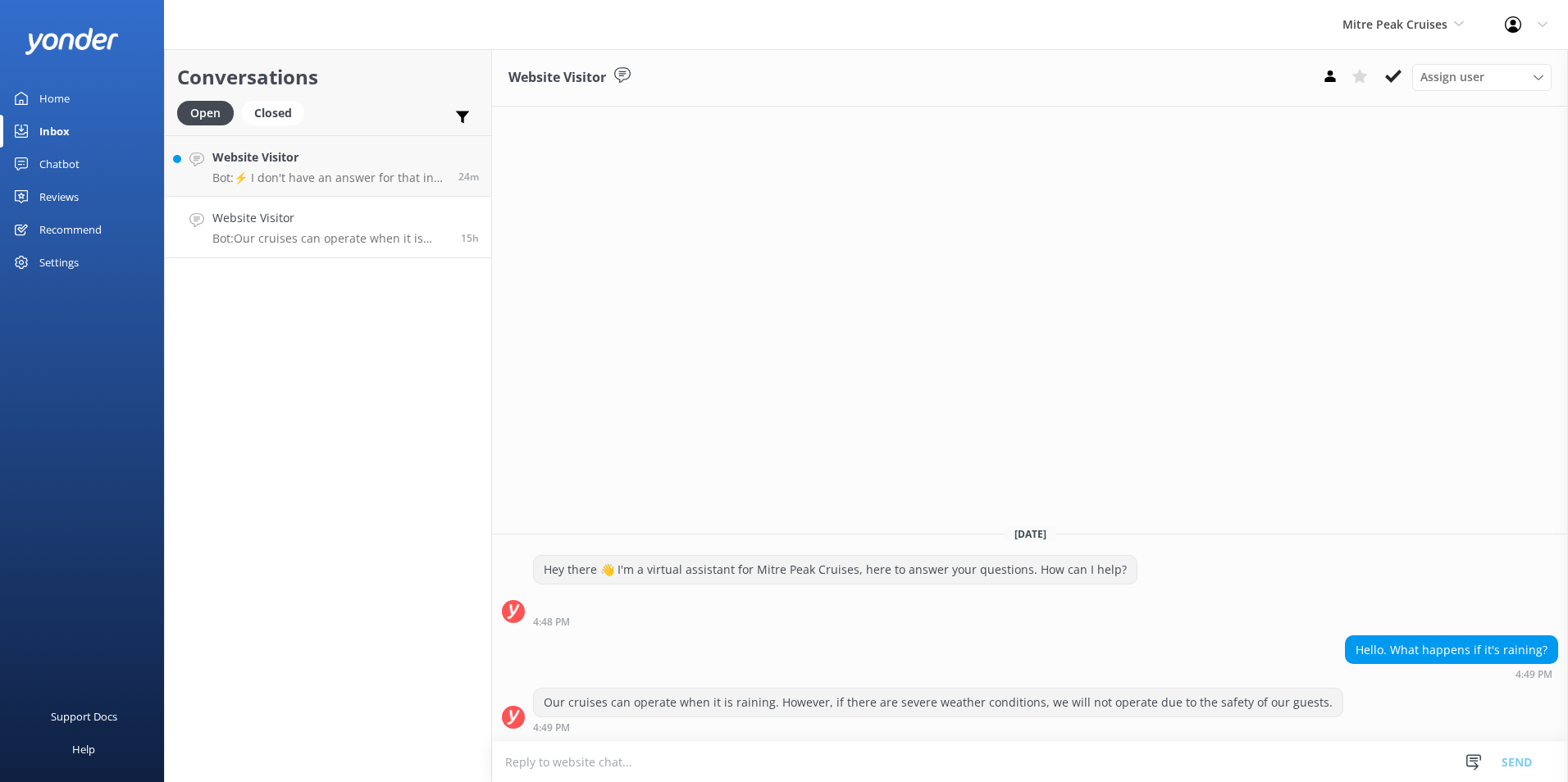
click at [1392, 79] on use at bounding box center [1392, 76] width 16 height 14
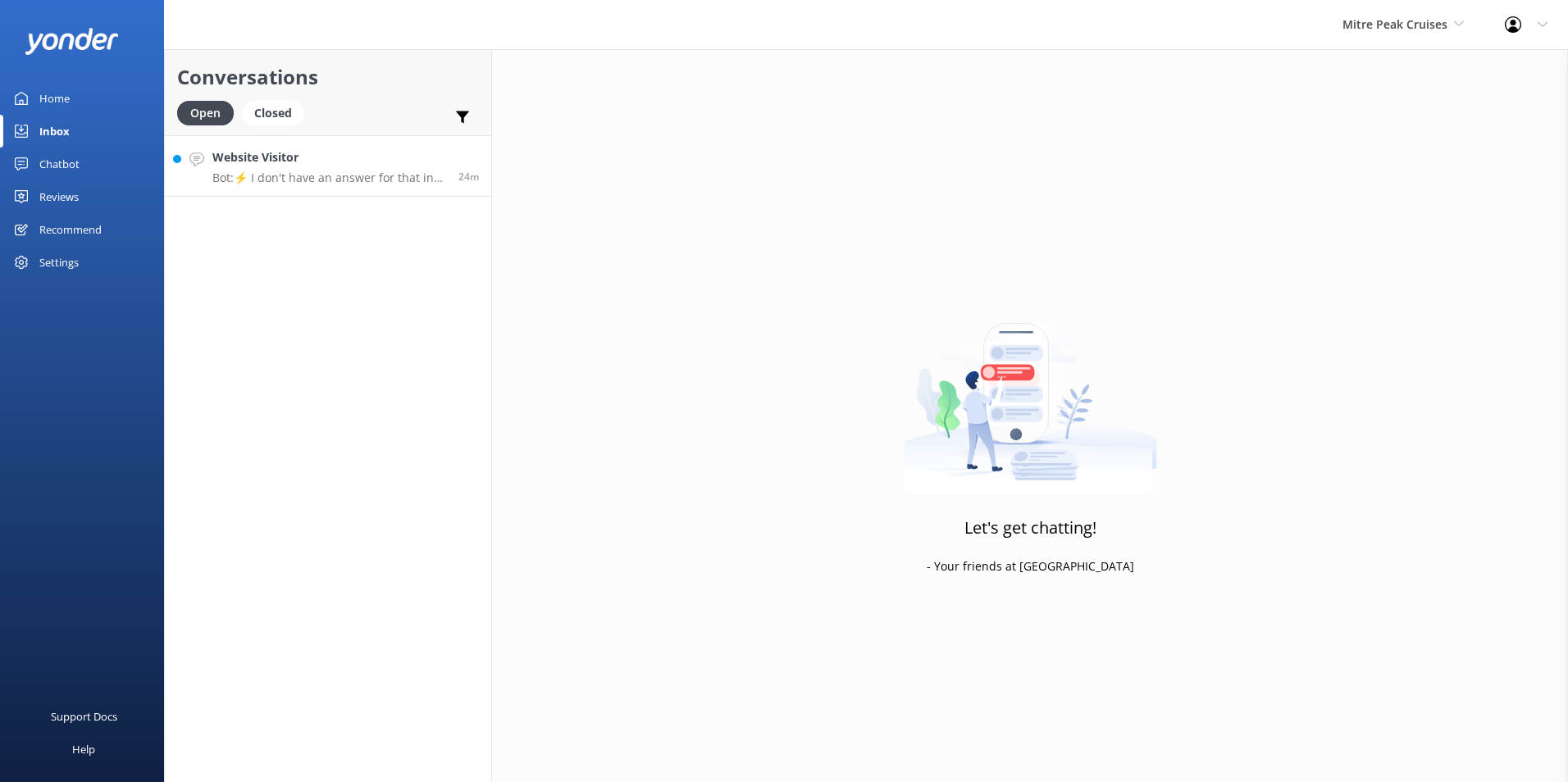
click at [408, 185] on link "Website Visitor Bot: ⚡ I don't have an answer for that in my knowledge base. Pl…" at bounding box center [328, 166] width 326 height 62
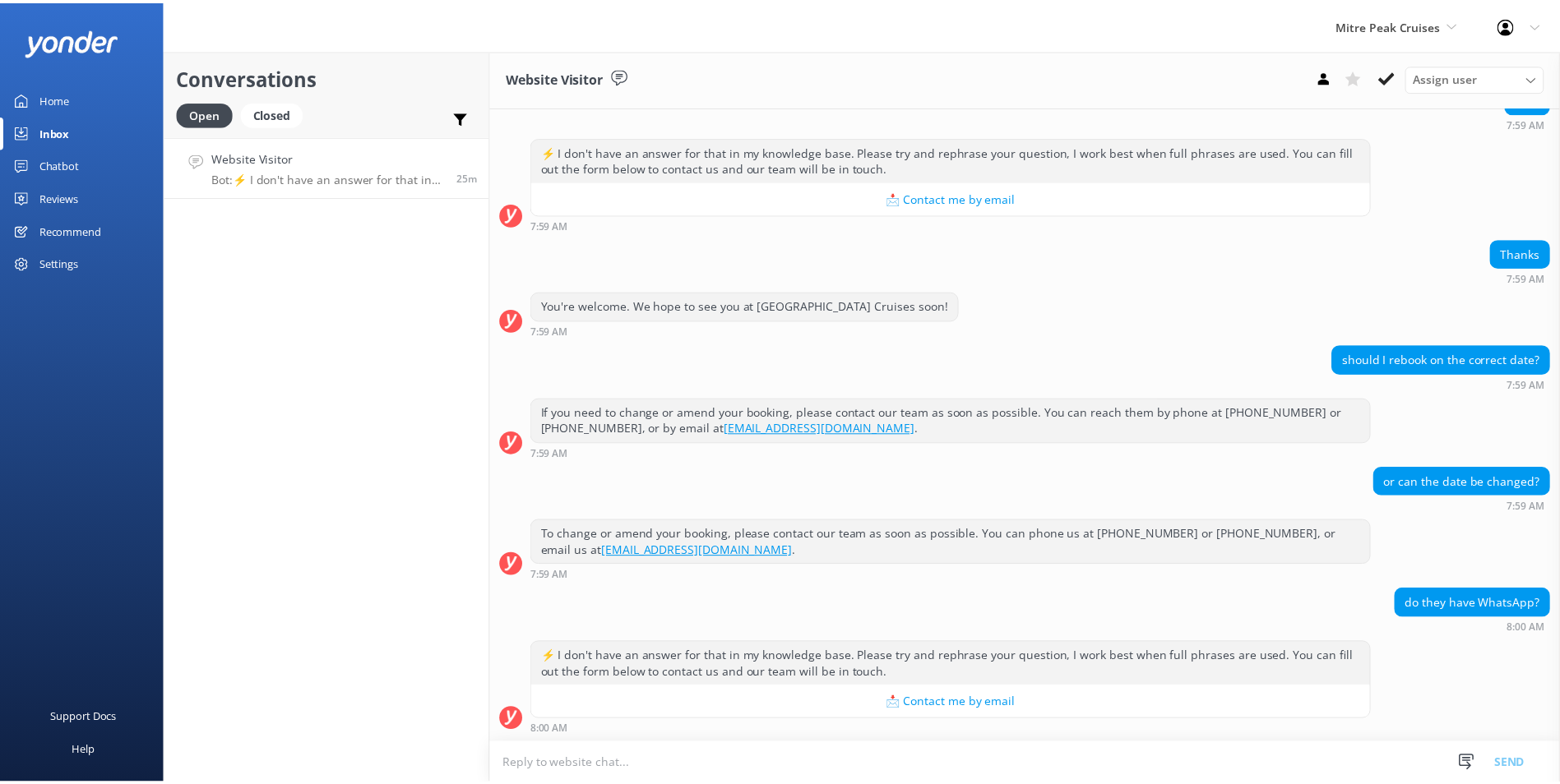
scroll to position [270, 0]
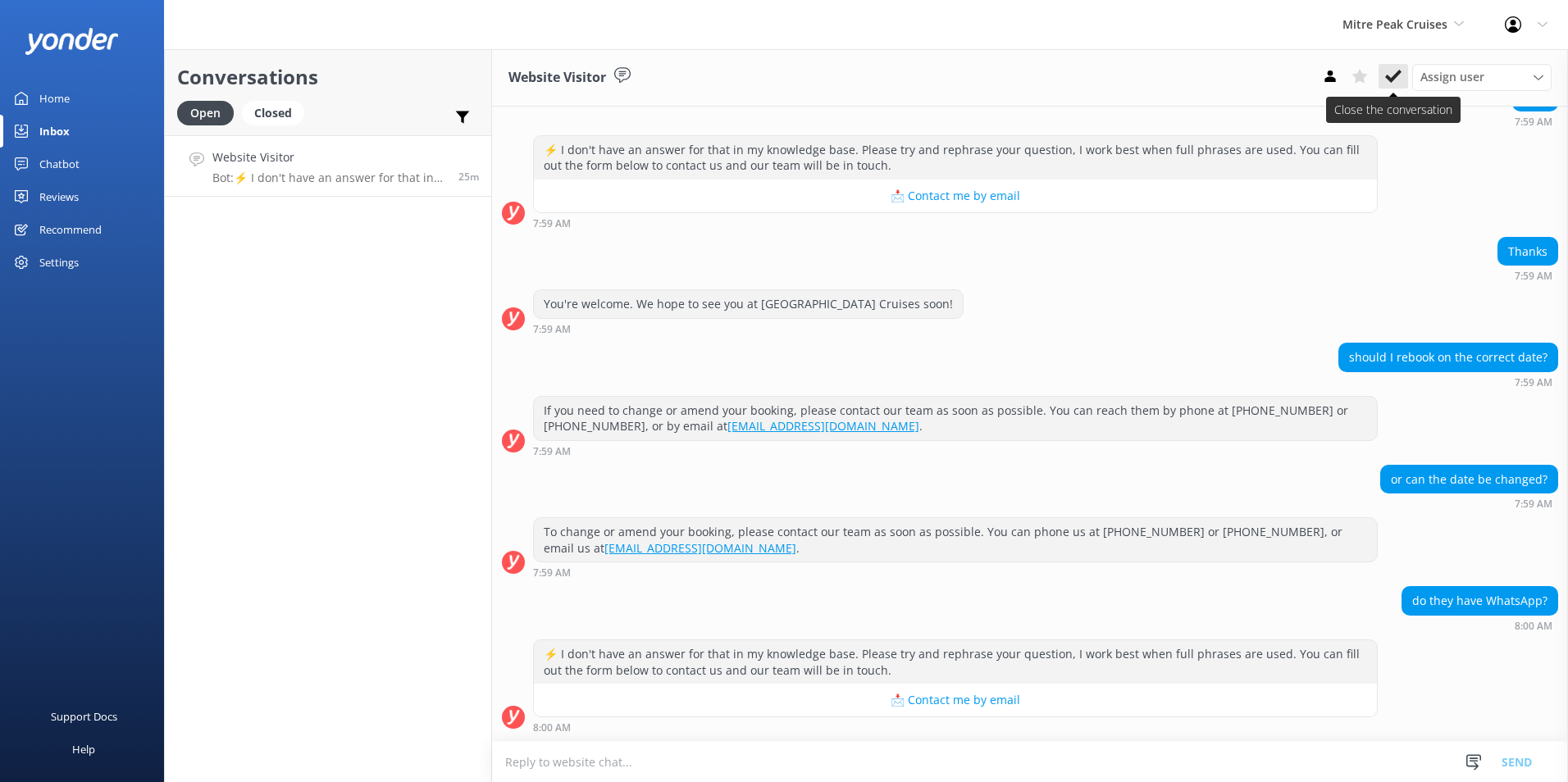
click at [1395, 74] on icon at bounding box center [1392, 76] width 16 height 16
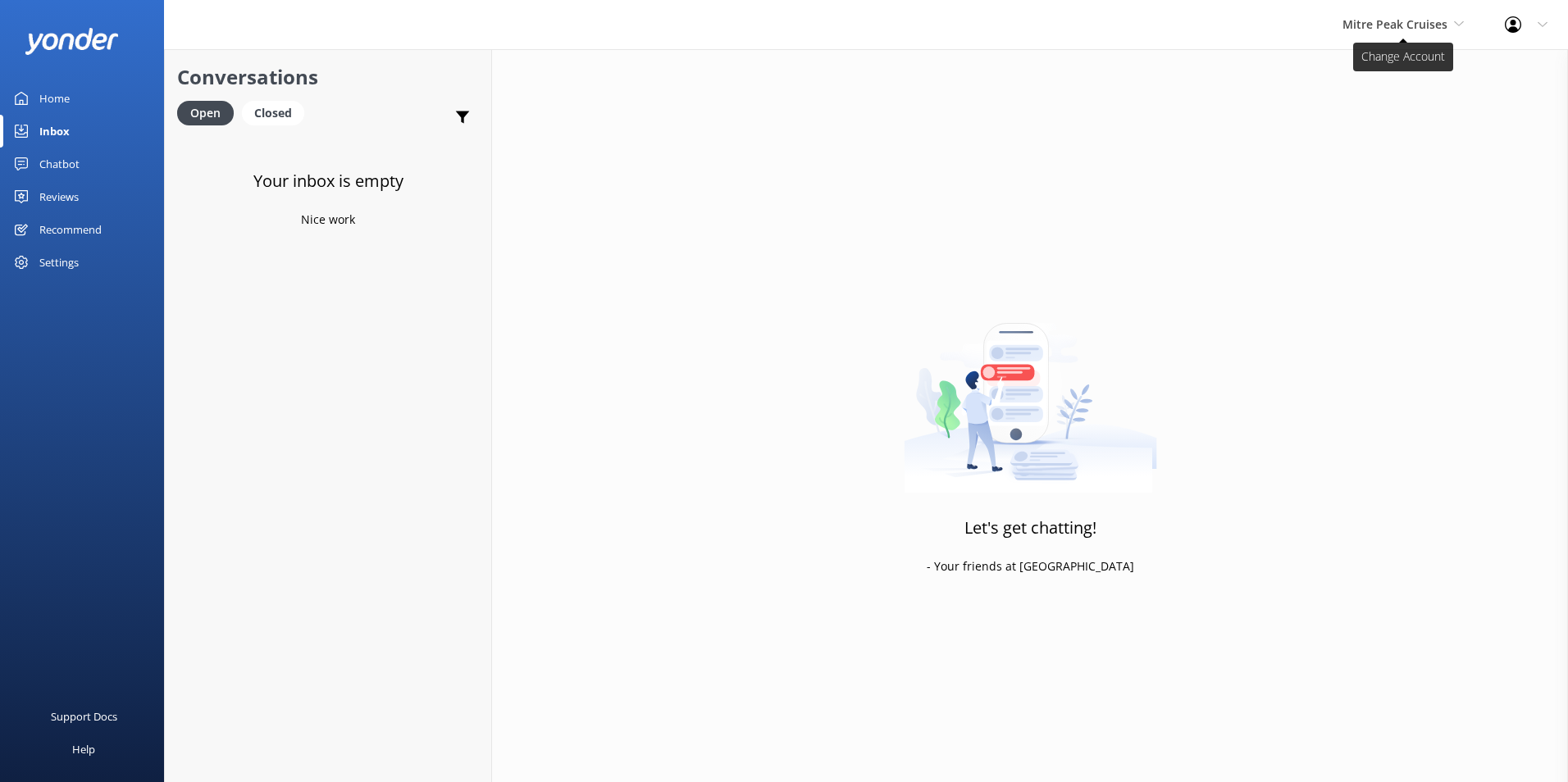
click at [1347, 23] on span "Mitre Peak Cruises" at bounding box center [1395, 24] width 105 height 15
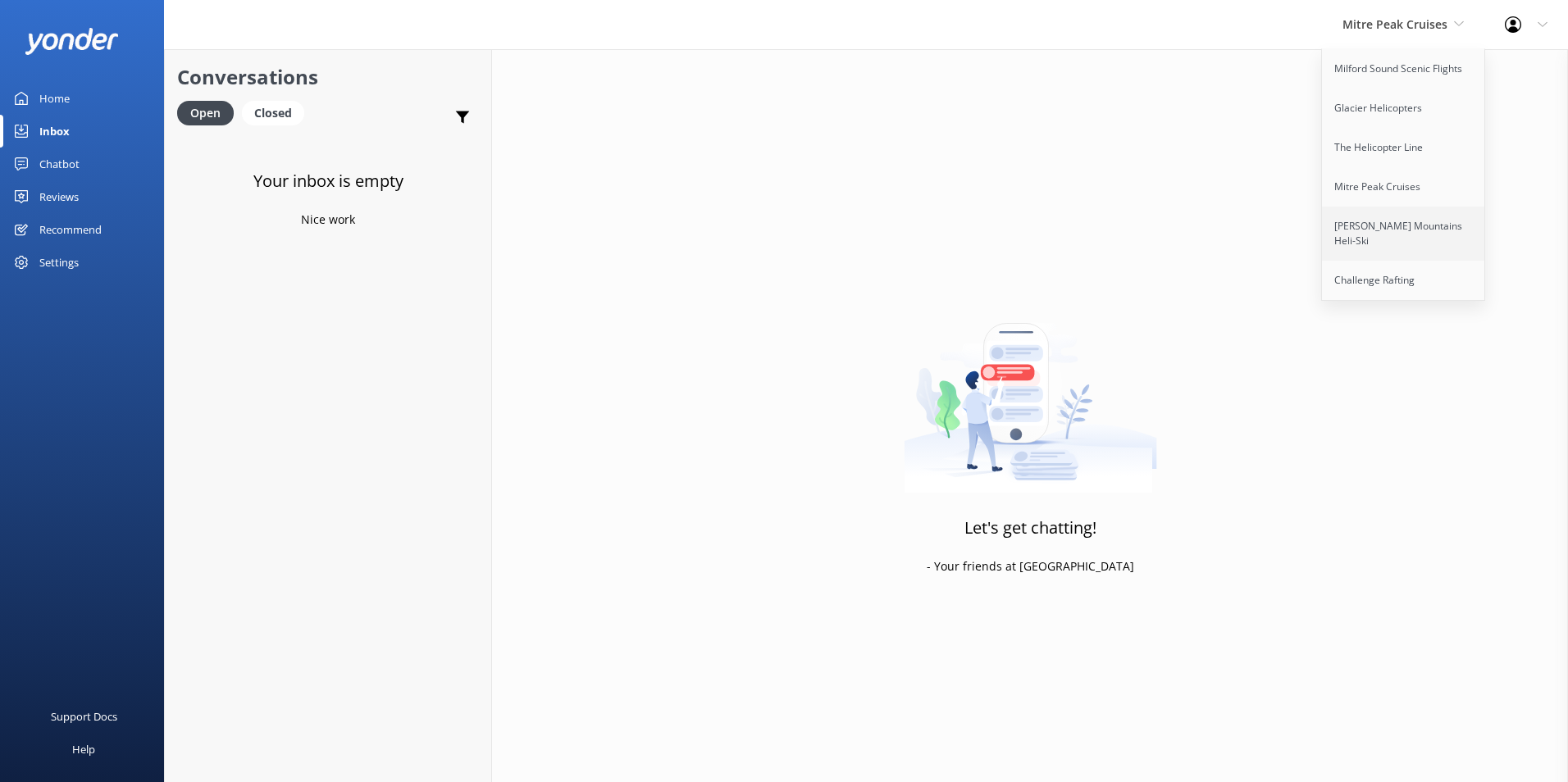
click at [1387, 221] on link "[PERSON_NAME] Mountains Heli-Ski" at bounding box center [1404, 233] width 164 height 54
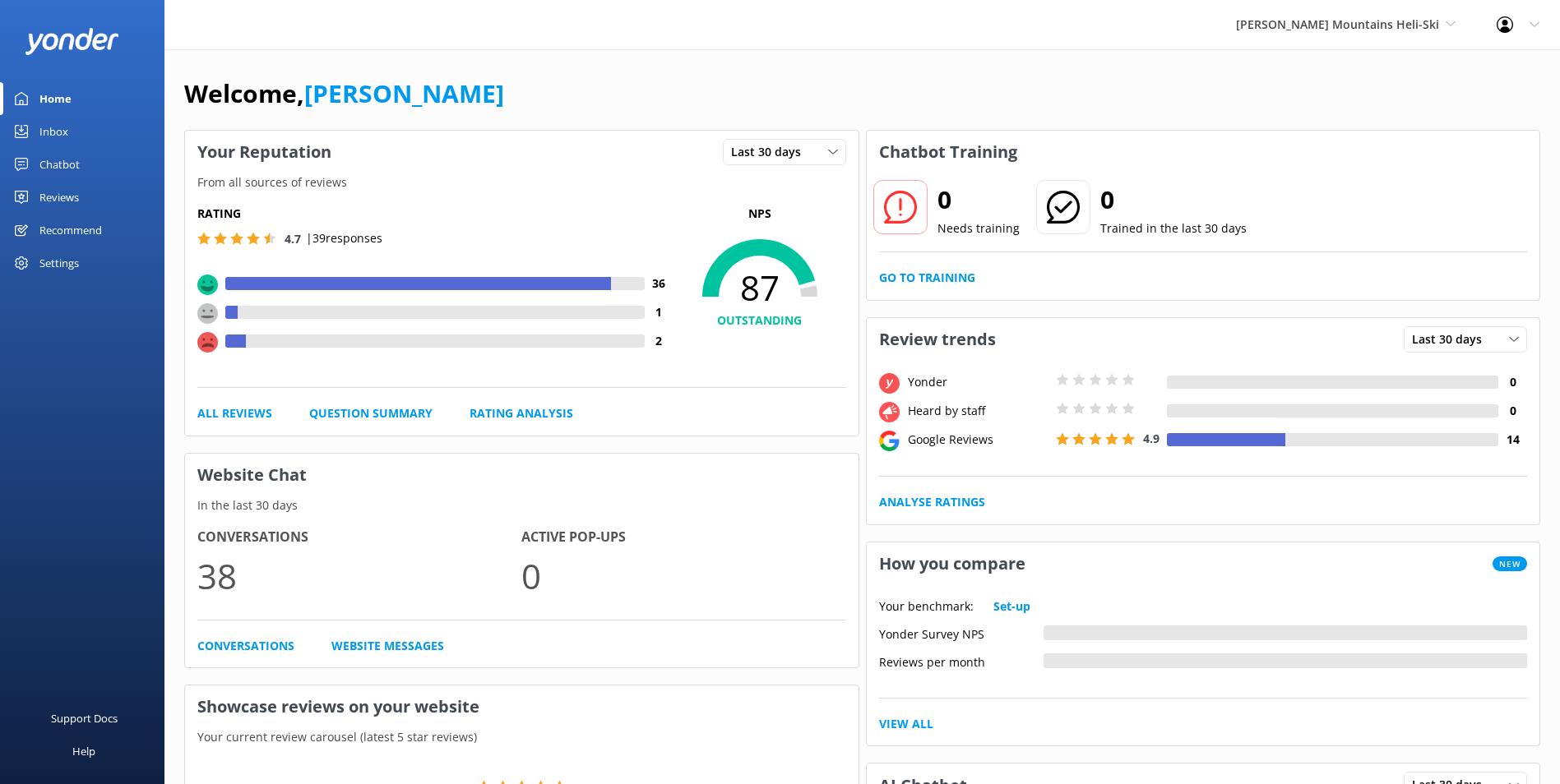
click at [934, 292] on div "0 Needs training 0 Trained in the last 30 days Go to Training" at bounding box center [1203, 236] width 673 height 126
click at [937, 289] on div "0 Needs training 0 Trained in the last 30 days Go to Training" at bounding box center [1203, 236] width 673 height 126
click at [938, 281] on link "Go to Training" at bounding box center [927, 277] width 96 height 18
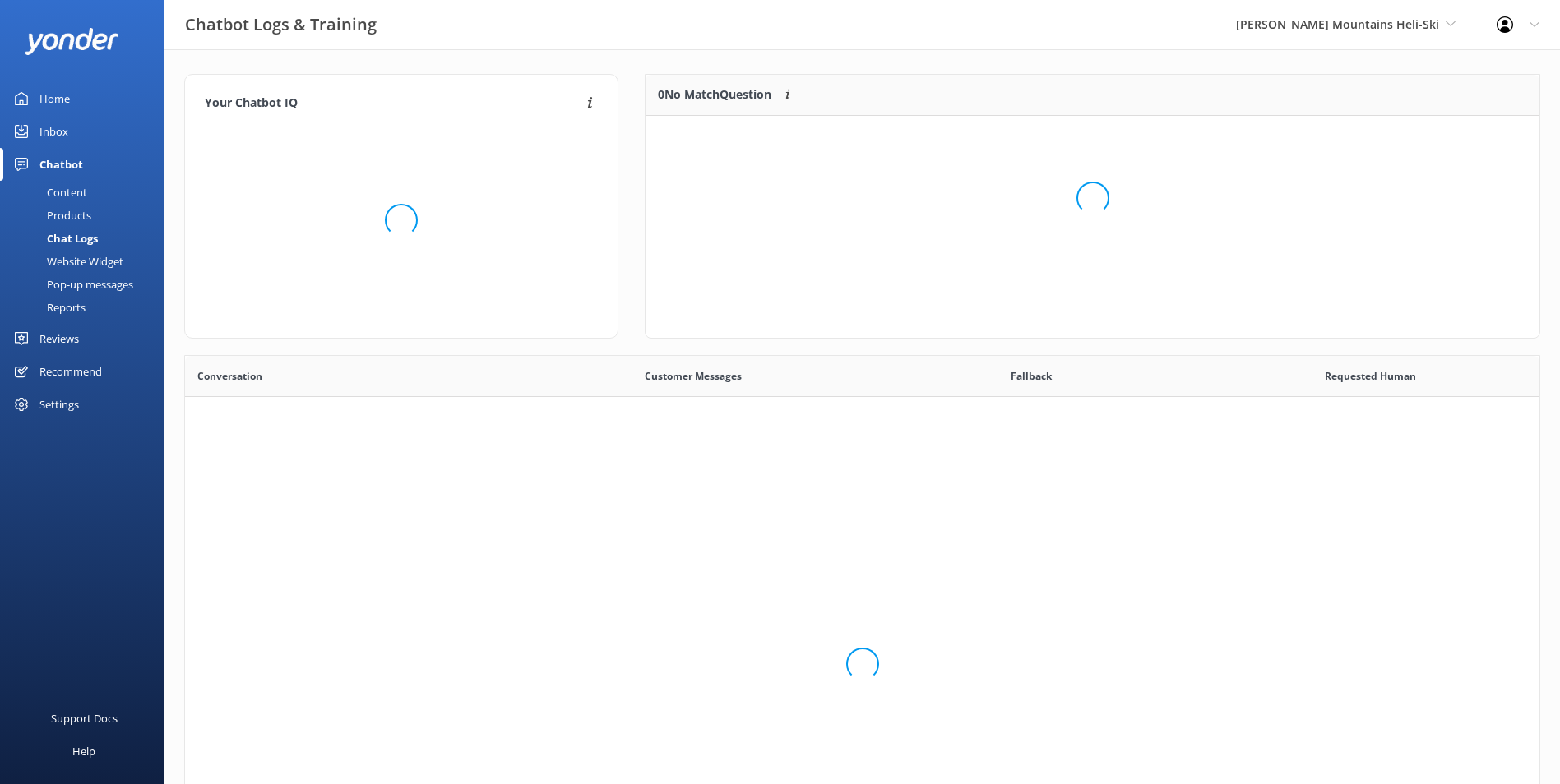
scroll to position [564, 1342]
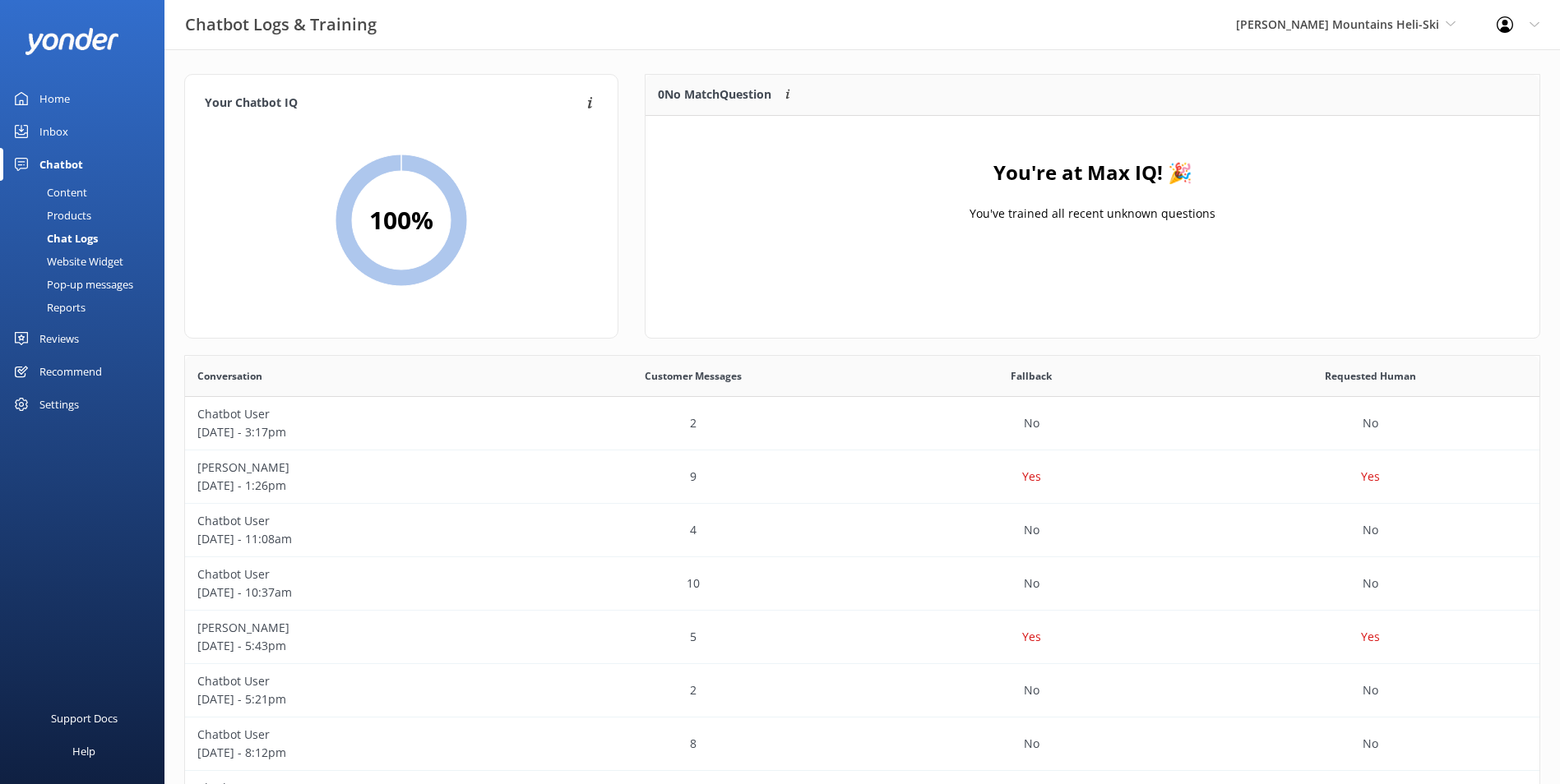
click at [61, 94] on div "Home" at bounding box center [55, 98] width 31 height 33
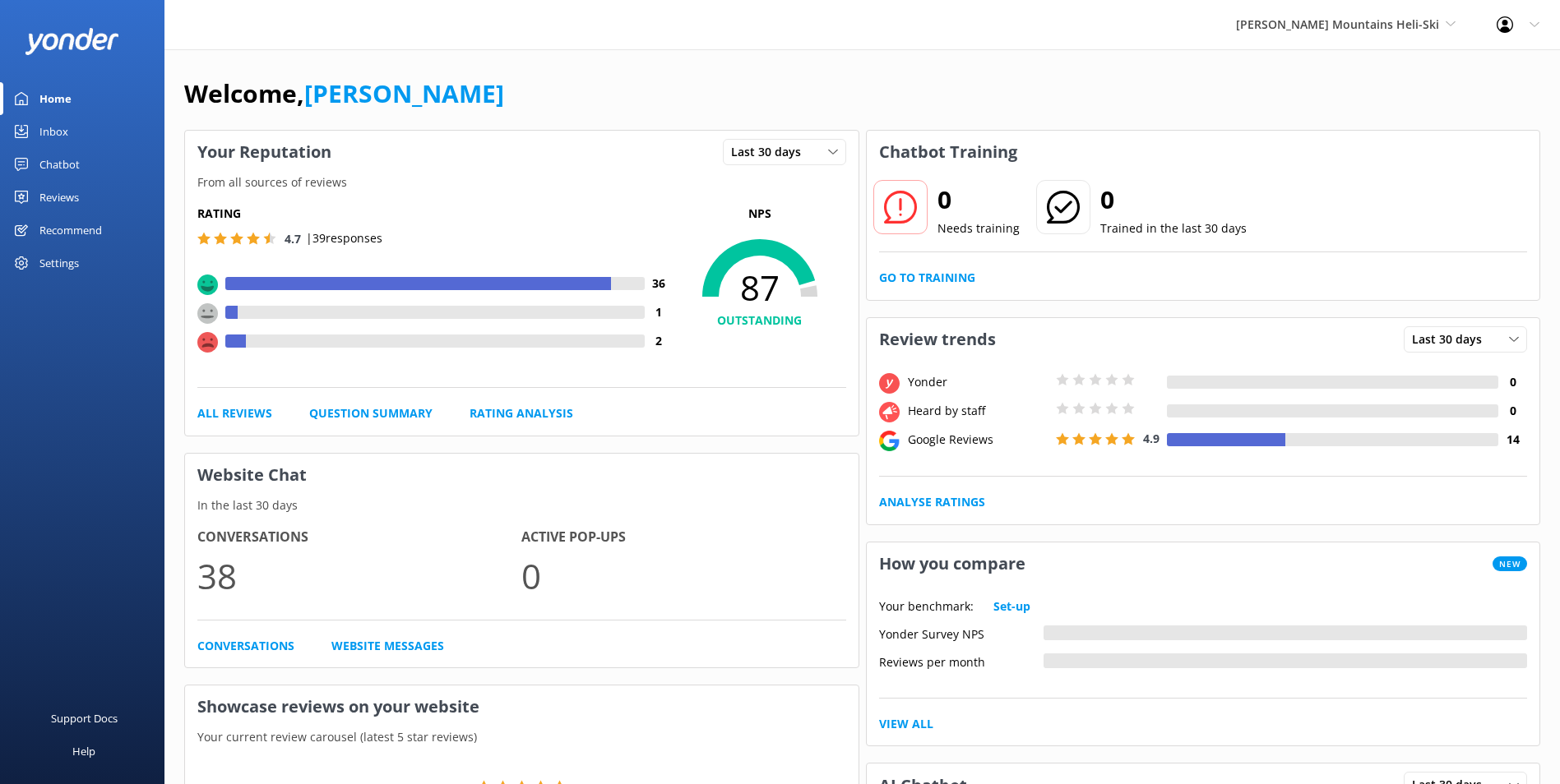
click at [47, 132] on div "Inbox" at bounding box center [54, 131] width 29 height 33
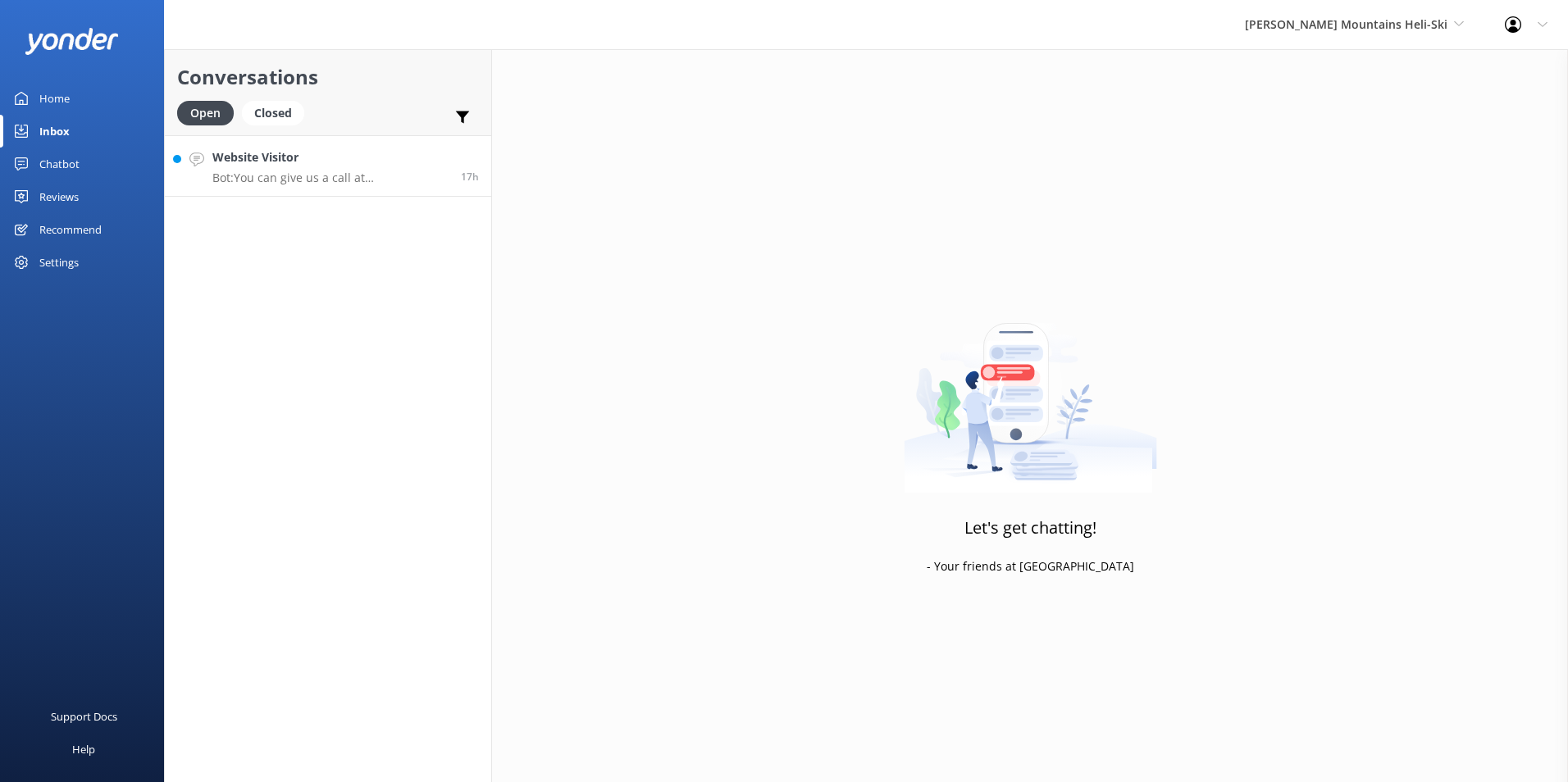
click at [382, 157] on h4 "Website Visitor" at bounding box center [330, 157] width 236 height 18
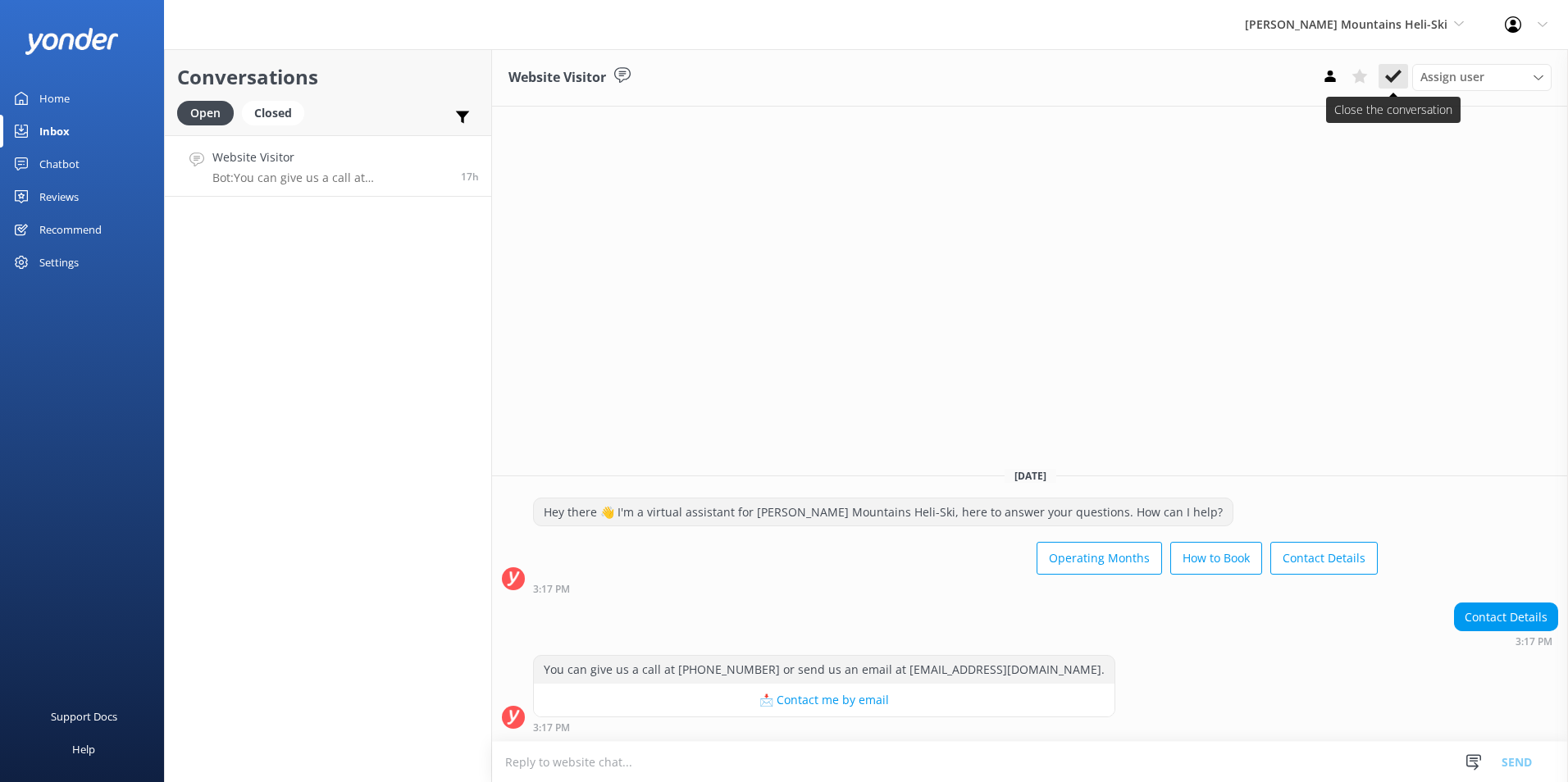
click at [1390, 75] on icon at bounding box center [1392, 76] width 16 height 16
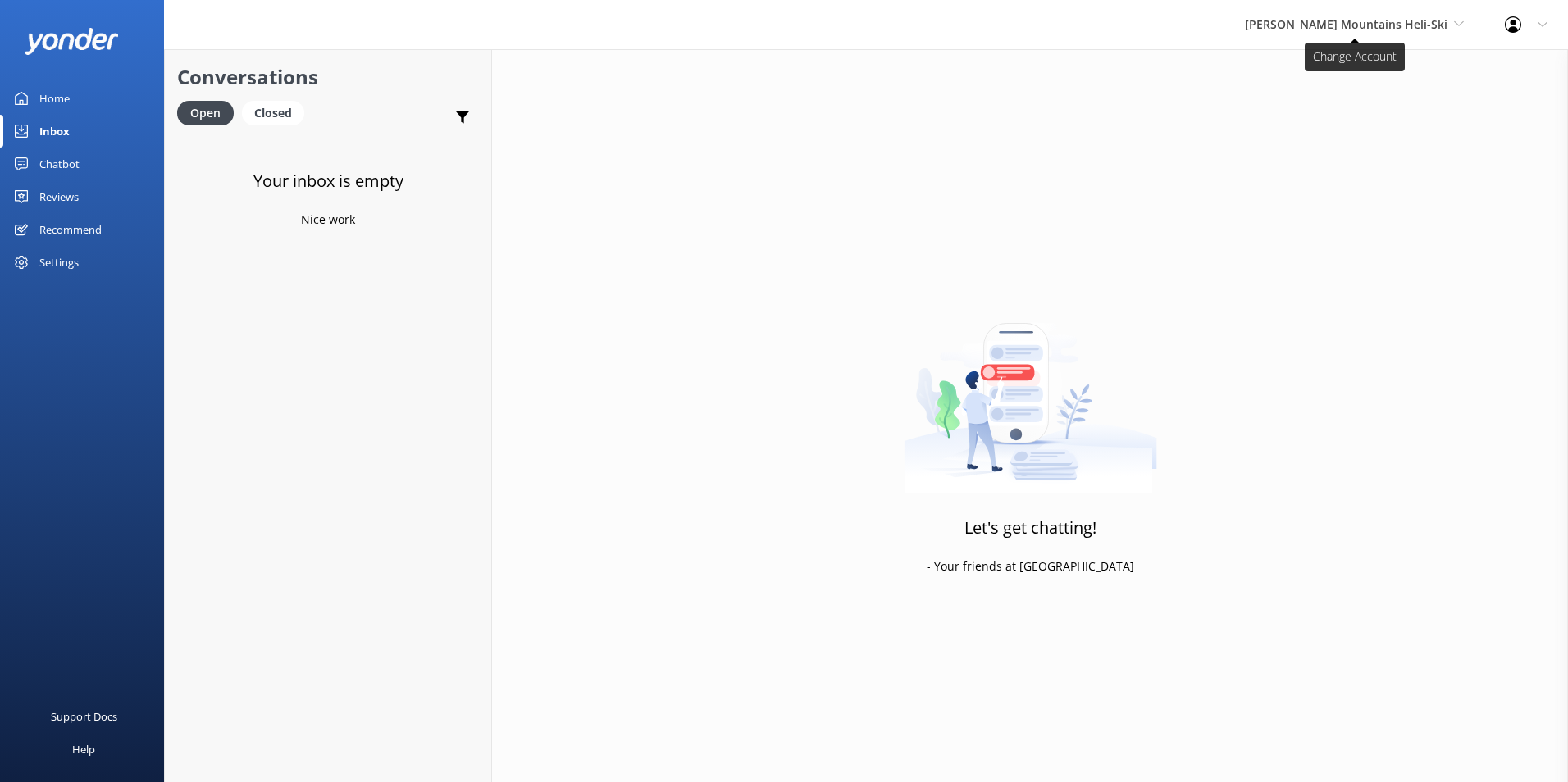
click at [1404, 29] on span "[PERSON_NAME] Mountains Heli-Ski" at bounding box center [1347, 24] width 203 height 15
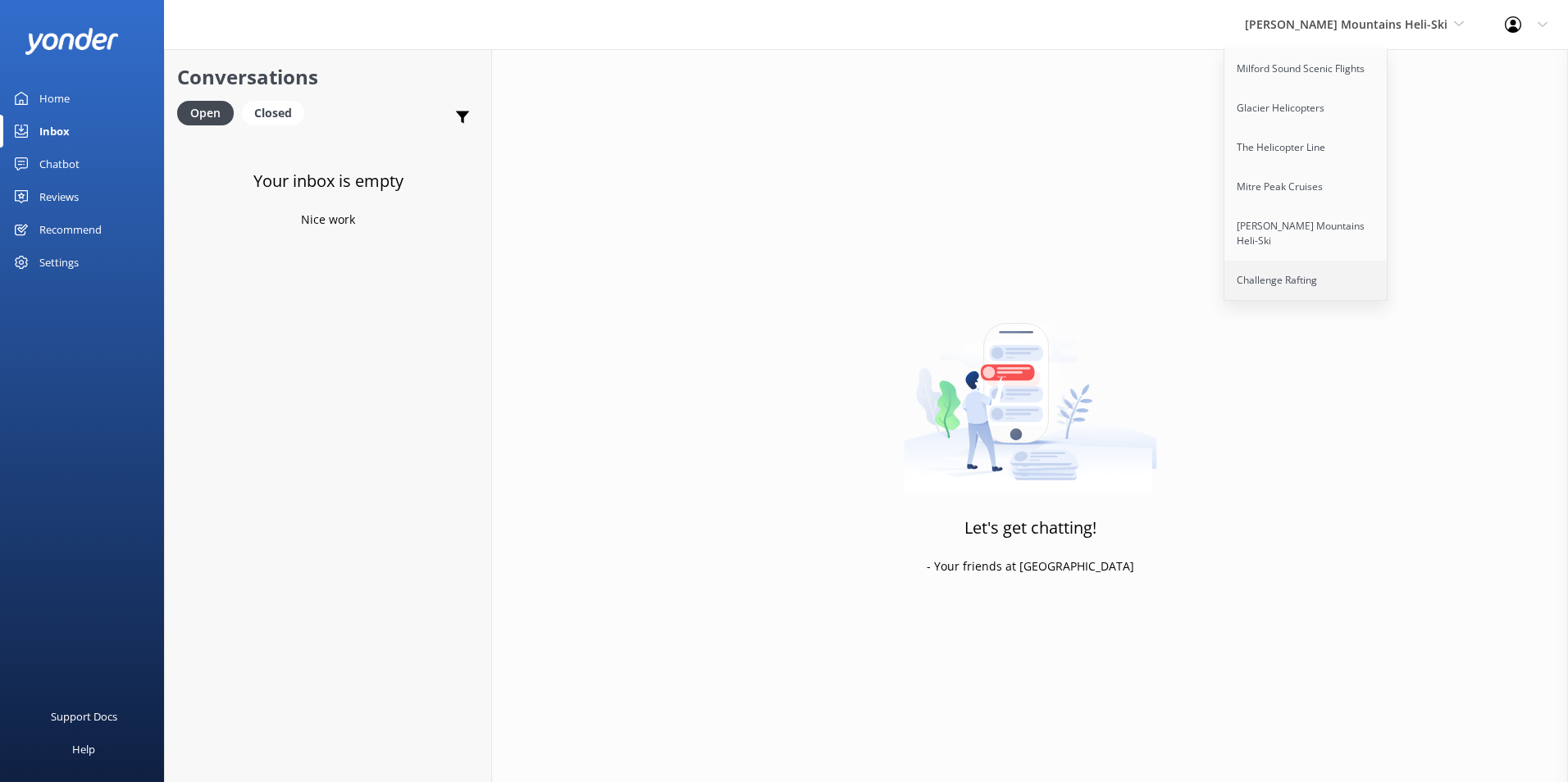
click at [1341, 260] on link "Challenge Rafting" at bounding box center [1306, 280] width 164 height 40
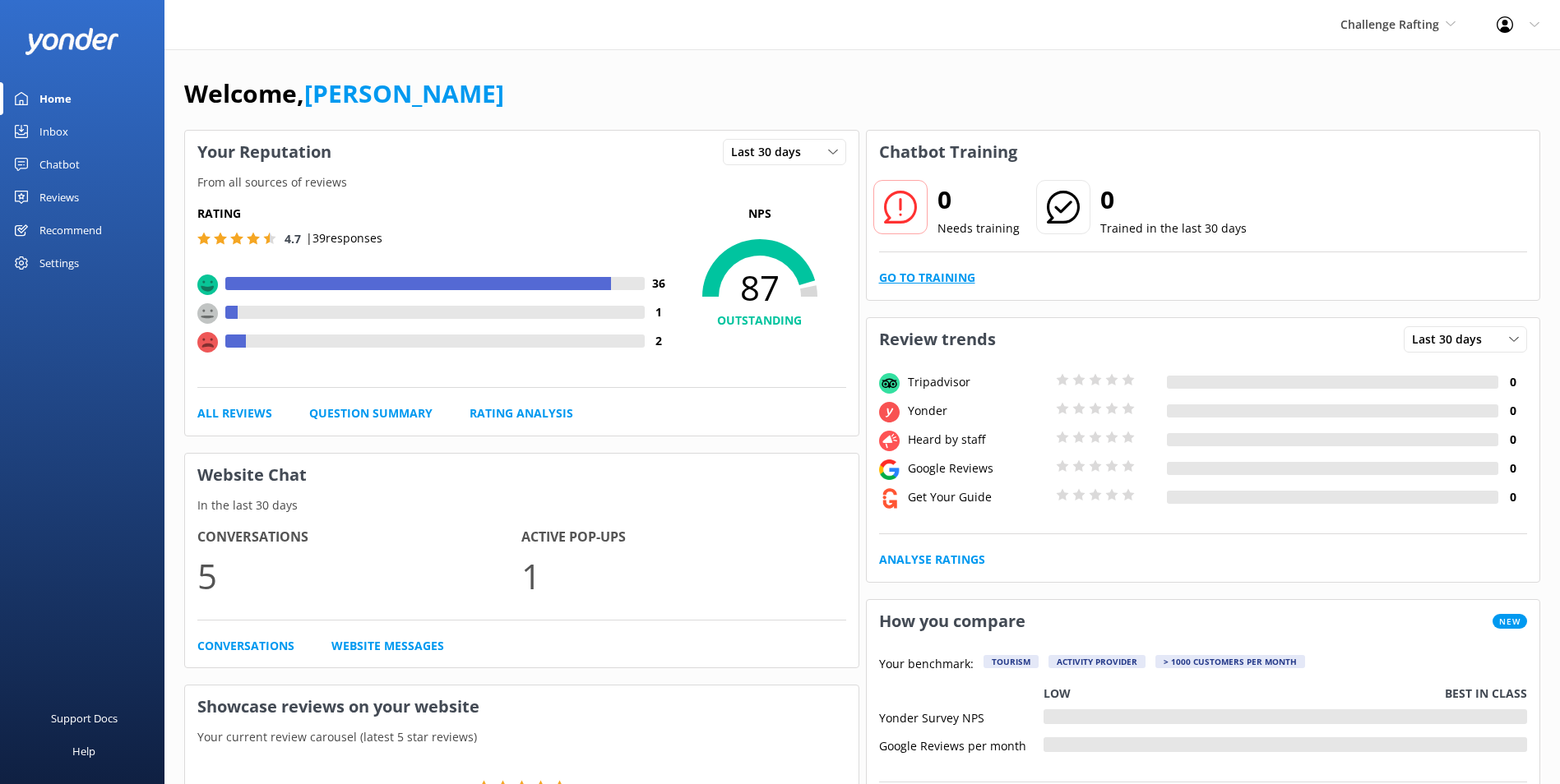
click at [922, 275] on link "Go to Training" at bounding box center [927, 277] width 96 height 18
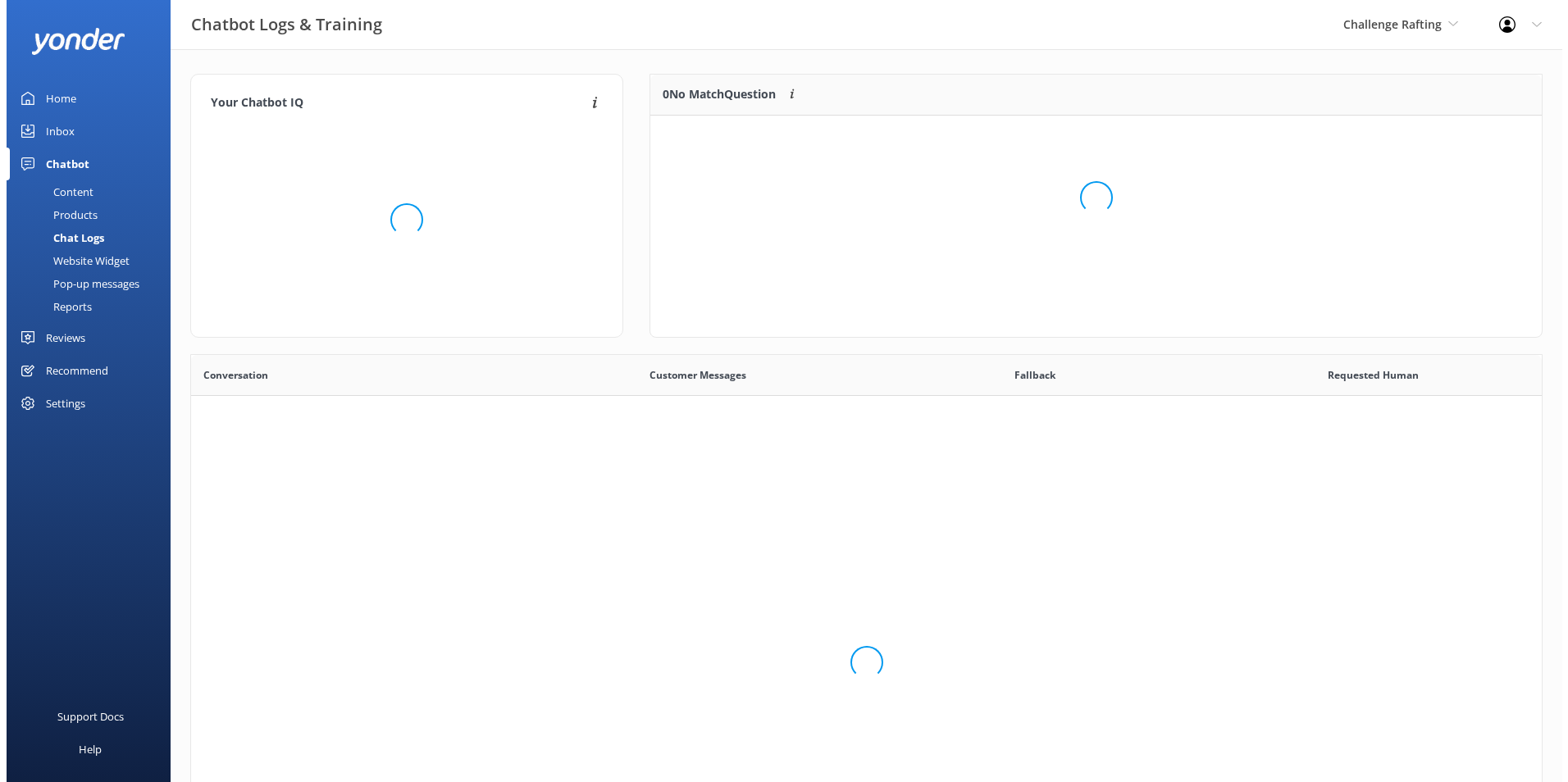
scroll to position [562, 1338]
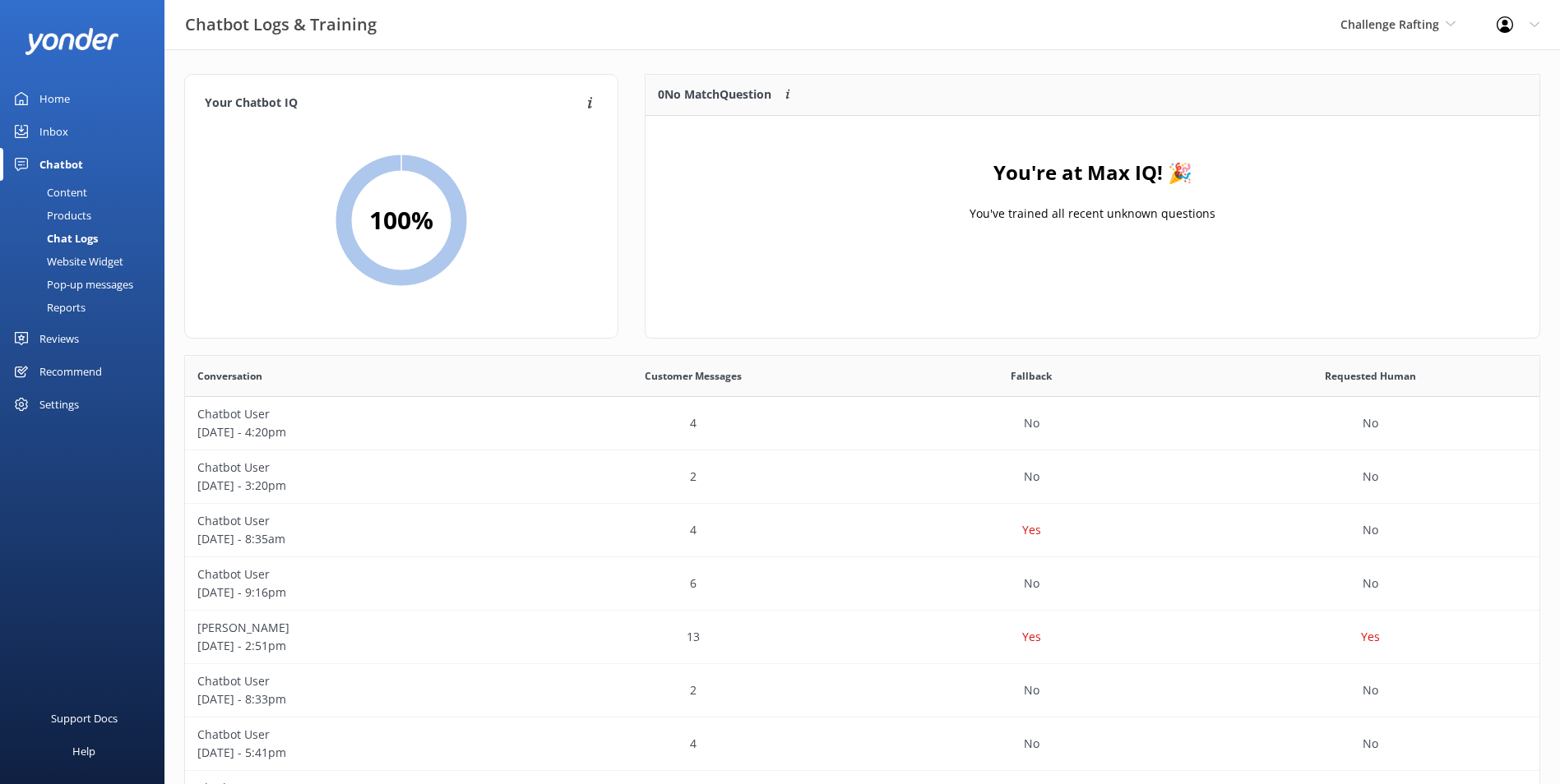
click at [81, 130] on link "Inbox" at bounding box center [82, 131] width 164 height 33
